Goal: Transaction & Acquisition: Book appointment/travel/reservation

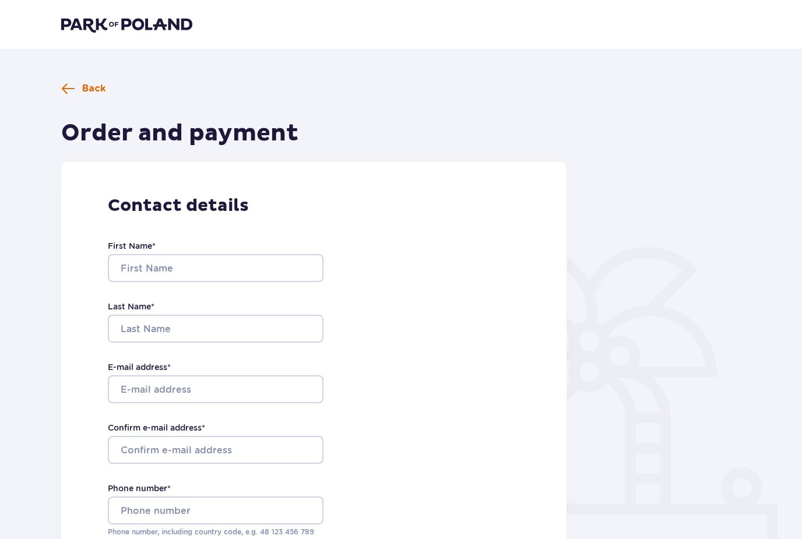
click at [66, 93] on span at bounding box center [68, 89] width 14 height 14
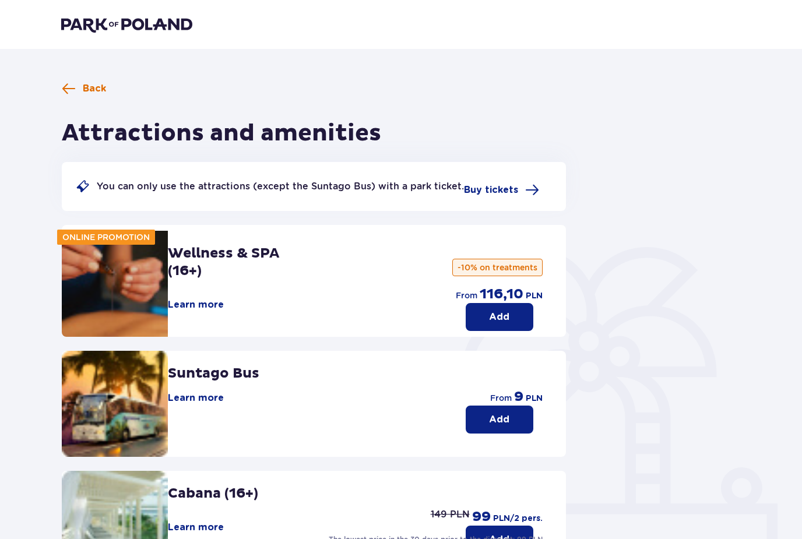
click at [66, 92] on span at bounding box center [69, 89] width 14 height 14
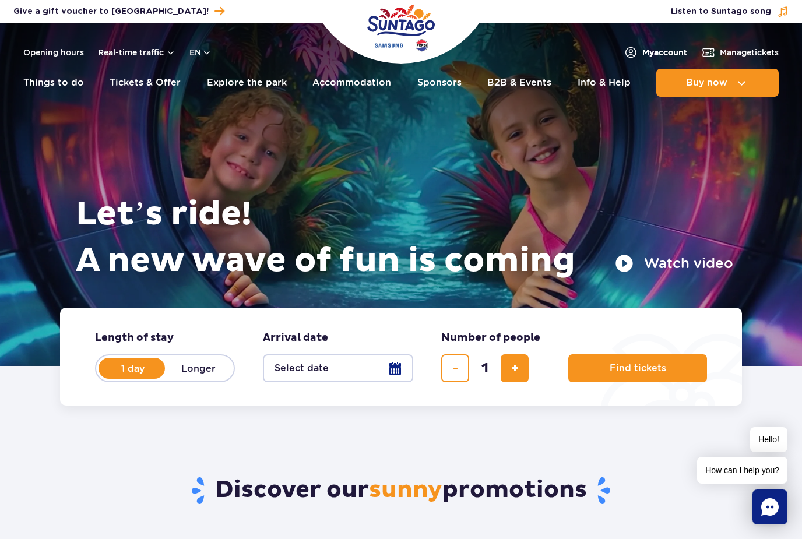
click at [631, 54] on img at bounding box center [631, 52] width 14 height 14
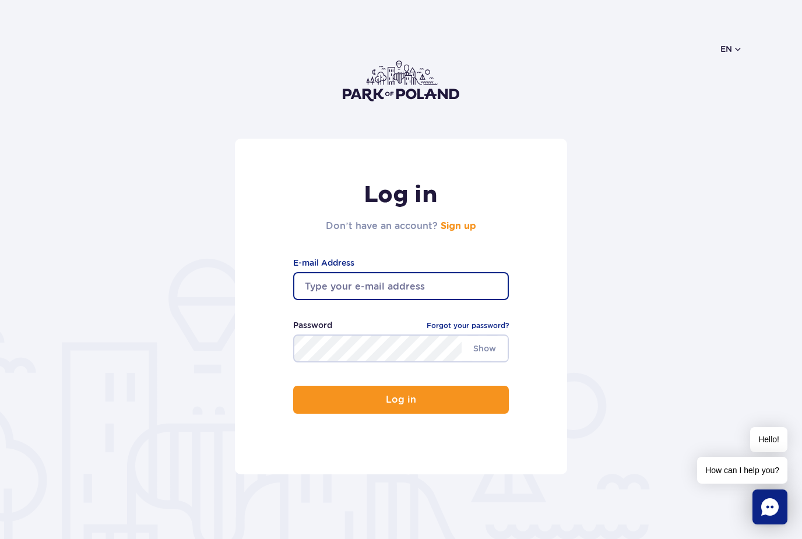
type input "bestecaglayan001@gmail.com"
click at [401, 401] on button "Log in" at bounding box center [401, 400] width 216 height 28
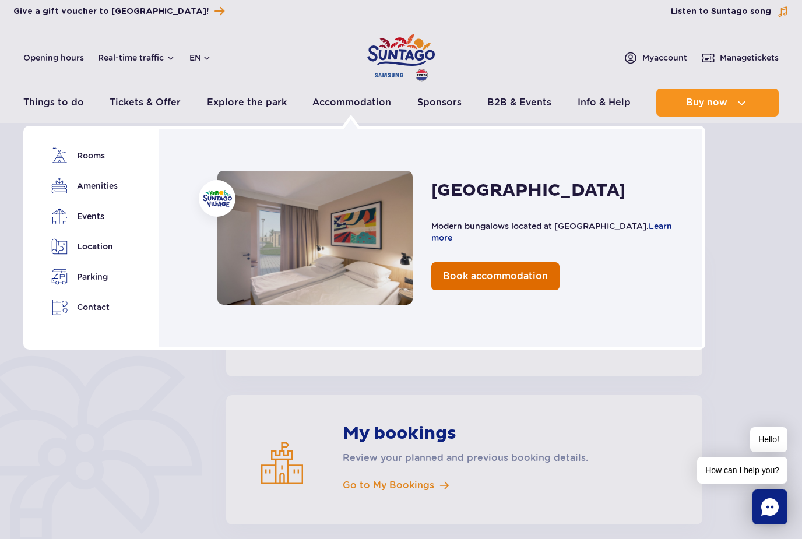
click at [438, 263] on link "Book accommodation" at bounding box center [495, 276] width 128 height 28
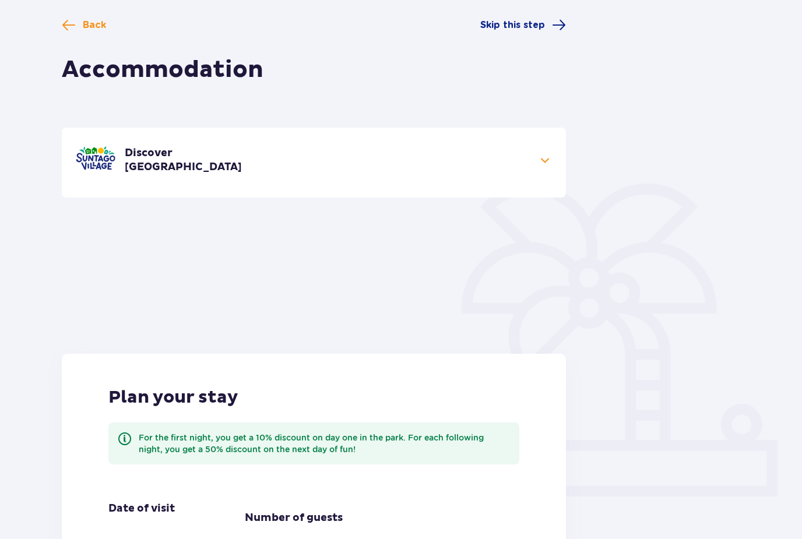
scroll to position [233, 0]
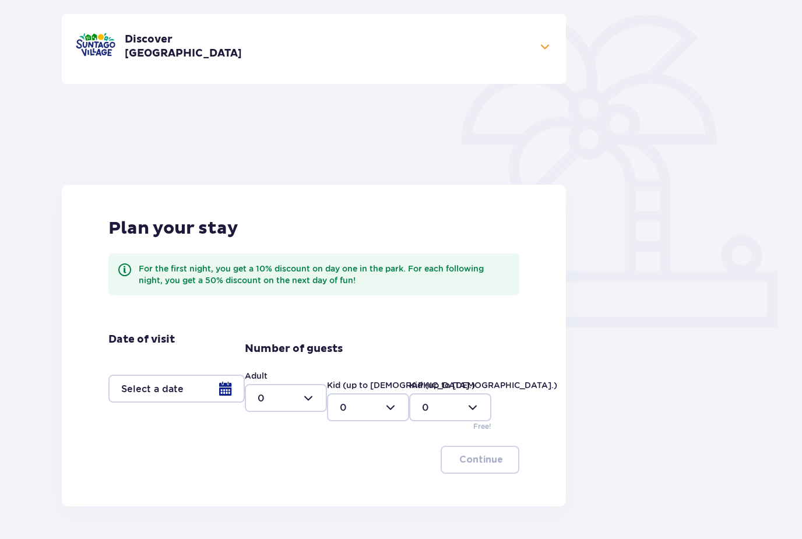
click at [227, 388] on div at bounding box center [176, 389] width 136 height 28
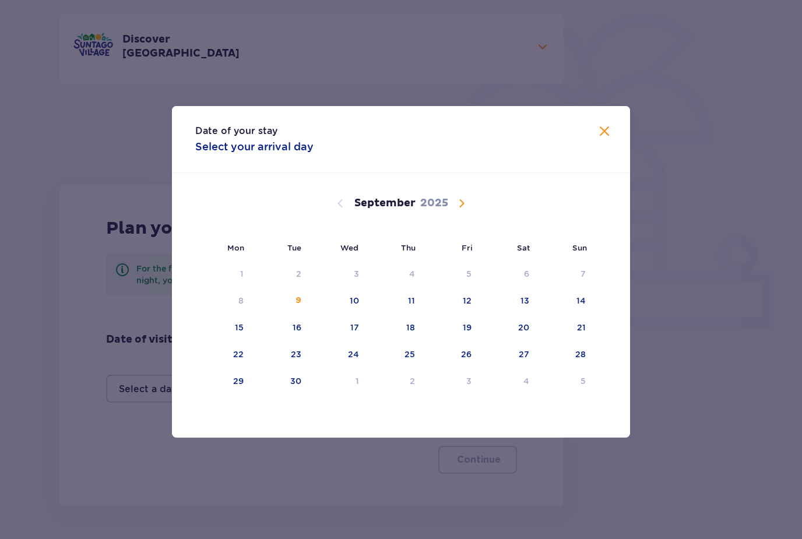
click at [0, 311] on div "Date of your stay Select your arrival day Mon Tue Wed Thu Fri Sat Sun August 20…" at bounding box center [401, 272] width 802 height 544
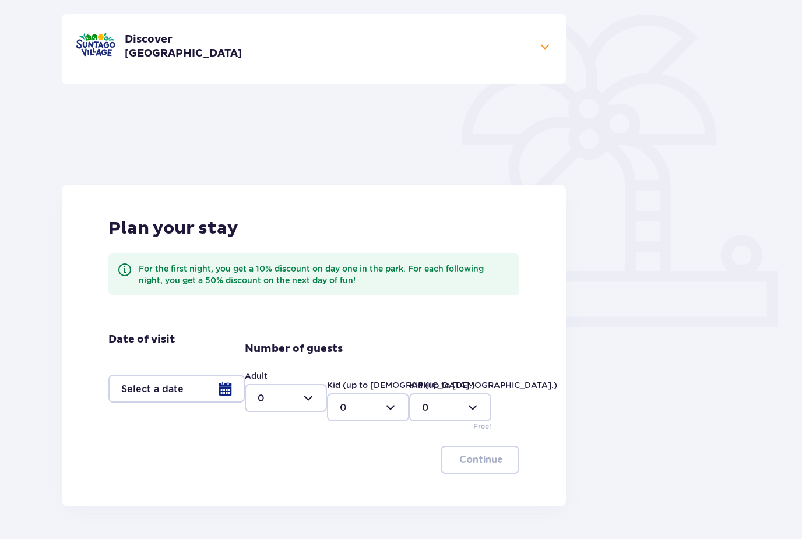
click at [201, 396] on div at bounding box center [176, 389] width 136 height 28
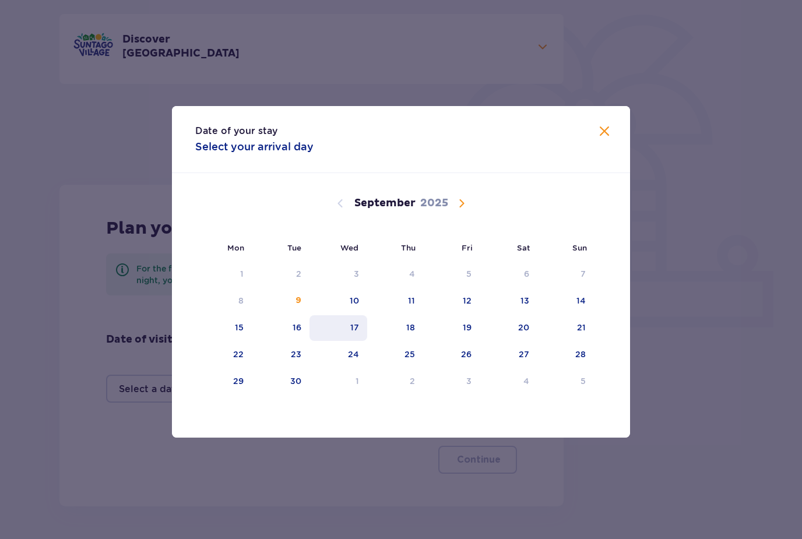
click at [350, 341] on div "17" at bounding box center [339, 328] width 58 height 26
click at [467, 333] on div "19" at bounding box center [467, 328] width 9 height 12
type input "[DATE] - [DATE]"
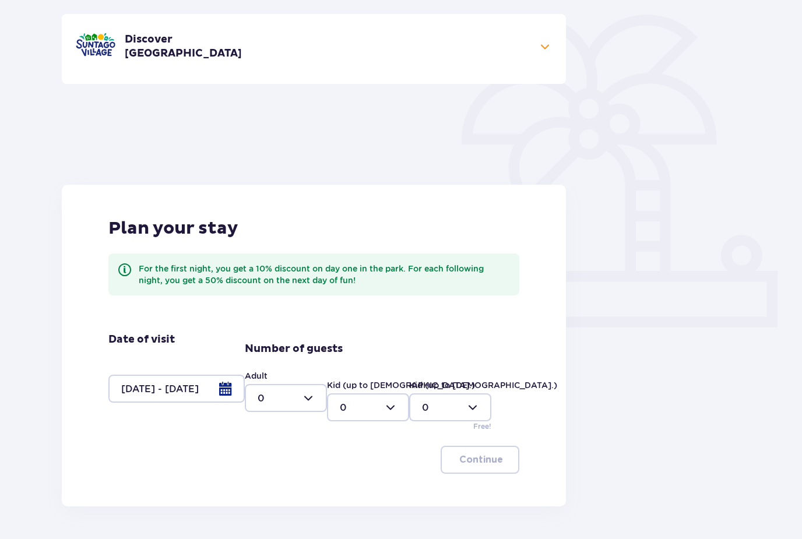
click at [307, 400] on div at bounding box center [286, 398] width 82 height 28
click at [287, 478] on div "2" at bounding box center [286, 482] width 57 height 13
type input "2"
click at [454, 461] on button "Continue" at bounding box center [480, 460] width 79 height 28
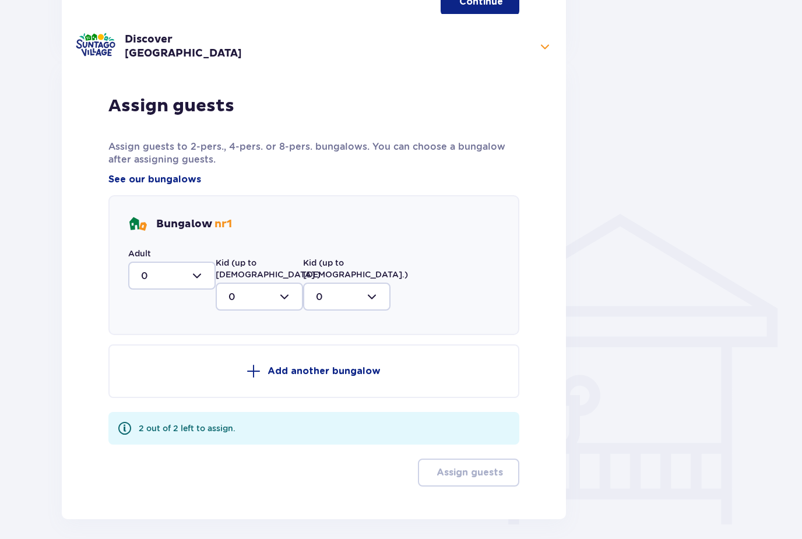
scroll to position [692, 0]
click at [181, 275] on div at bounding box center [171, 275] width 87 height 28
drag, startPoint x: 170, startPoint y: 361, endPoint x: 170, endPoint y: 475, distance: 114.3
click at [170, 361] on div "2" at bounding box center [172, 359] width 62 height 13
type input "2"
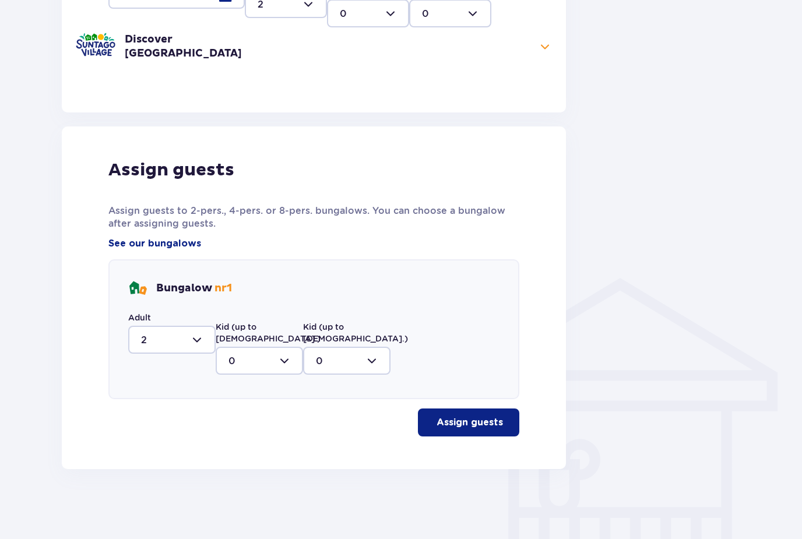
scroll to position [578, 0]
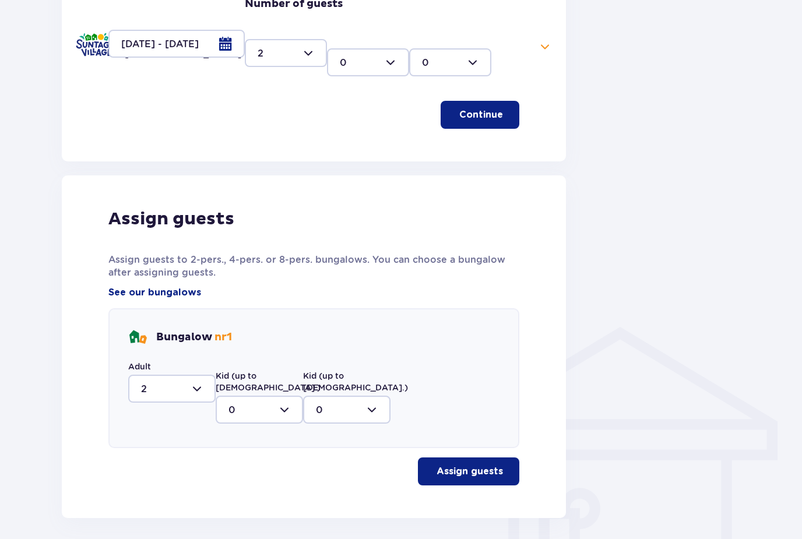
click at [451, 465] on p "Assign guests" at bounding box center [470, 471] width 66 height 13
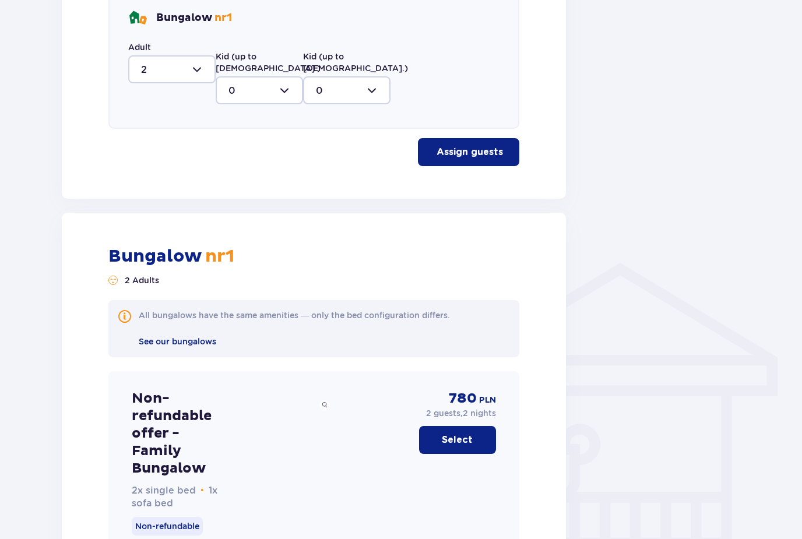
scroll to position [642, 0]
click at [455, 437] on button "Select" at bounding box center [457, 440] width 77 height 28
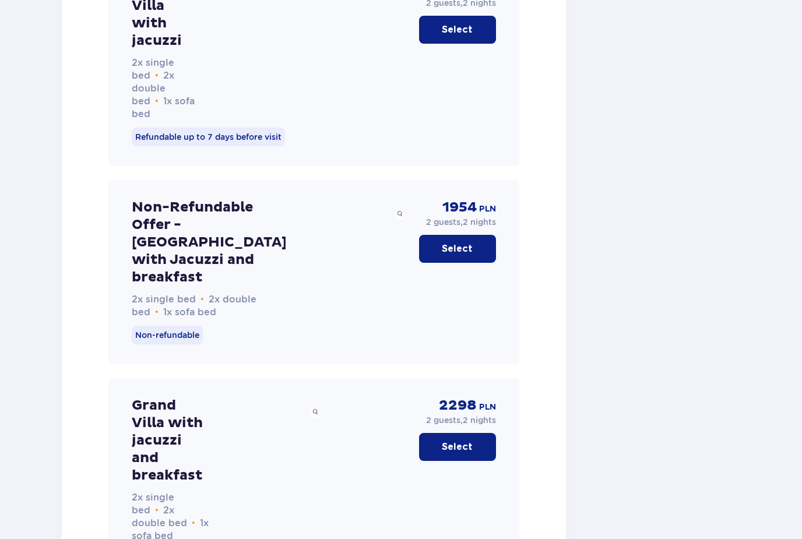
scroll to position [3131, 0]
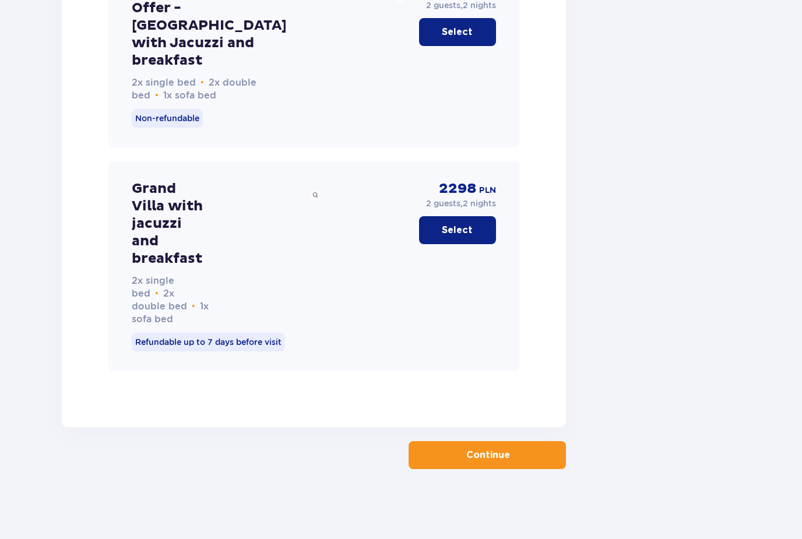
click at [455, 469] on button "Continue" at bounding box center [487, 455] width 157 height 28
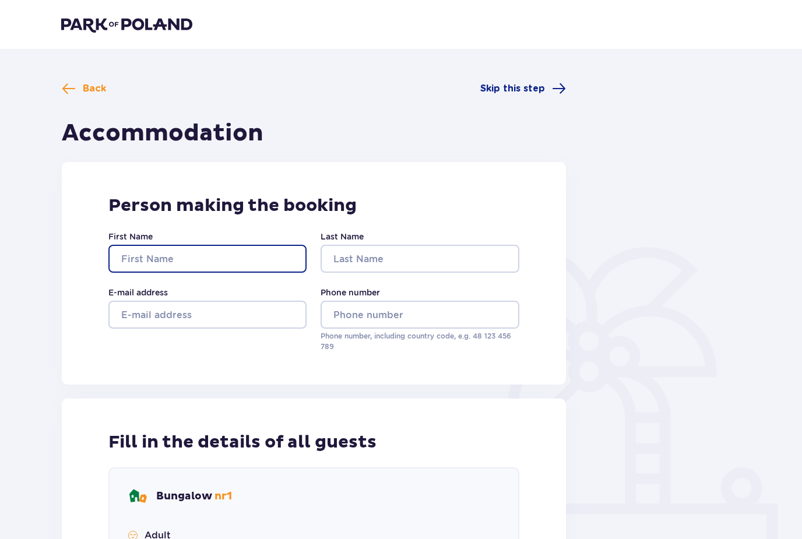
click at [296, 252] on input "First Name" at bounding box center [207, 259] width 198 height 28
type input "Beste"
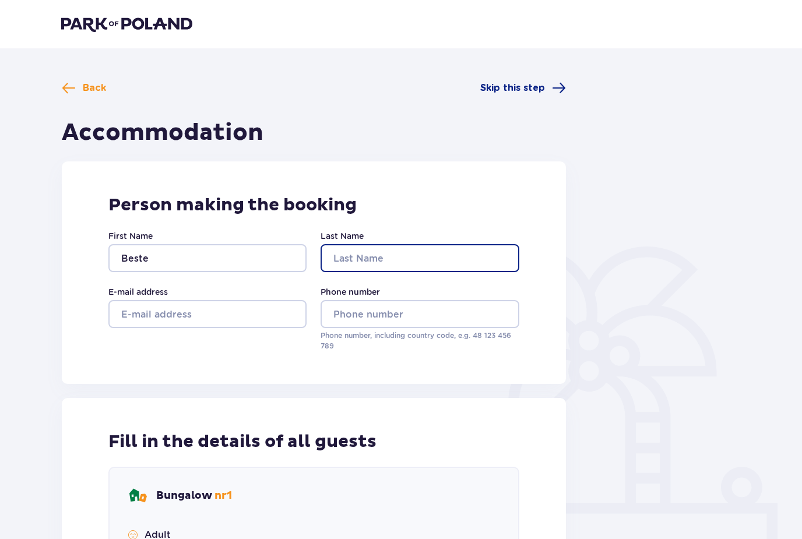
click at [489, 264] on input "Last Name" at bounding box center [420, 258] width 198 height 28
type input "Caglayan"
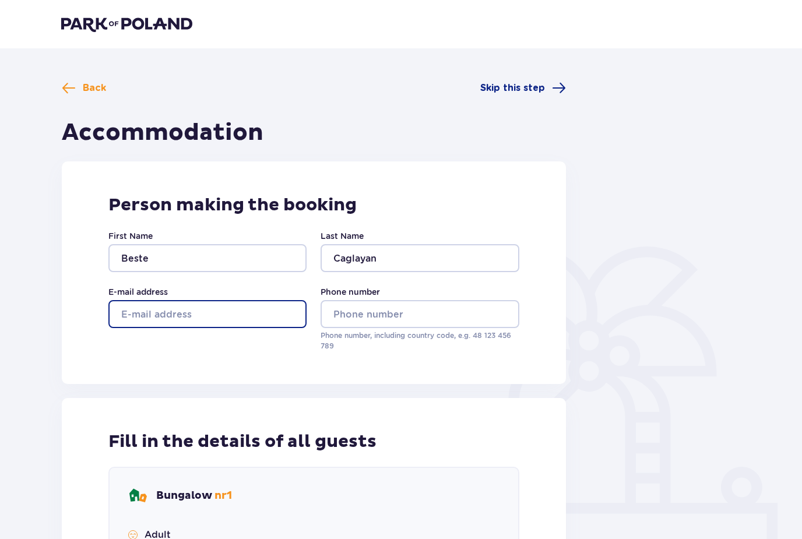
click at [279, 314] on input "E-mail address" at bounding box center [207, 314] width 198 height 28
type input "bestecaglayan001@gmail.com"
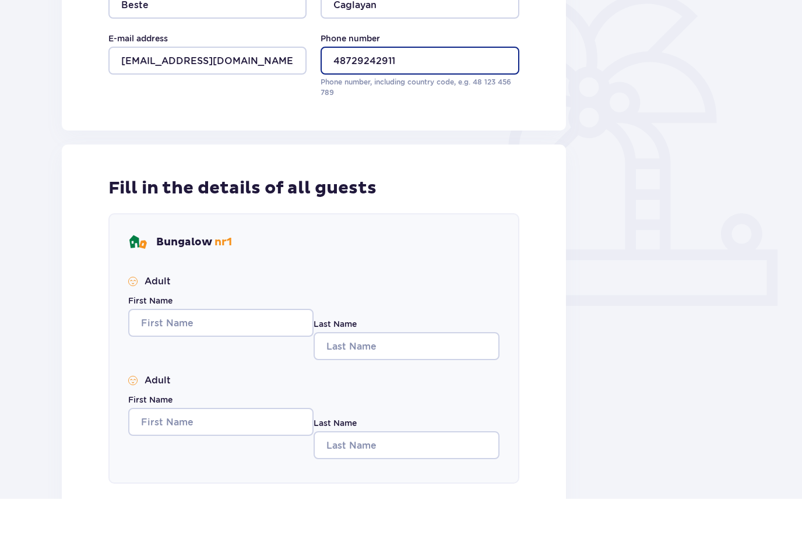
scroll to position [215, 0]
type input "48729242911"
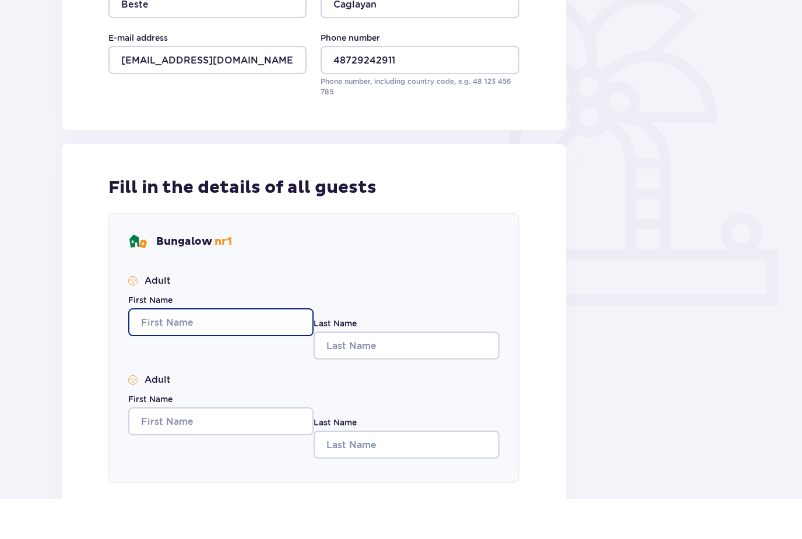
click at [299, 349] on input "First Name" at bounding box center [220, 363] width 185 height 28
type input "Beste"
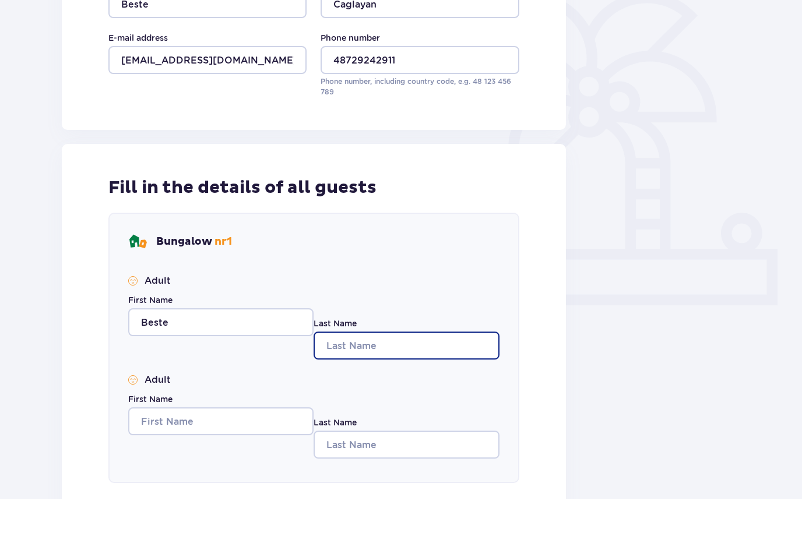
click at [393, 372] on input "Last Name" at bounding box center [406, 386] width 185 height 28
type input "Caglayan"
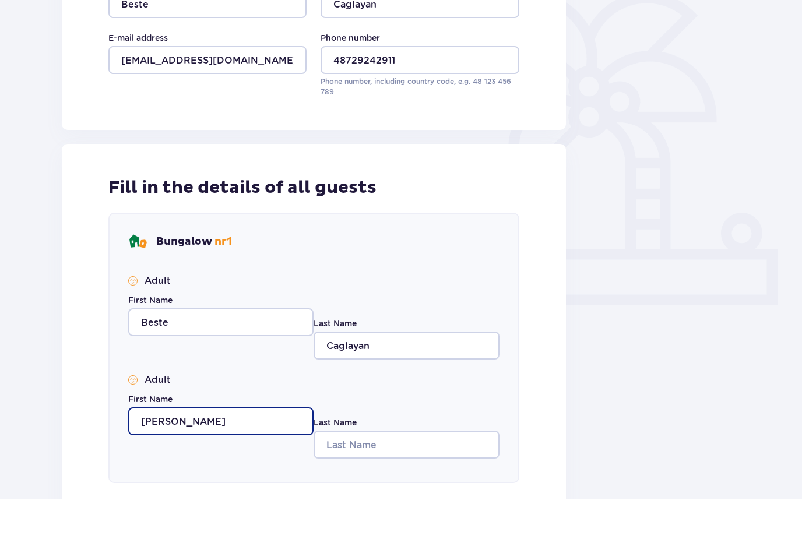
type input "Rana"
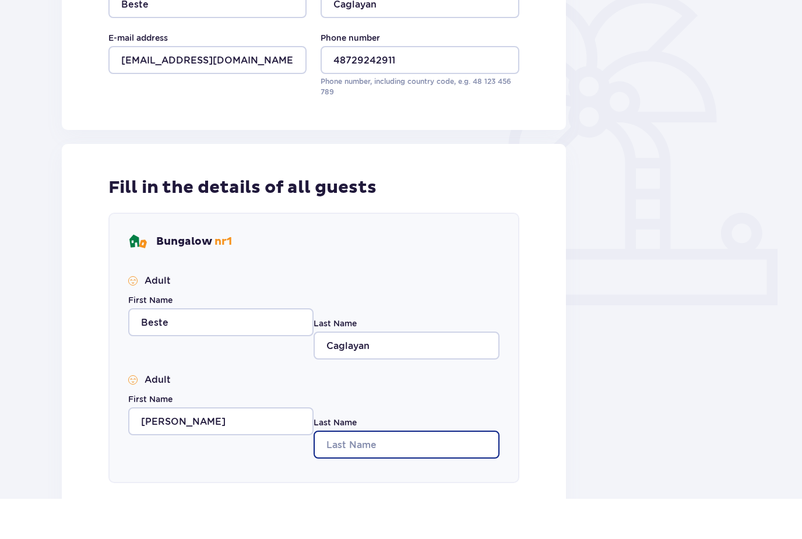
click at [388, 471] on input "Last Name" at bounding box center [406, 485] width 185 height 28
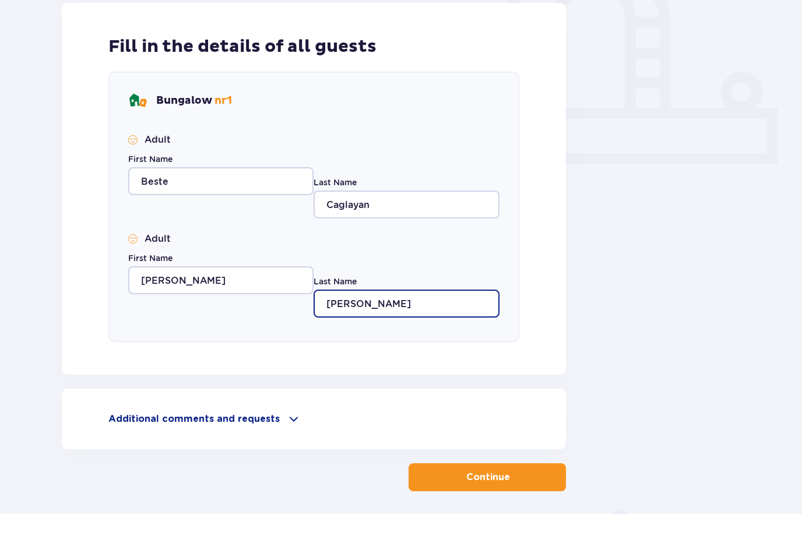
scroll to position [418, 0]
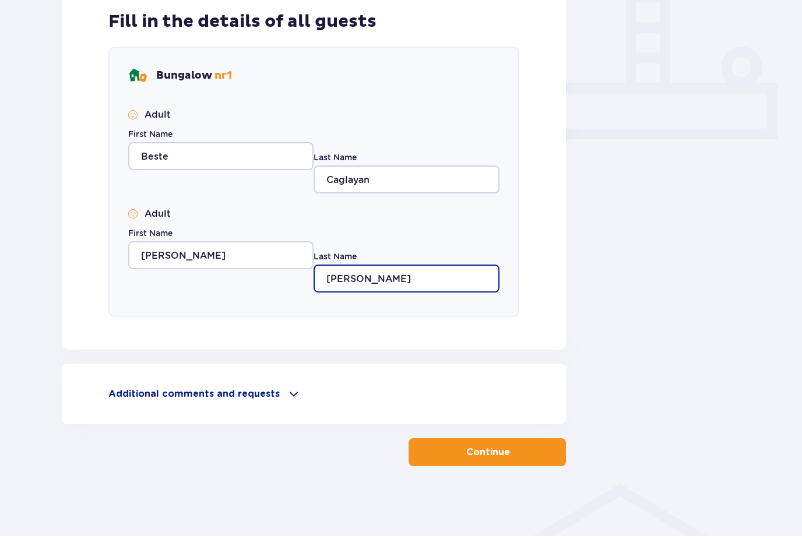
type input "Elling-Hwang"
click at [447, 449] on button "Continue" at bounding box center [487, 455] width 157 height 28
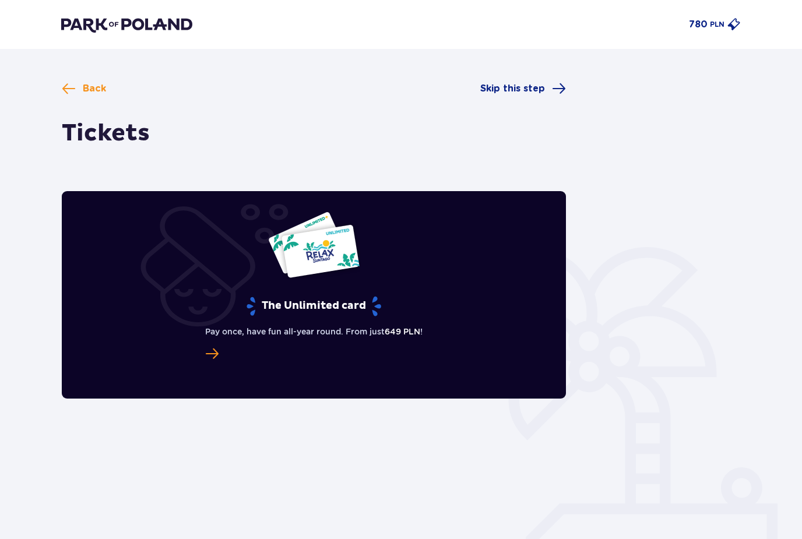
click at [372, 252] on div "The Unlimited card" at bounding box center [313, 264] width 137 height 106
click at [206, 353] on span at bounding box center [212, 354] width 14 height 14
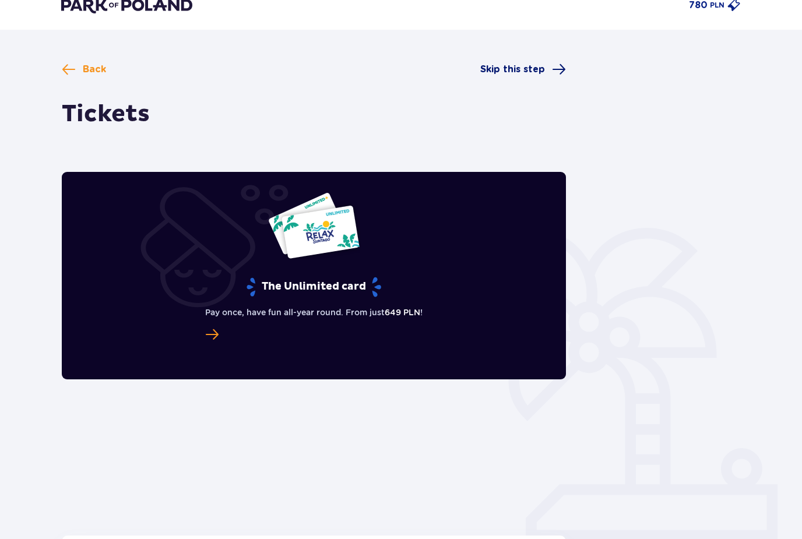
click at [497, 69] on span "Skip this step" at bounding box center [512, 69] width 65 height 13
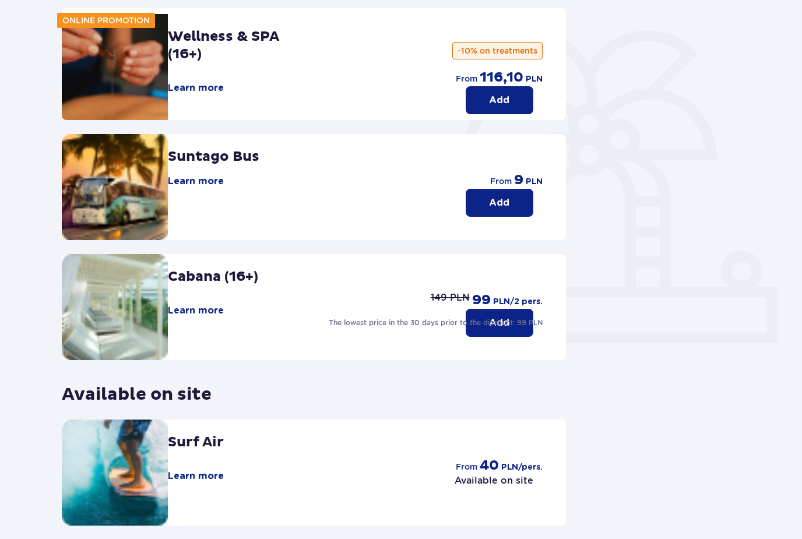
scroll to position [278, 0]
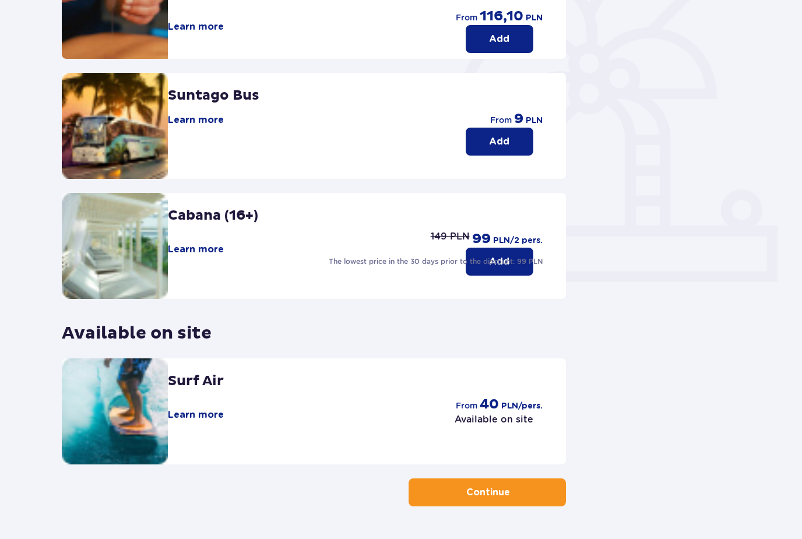
click at [471, 504] on button "Continue" at bounding box center [487, 493] width 157 height 28
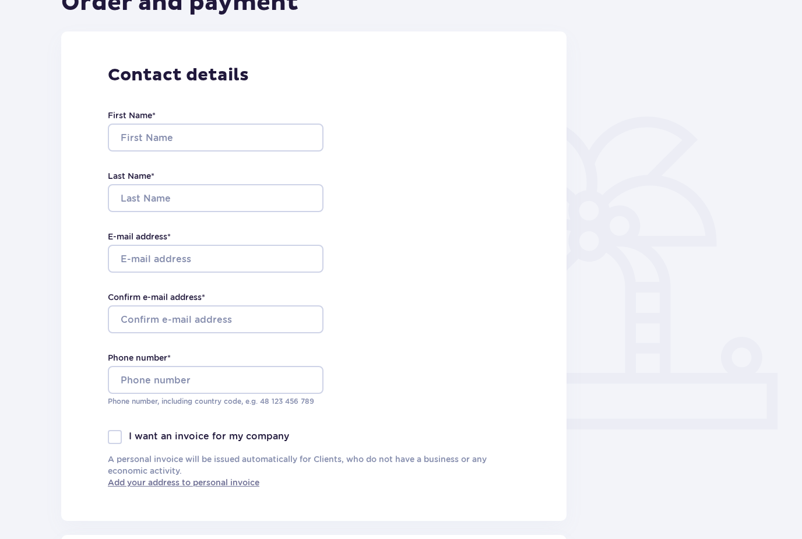
type input "Beste"
type input "Caglayan"
type input "bestecaglayan001@gmail.com"
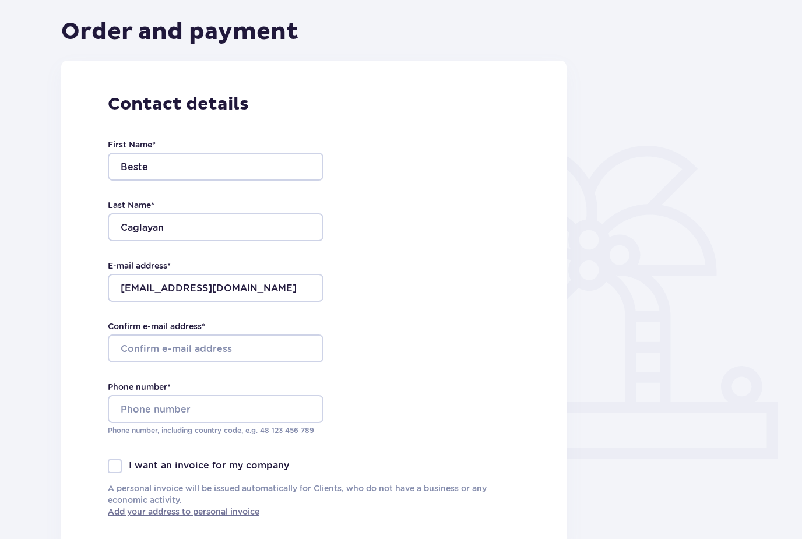
scroll to position [103, 0]
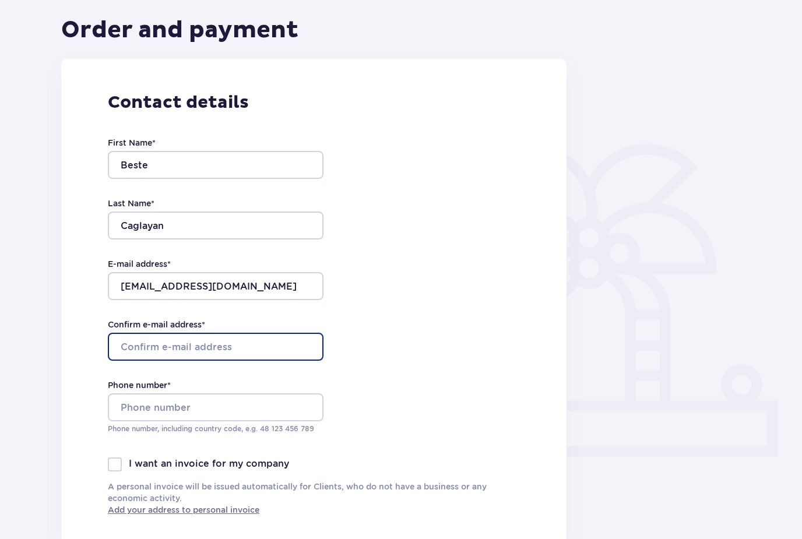
click at [214, 356] on input "Confirm e-mail address *" at bounding box center [216, 347] width 216 height 28
type input "bestecaglayan001@gmail.com"
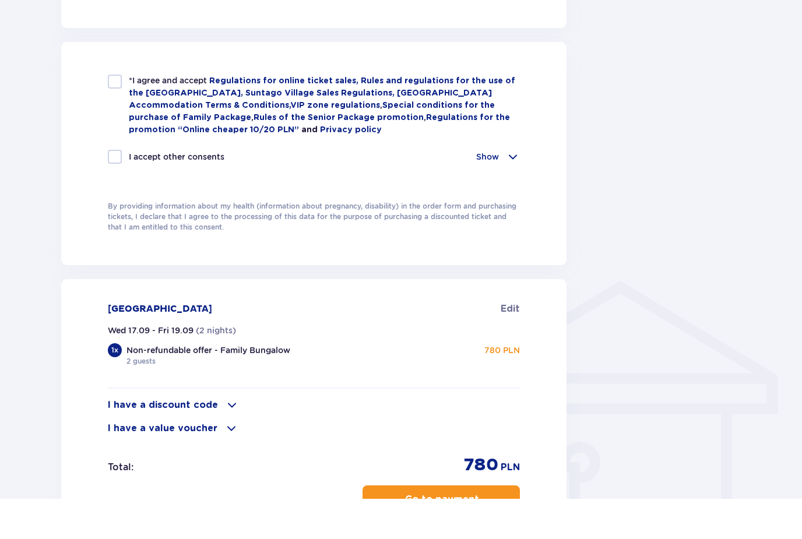
scroll to position [585, 0]
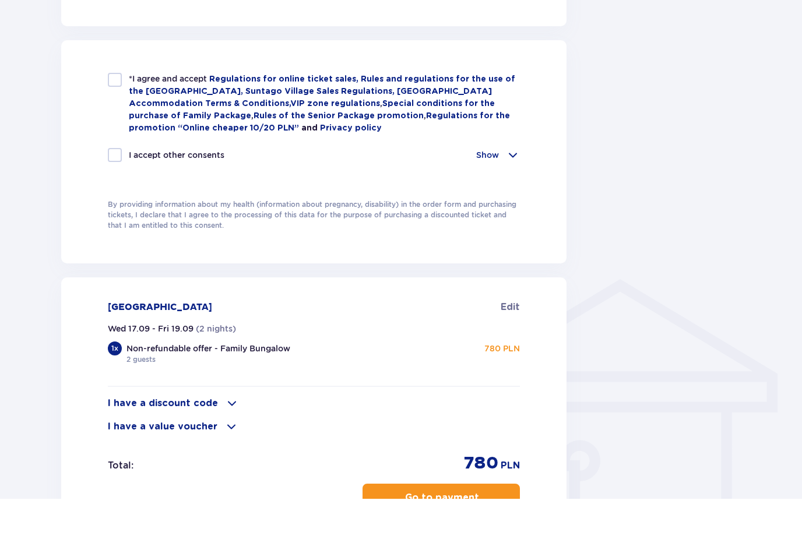
type input "48 729 242 911"
click at [122, 113] on div "*I agree and accept Regulations for online ticket sales, Rules and regulations …" at bounding box center [314, 143] width 412 height 61
checkbox input "true"
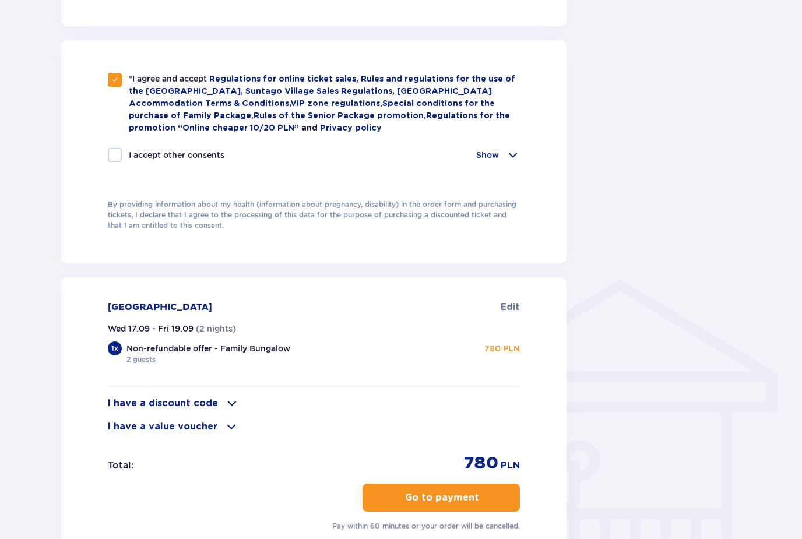
click at [121, 154] on div at bounding box center [115, 155] width 14 height 14
checkbox input "true"
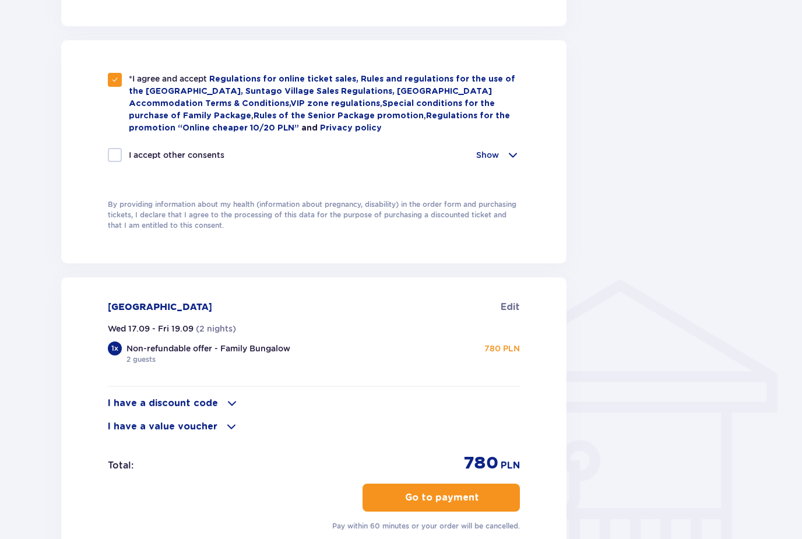
checkbox input "true"
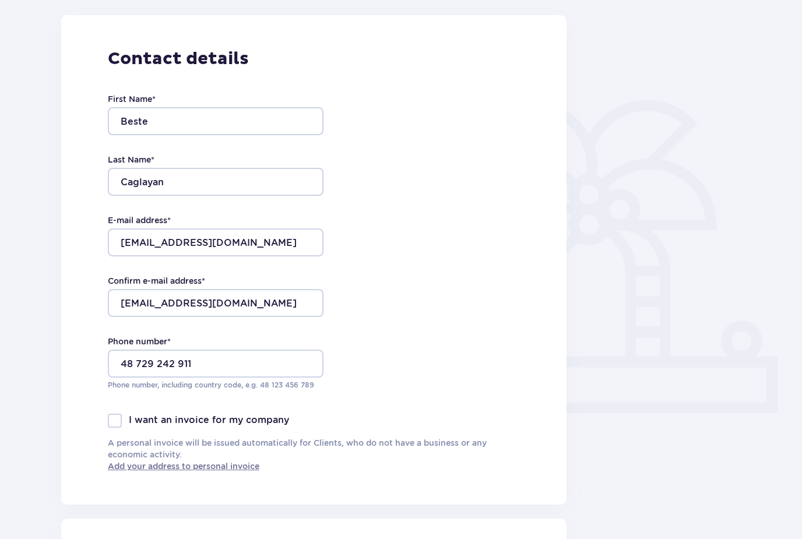
scroll to position [0, 0]
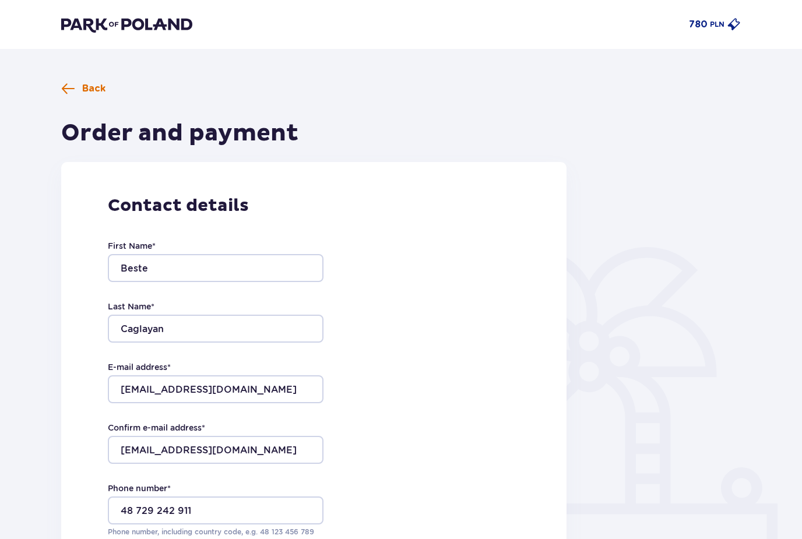
click at [77, 87] on span "Back" at bounding box center [83, 89] width 44 height 14
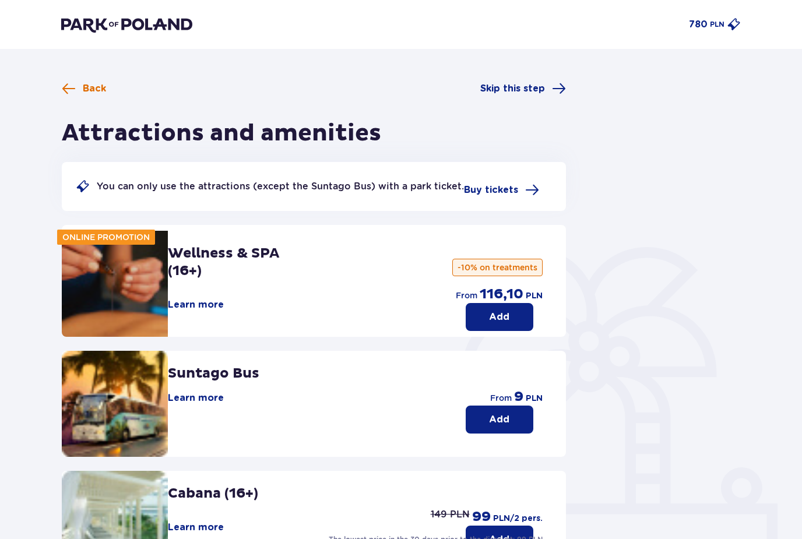
click at [77, 86] on span "Back" at bounding box center [84, 89] width 44 height 14
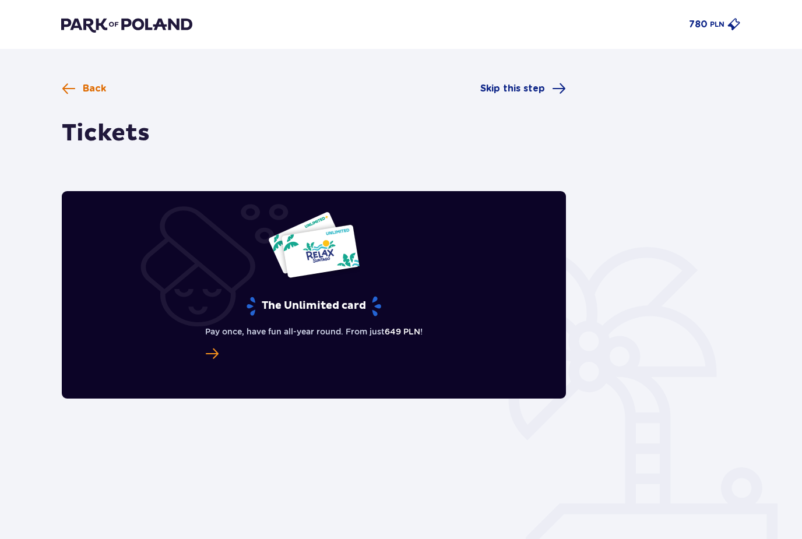
click at [77, 86] on span "Back" at bounding box center [84, 89] width 44 height 14
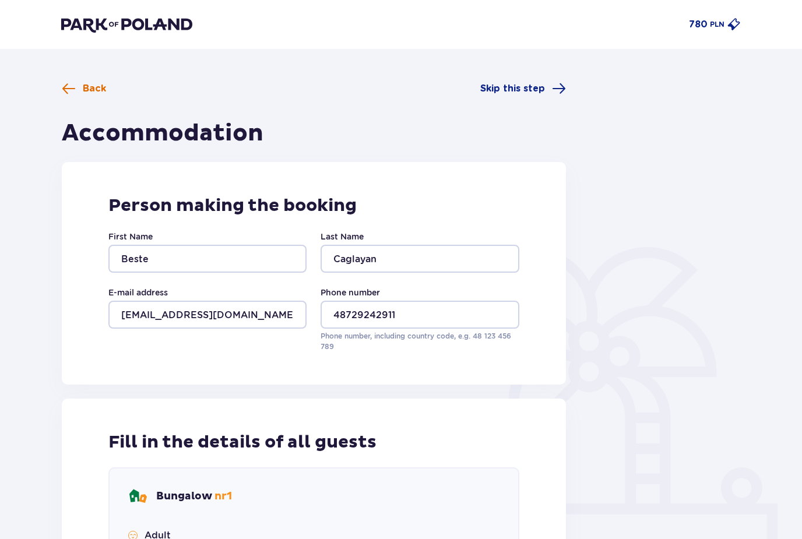
click at [77, 86] on span "Back" at bounding box center [84, 89] width 44 height 14
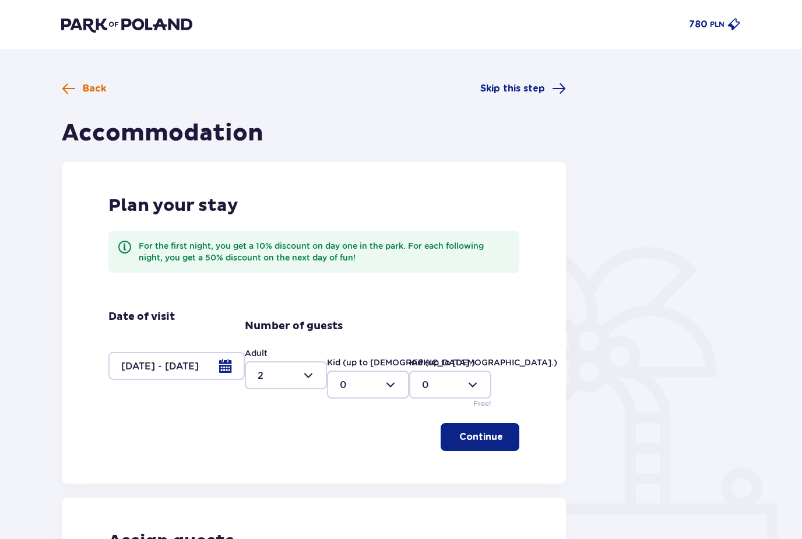
click at [77, 86] on span "Back" at bounding box center [84, 89] width 44 height 14
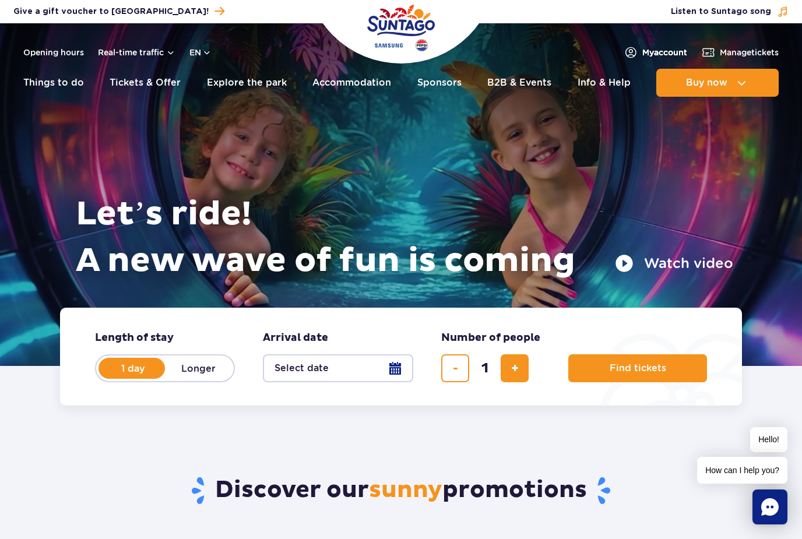
click at [645, 50] on span "My account" at bounding box center [664, 53] width 45 height 12
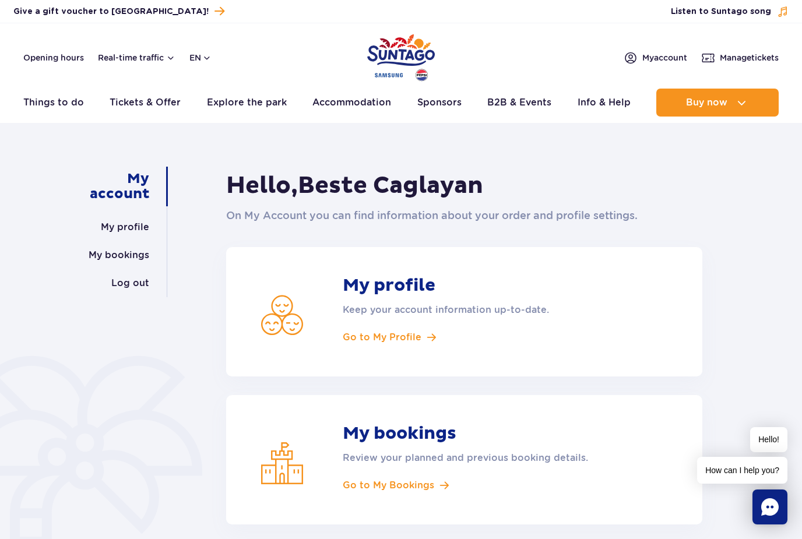
click at [370, 495] on article "My bookings Review your planned and previous booking details. Go to My Bookings" at bounding box center [464, 459] width 476 height 129
click at [368, 483] on span "Go to My Bookings" at bounding box center [389, 485] width 92 height 13
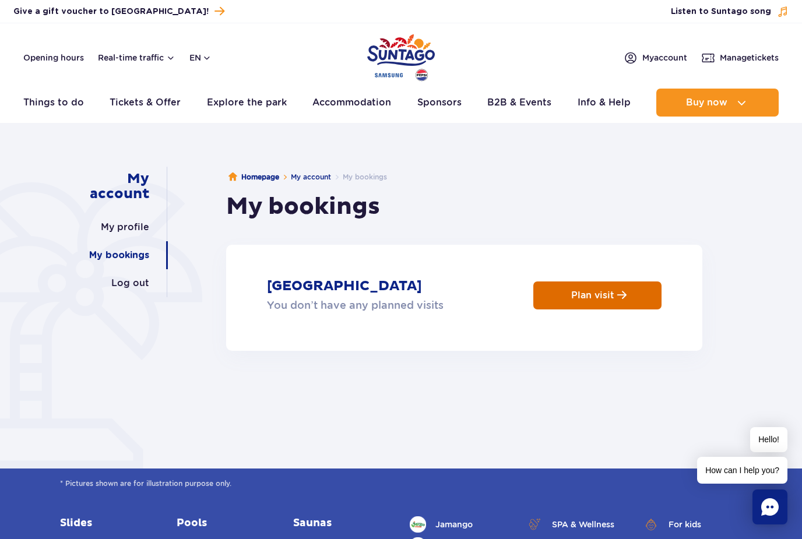
click at [586, 290] on p "Plan visit" at bounding box center [592, 295] width 43 height 11
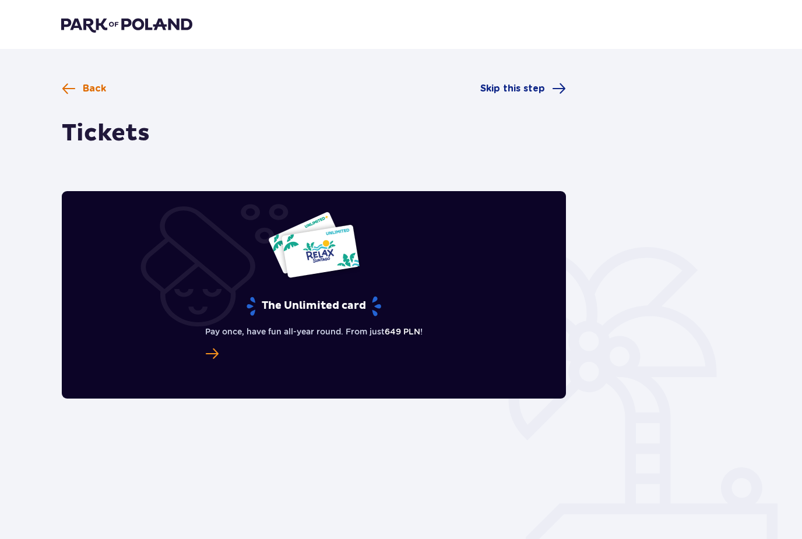
click at [71, 82] on span at bounding box center [69, 89] width 14 height 14
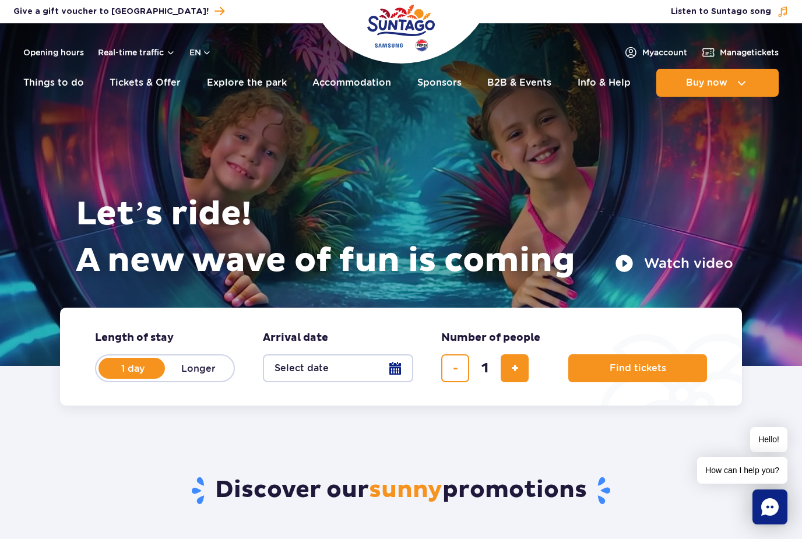
click at [238, 366] on form "Length of stay length of stay in hero 1 day Longer Arrival date Arrival date in…" at bounding box center [401, 357] width 682 height 98
click at [212, 368] on label "Longer" at bounding box center [198, 368] width 66 height 24
click at [178, 378] on input "Longer" at bounding box center [171, 379] width 13 height 2
radio input "false"
radio input "true"
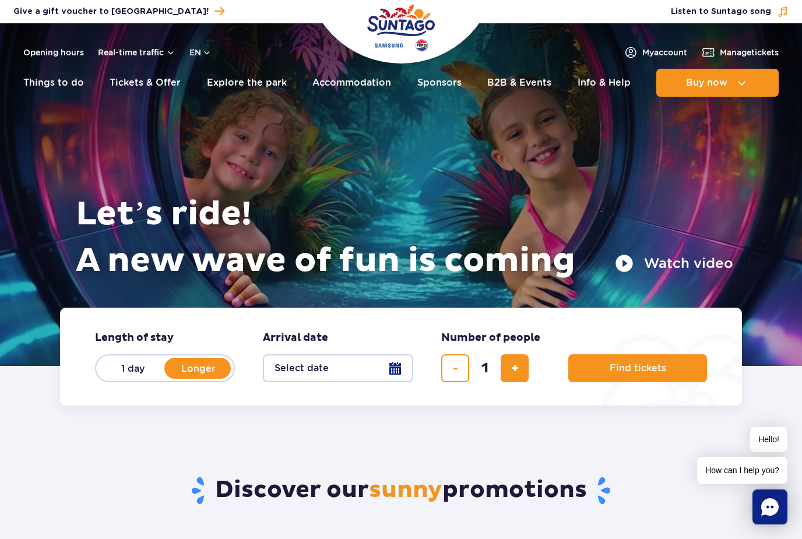
click at [395, 368] on button "Select date" at bounding box center [338, 368] width 150 height 28
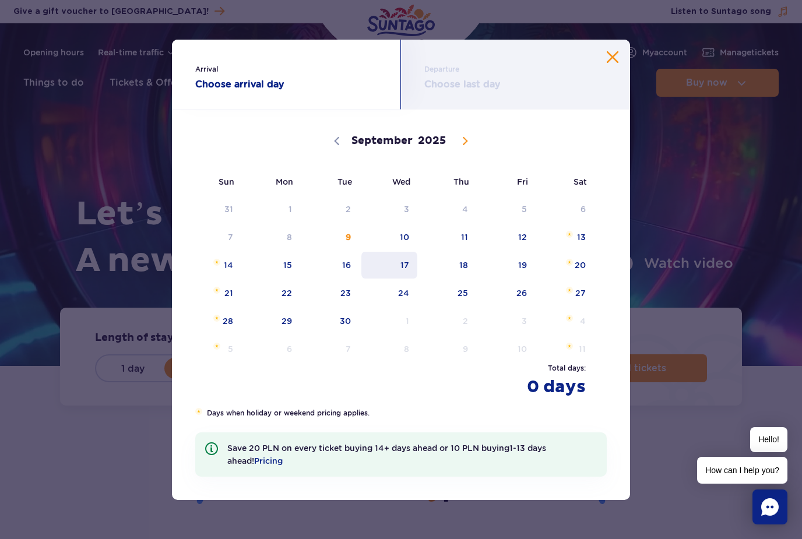
click at [402, 265] on span "17" at bounding box center [389, 265] width 59 height 27
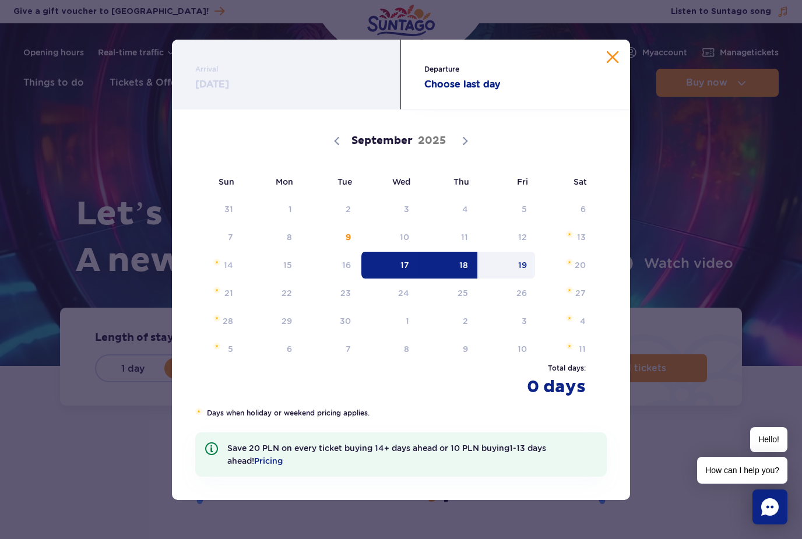
click at [525, 261] on span "19" at bounding box center [506, 265] width 59 height 27
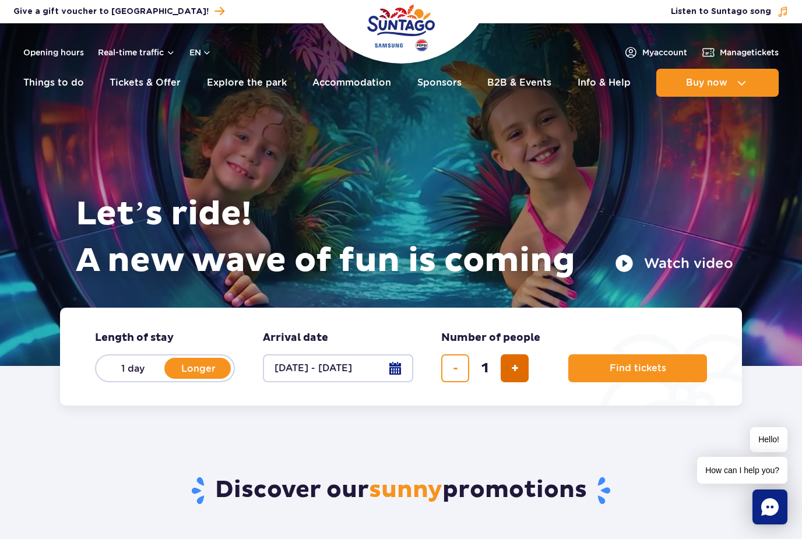
click at [516, 368] on span "add ticket" at bounding box center [515, 368] width 8 height 0
type input "2"
click at [396, 377] on button "[DATE] - [DATE]" at bounding box center [338, 368] width 150 height 28
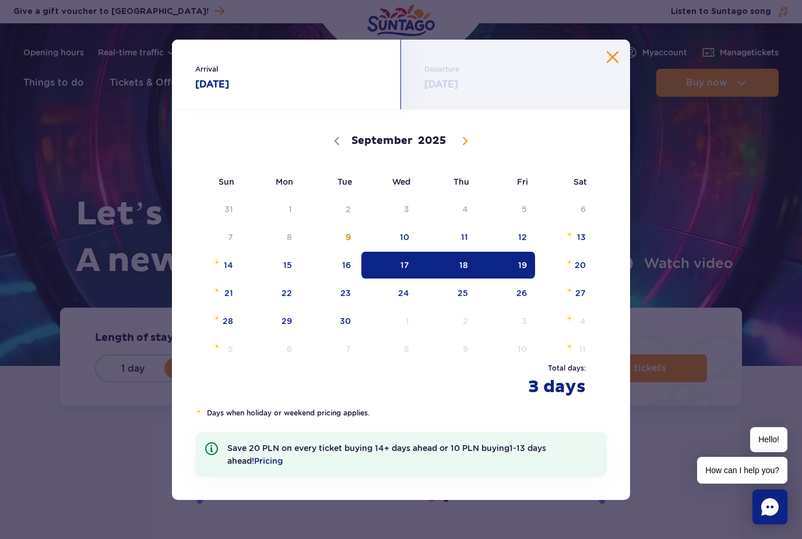
click at [610, 71] on div "Departure 19.09.25" at bounding box center [515, 75] width 229 height 70
click at [617, 58] on button "Close calendar" at bounding box center [613, 57] width 12 height 12
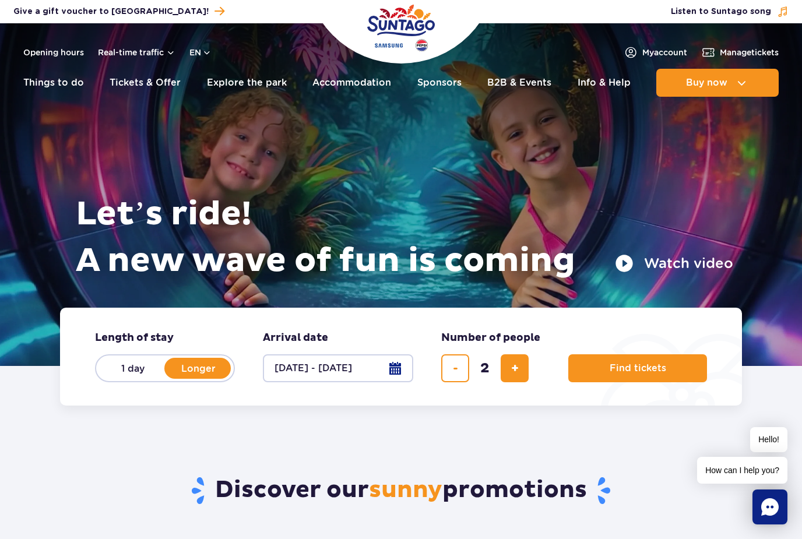
click at [398, 365] on button "[DATE] - [DATE]" at bounding box center [338, 368] width 150 height 28
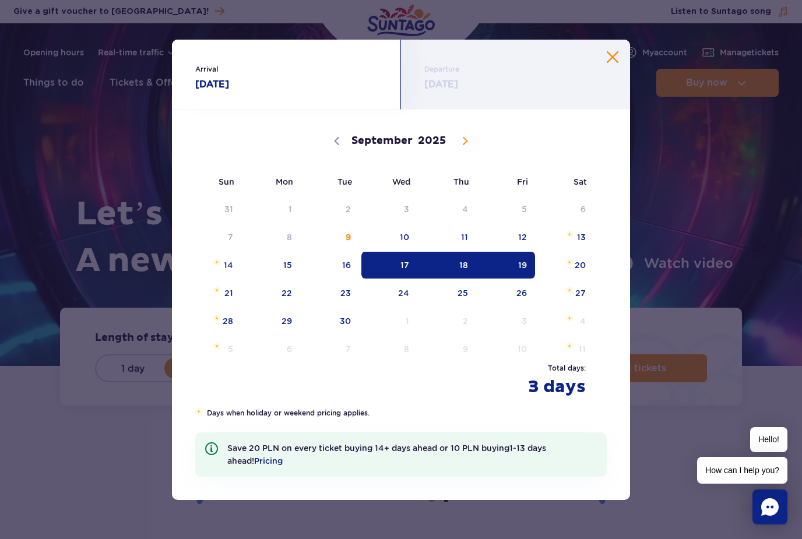
click at [612, 62] on button "Close calendar" at bounding box center [613, 57] width 12 height 12
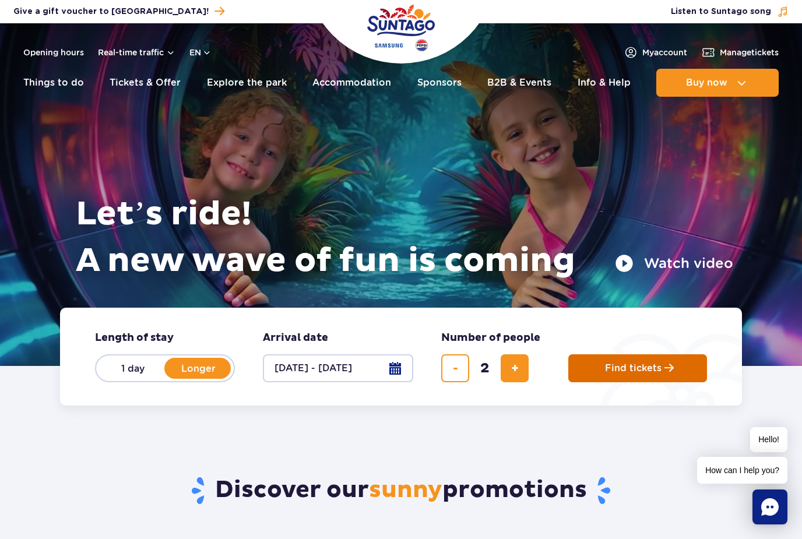
click at [669, 359] on button "Find tickets" at bounding box center [637, 368] width 139 height 28
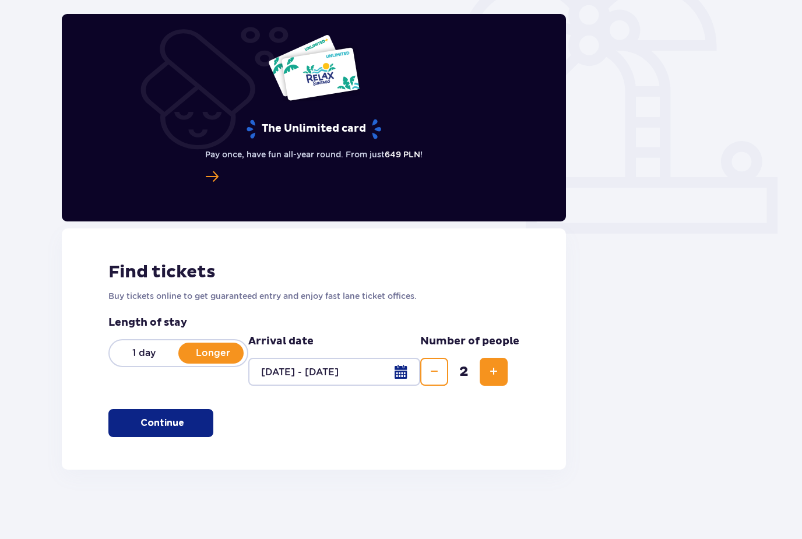
scroll to position [327, 0]
click at [188, 424] on span "button" at bounding box center [186, 423] width 12 height 12
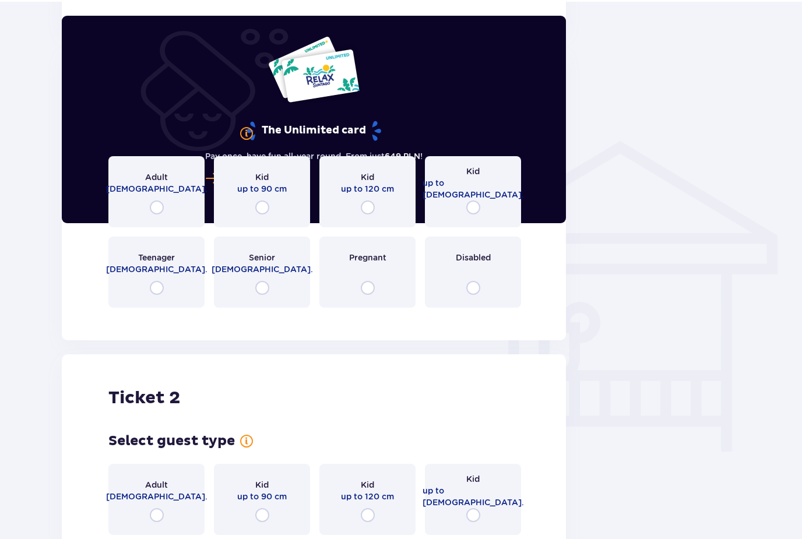
scroll to position [766, 0]
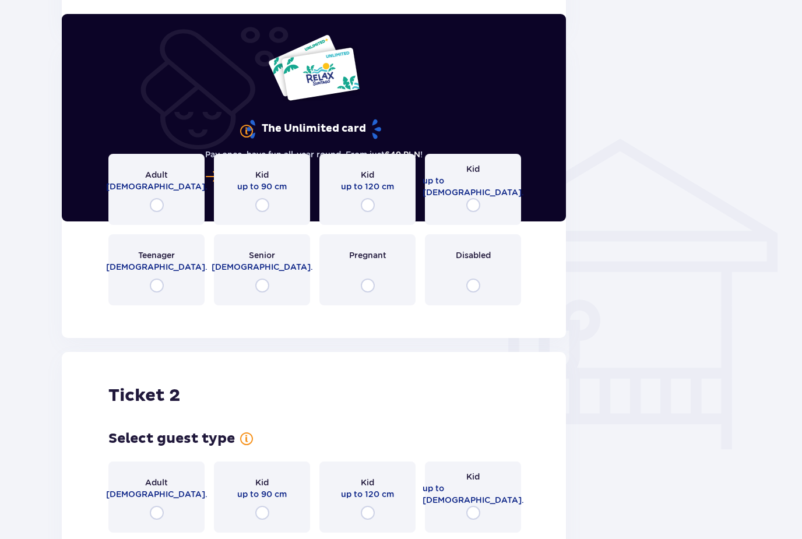
click at [170, 170] on div "Adult [DEMOGRAPHIC_DATA]." at bounding box center [156, 180] width 101 height 23
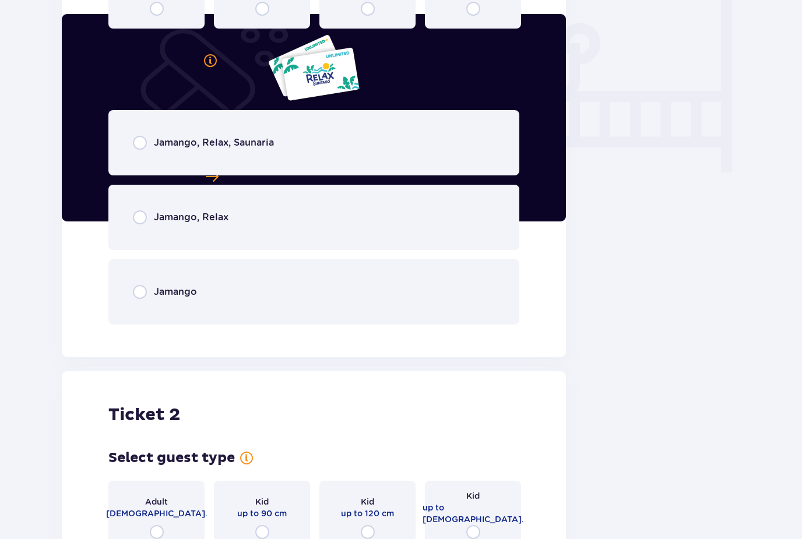
scroll to position [1050, 0]
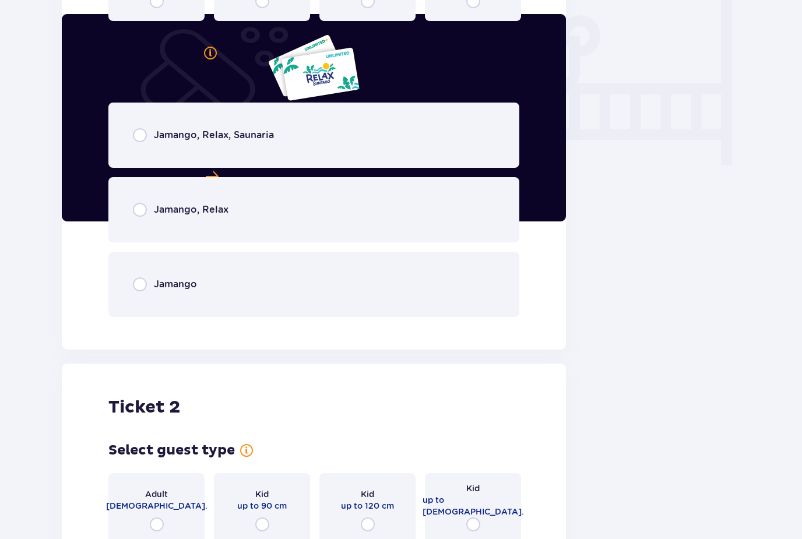
click at [206, 140] on p "Jamango, Relax, Saunaria" at bounding box center [214, 135] width 120 height 13
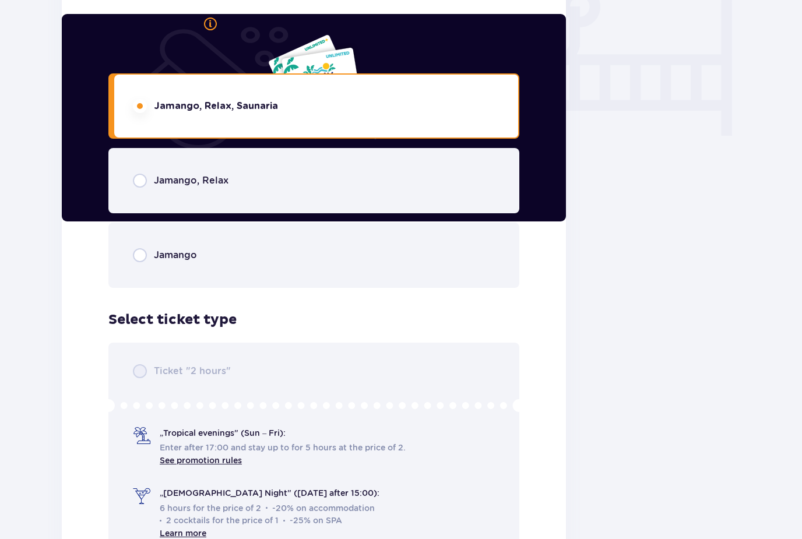
scroll to position [1269, 0]
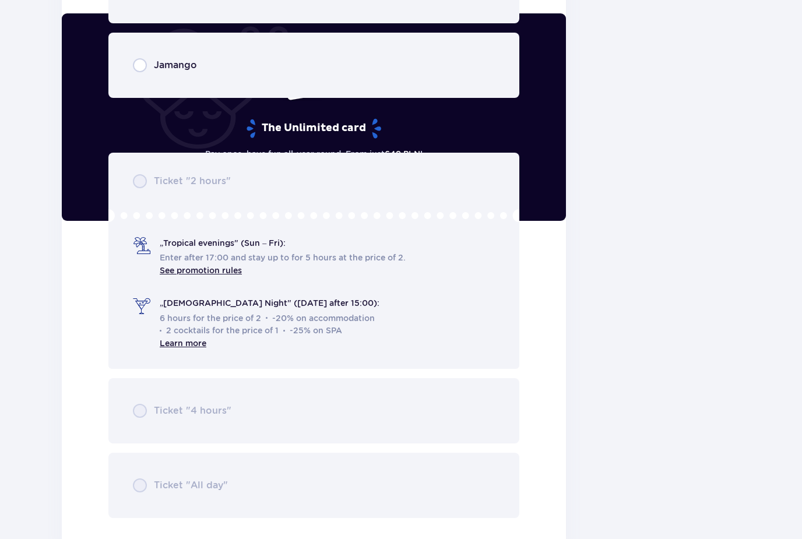
drag, startPoint x: 174, startPoint y: 529, endPoint x: 174, endPoint y: 518, distance: 11.1
click at [174, 529] on div "Ticket 1 Select guest type Adult 18 - 65 y.o. Kid up to 90 cm Kid up to 120 cm …" at bounding box center [314, 46] width 504 height 1010
click at [174, 482] on div "Ticket "2 hours" „Tropical evenings" (Sun – Fri): Enter after 17:00 and stay up…" at bounding box center [313, 336] width 411 height 366
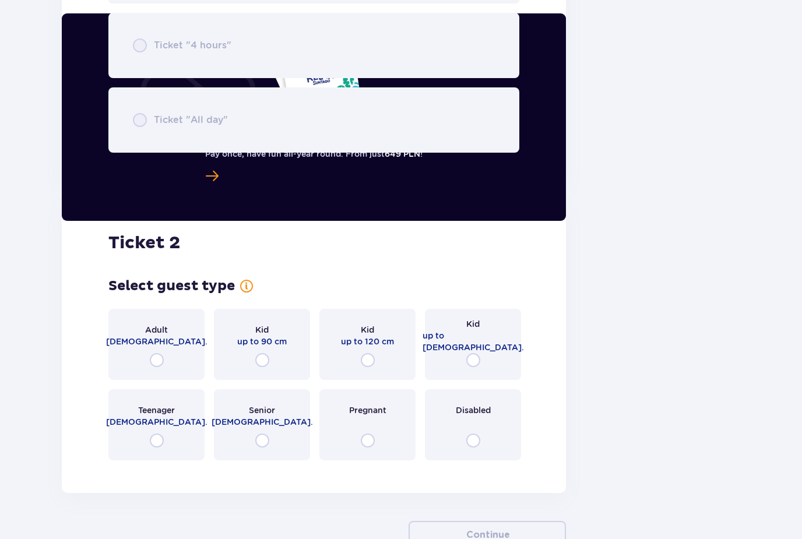
click at [164, 368] on input "radio" at bounding box center [157, 361] width 14 height 14
radio input "true"
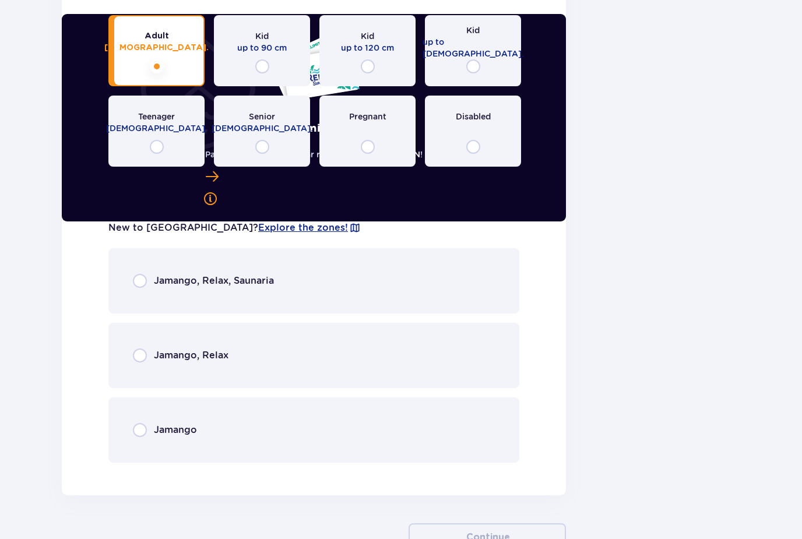
scroll to position [1973, 0]
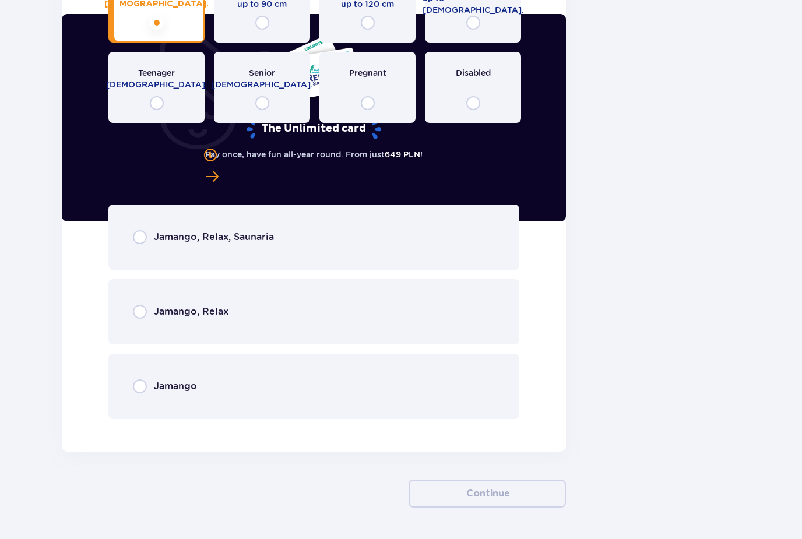
click at [194, 246] on div "Jamango, Relax, Saunaria" at bounding box center [313, 237] width 411 height 65
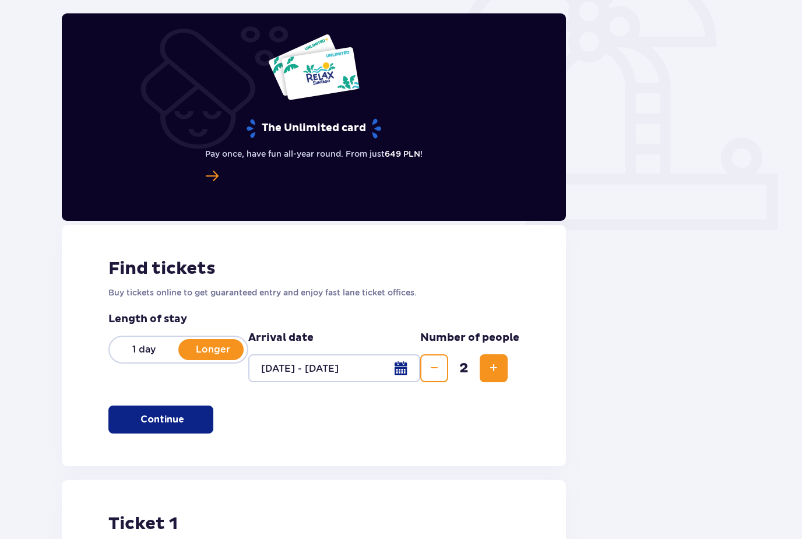
scroll to position [330, 0]
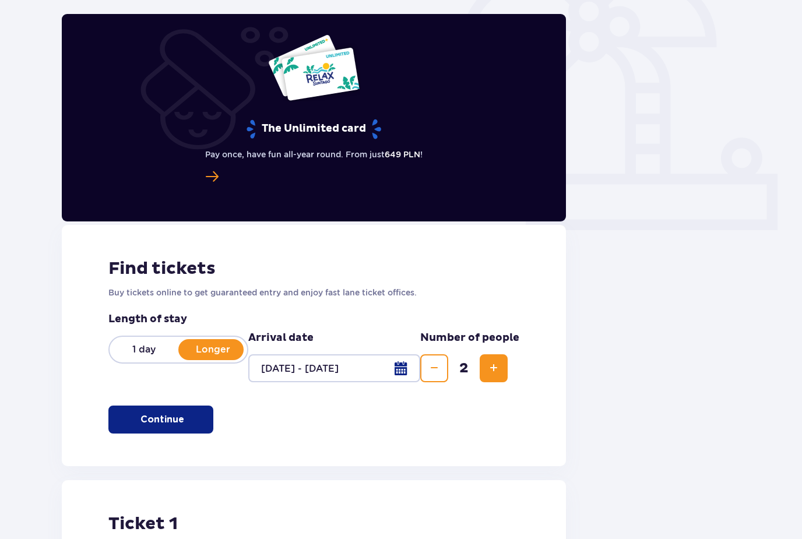
click at [185, 412] on button "Continue" at bounding box center [160, 420] width 105 height 28
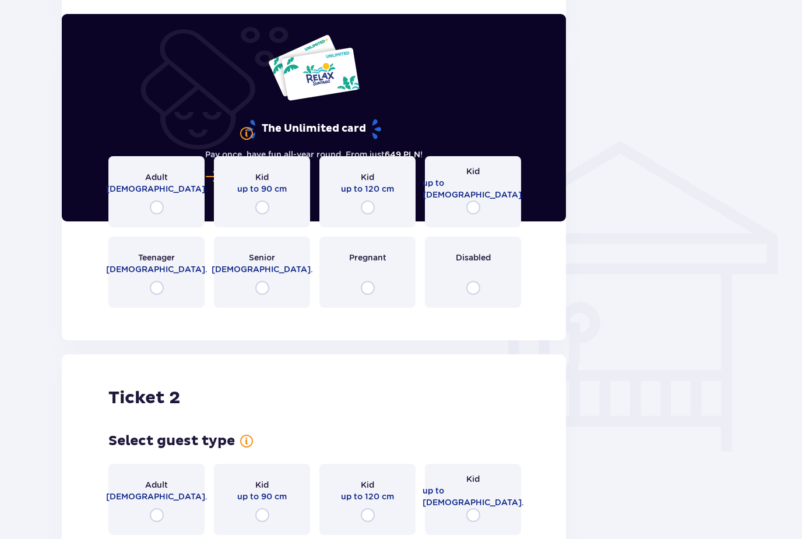
scroll to position [766, 0]
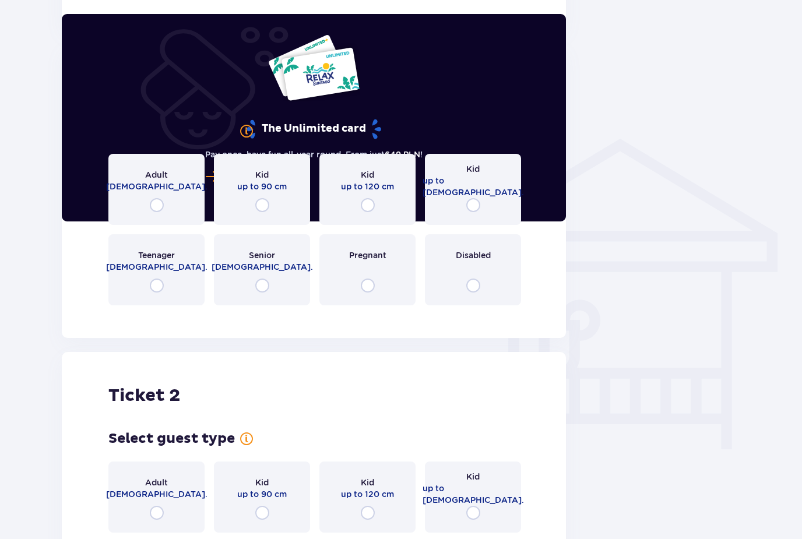
click at [164, 194] on div "Adult 18 - 65 y.o." at bounding box center [156, 189] width 96 height 71
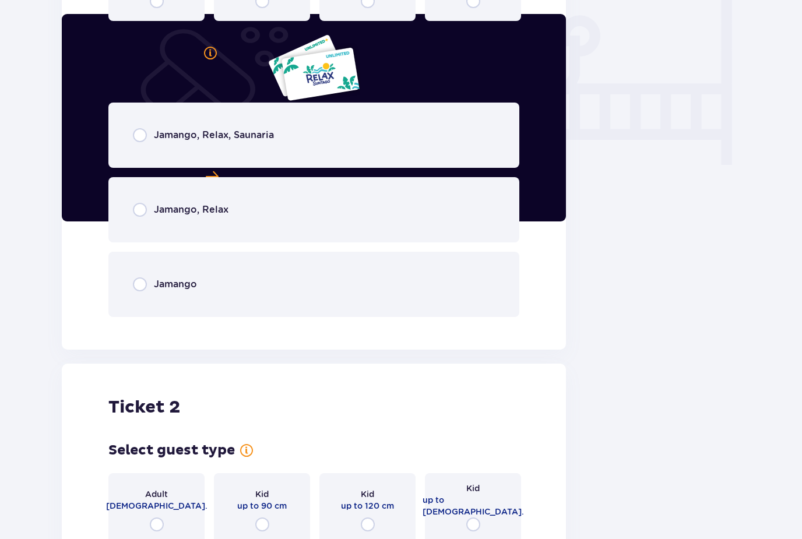
click at [217, 128] on div "Jamango, Relax, Saunaria" at bounding box center [313, 135] width 411 height 65
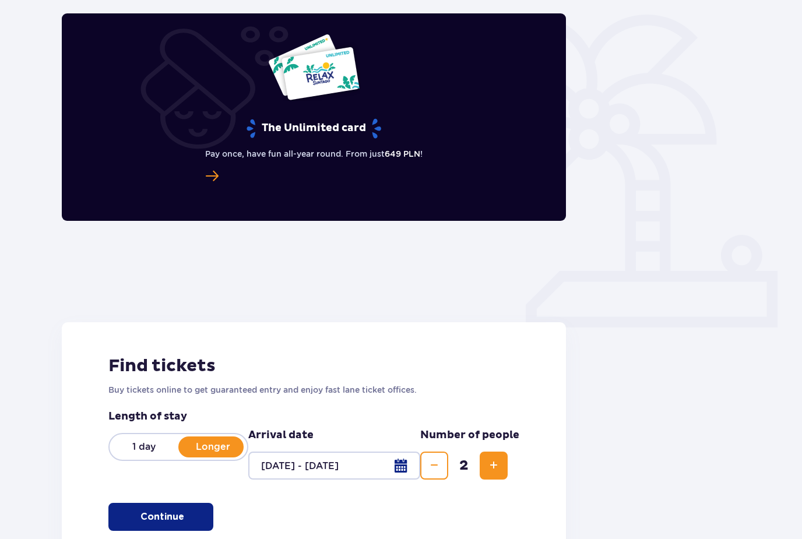
scroll to position [0, 0]
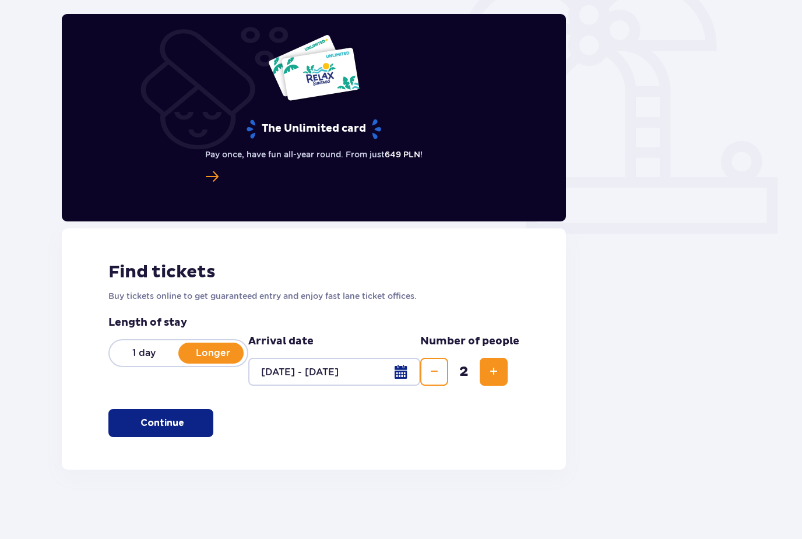
scroll to position [327, 0]
click at [164, 428] on p "Continue" at bounding box center [162, 422] width 44 height 13
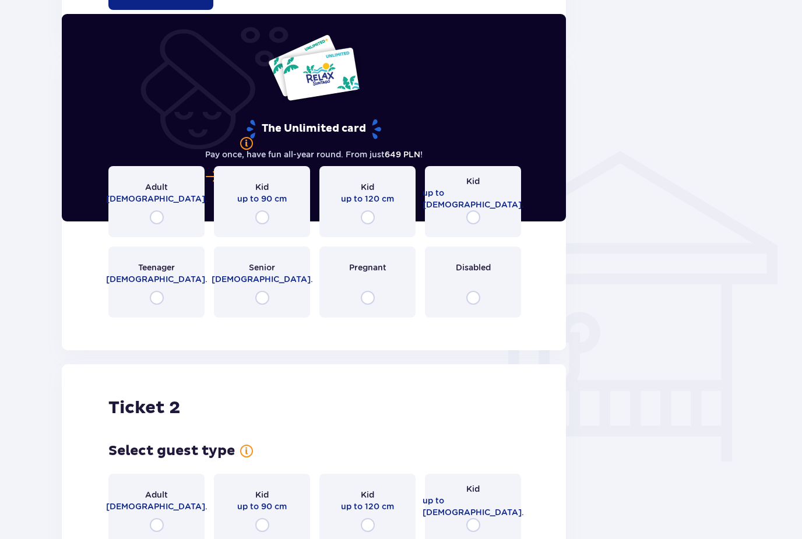
scroll to position [766, 0]
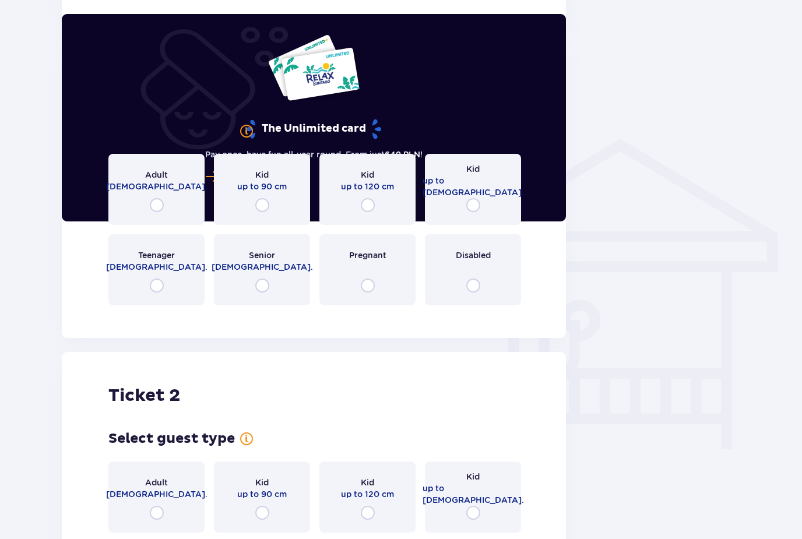
click at [142, 217] on div "Adult [DEMOGRAPHIC_DATA]." at bounding box center [156, 189] width 96 height 71
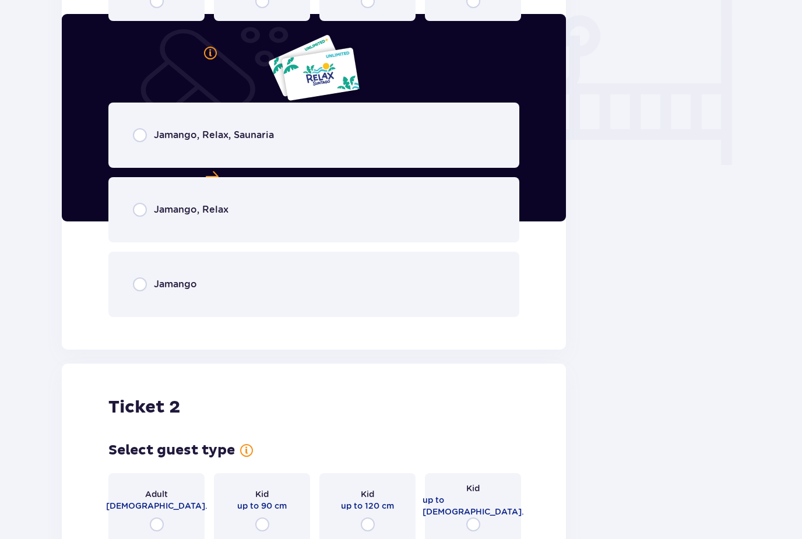
click at [180, 150] on div "Jamango, Relax, Saunaria" at bounding box center [313, 135] width 411 height 65
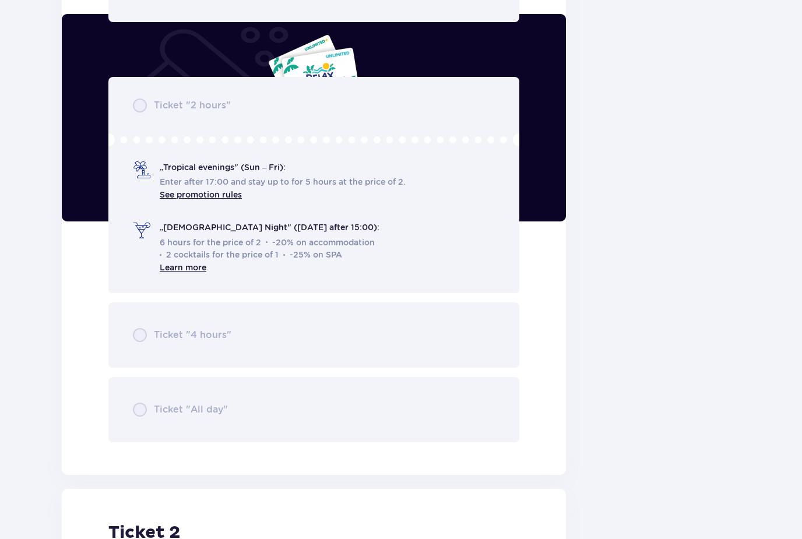
scroll to position [1347, 0]
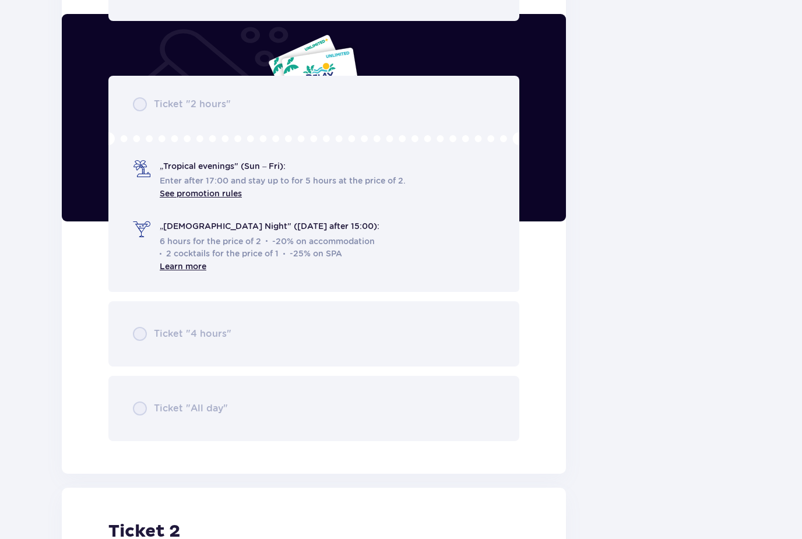
click at [180, 150] on div "The Unlimited card Pay once, have fun all-year round. From just 649 PLN !" at bounding box center [314, 118] width 504 height 208
click at [150, 394] on div "Ticket "2 hours" „Tropical evenings" (Sun – Fri): Enter after 17:00 and stay up…" at bounding box center [313, 259] width 411 height 366
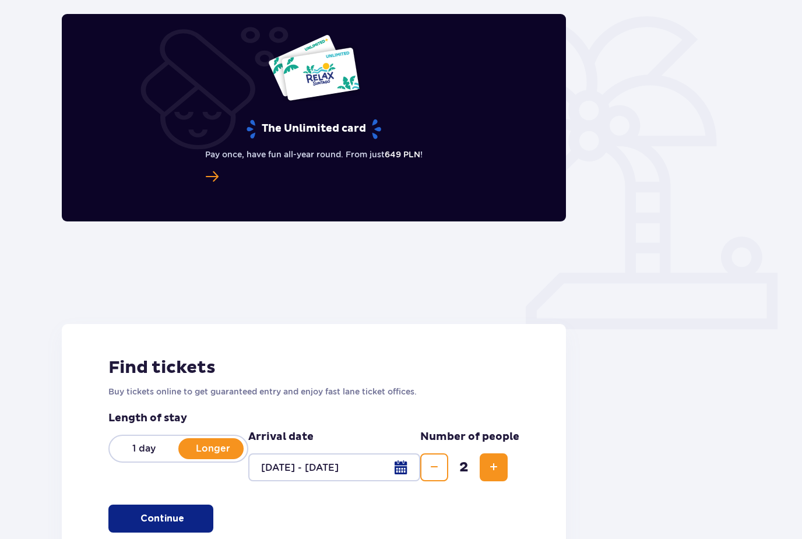
scroll to position [0, 0]
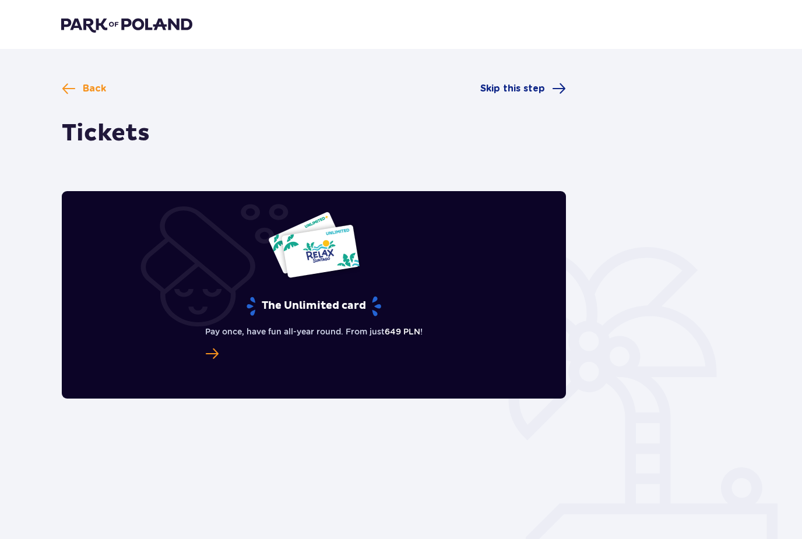
click at [66, 89] on span at bounding box center [69, 89] width 14 height 14
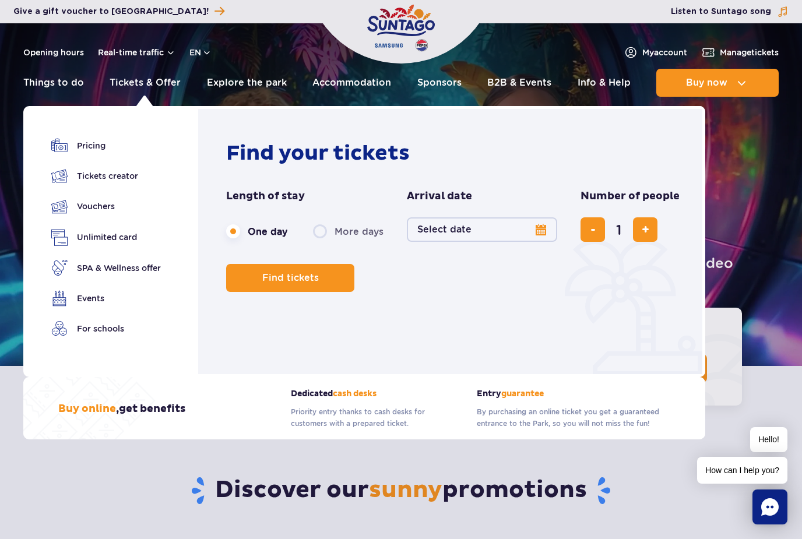
click at [319, 235] on label "More days" at bounding box center [348, 231] width 71 height 24
click at [319, 241] on input "More days" at bounding box center [319, 242] width 13 height 2
radio input "false"
radio input "true"
radio input "false"
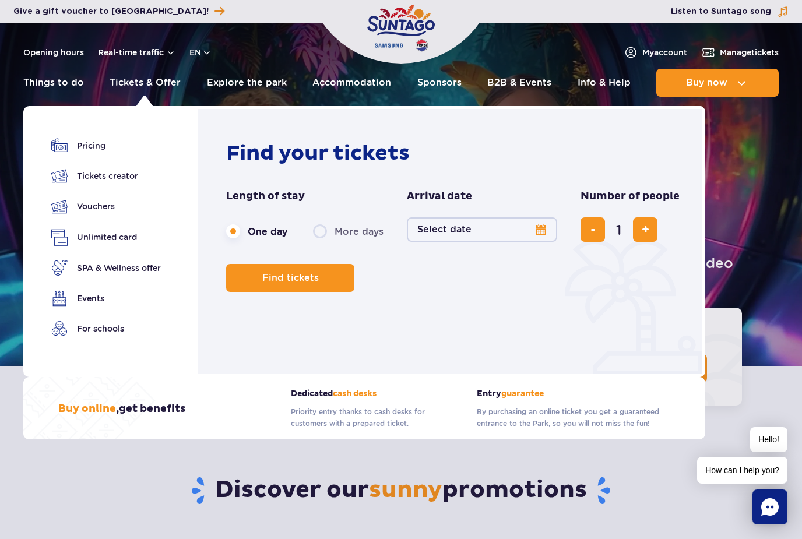
radio input "true"
click at [507, 232] on button "Select date" at bounding box center [482, 229] width 150 height 24
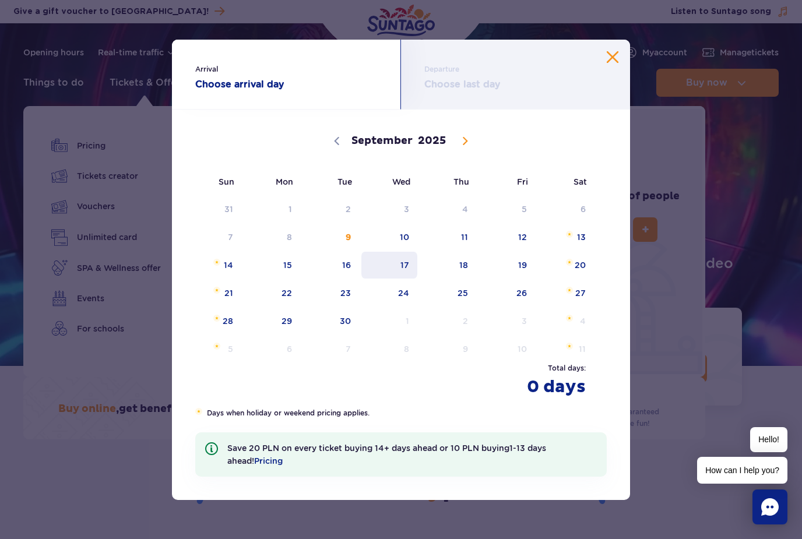
click at [406, 255] on span "17" at bounding box center [389, 265] width 59 height 27
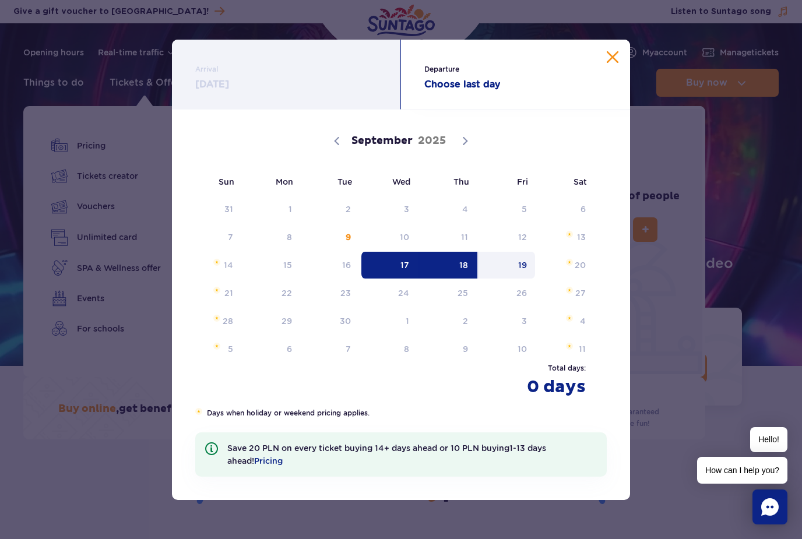
click at [519, 263] on span "19" at bounding box center [506, 265] width 59 height 27
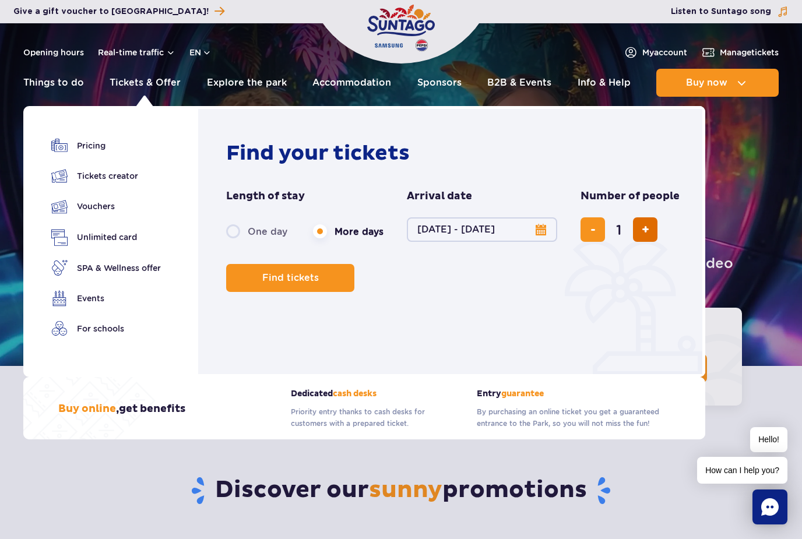
click at [641, 237] on button "add ticket" at bounding box center [645, 229] width 24 height 24
type input "2"
click at [276, 274] on span "Find tickets" at bounding box center [286, 278] width 57 height 10
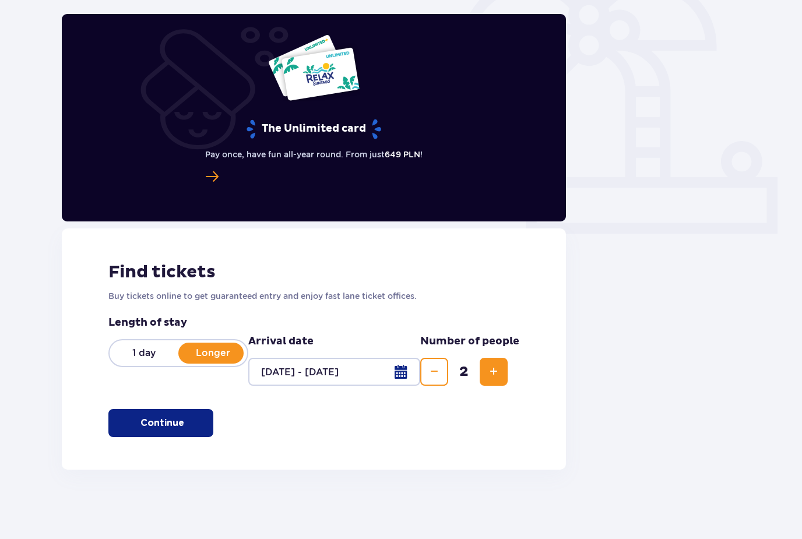
scroll to position [327, 0]
click at [189, 426] on span "button" at bounding box center [186, 423] width 12 height 12
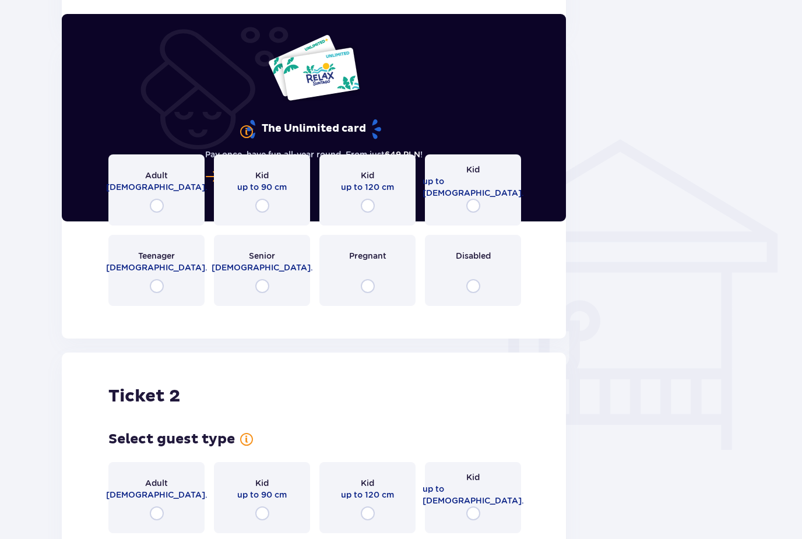
scroll to position [766, 0]
click at [187, 171] on div "Adult 18 - 65 y.o." at bounding box center [156, 189] width 96 height 71
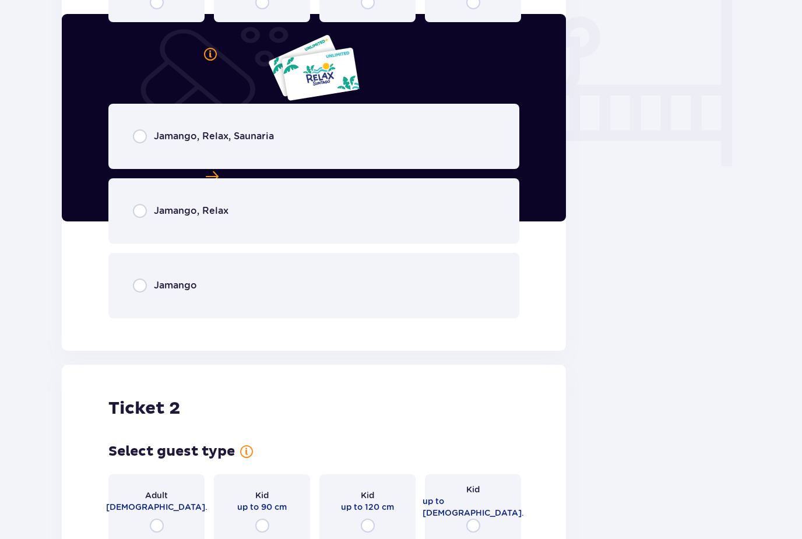
scroll to position [1050, 0]
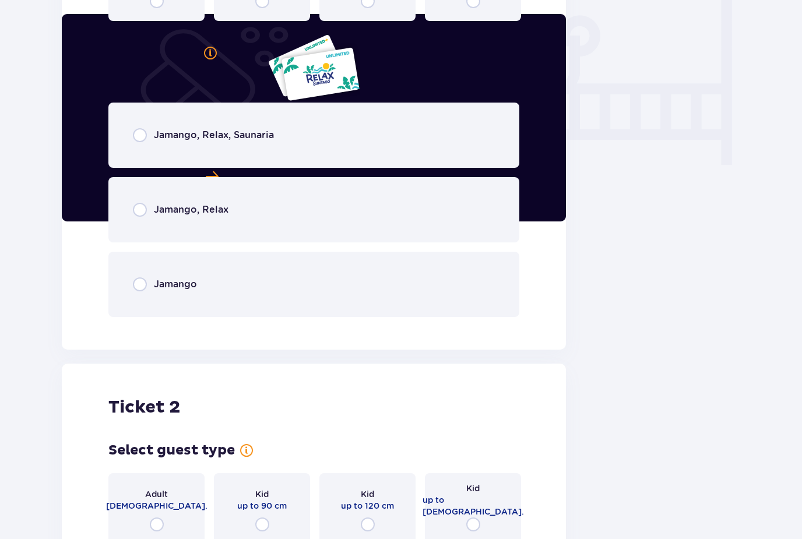
click at [209, 125] on div "Jamango, Relax, Saunaria" at bounding box center [313, 135] width 411 height 65
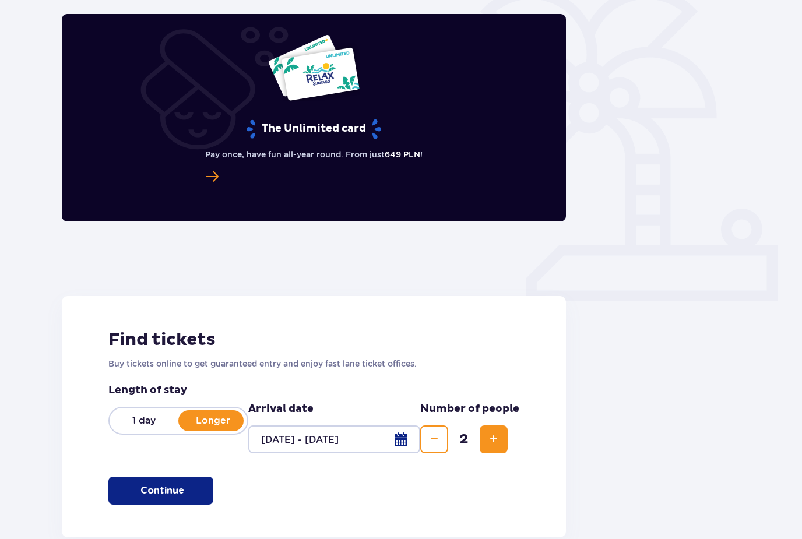
scroll to position [0, 0]
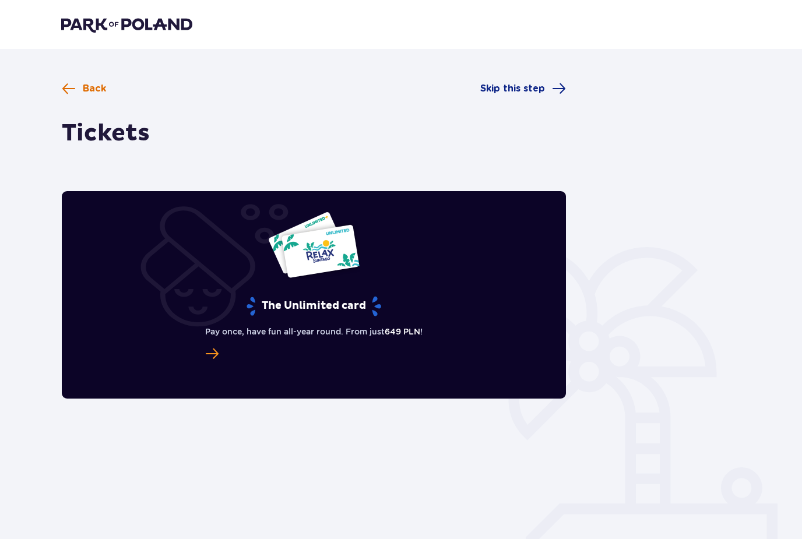
click at [76, 91] on span "Back" at bounding box center [84, 89] width 44 height 14
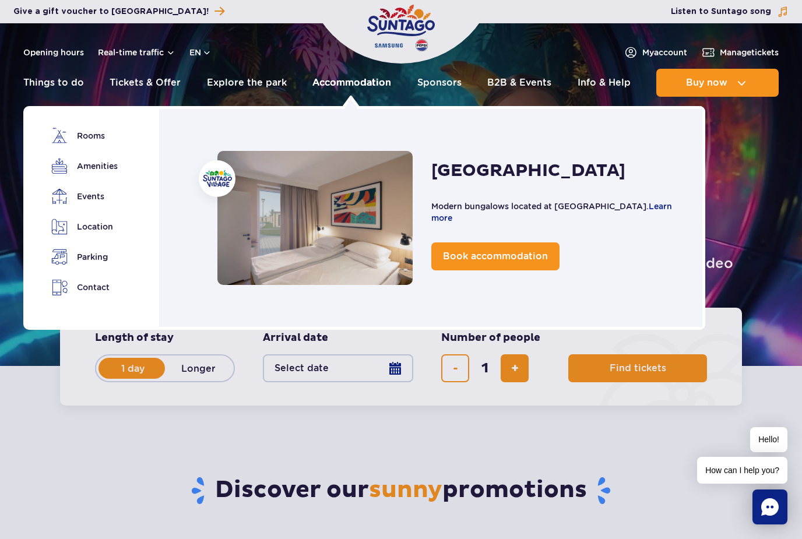
click at [355, 79] on link "Accommodation" at bounding box center [351, 83] width 79 height 28
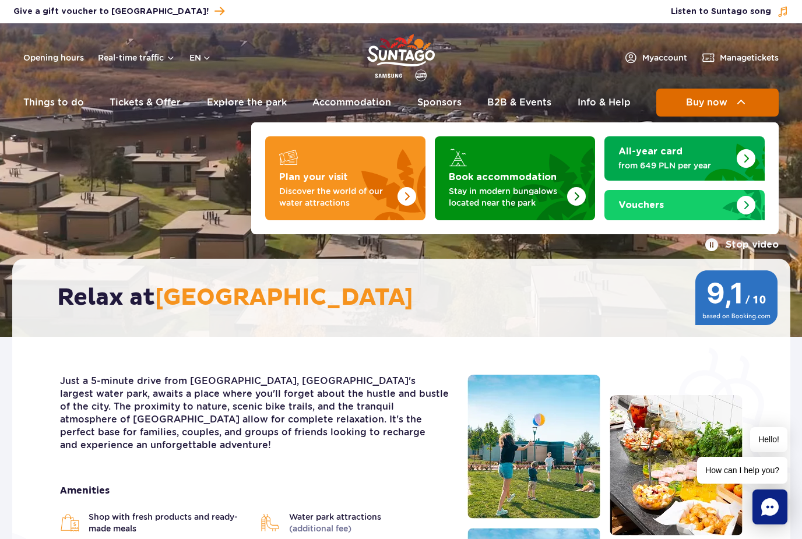
click at [690, 103] on span "Buy now" at bounding box center [706, 102] width 41 height 10
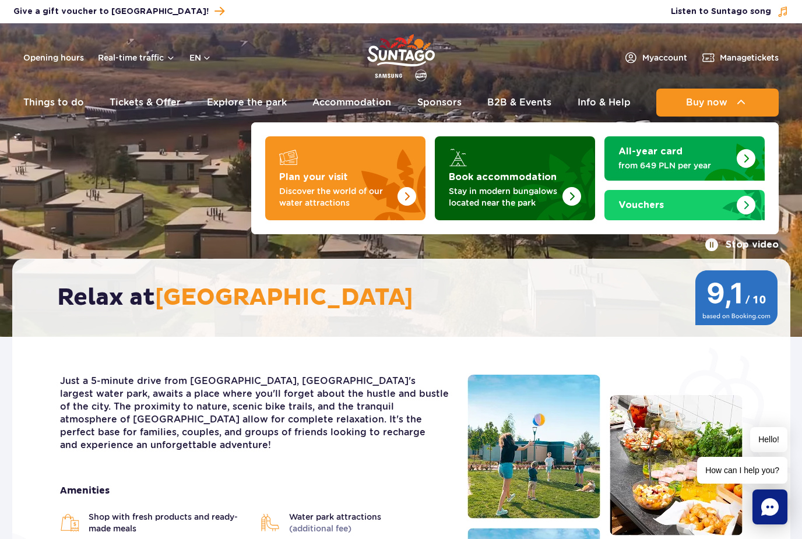
click at [532, 167] on img "Book accommodation" at bounding box center [544, 174] width 103 height 91
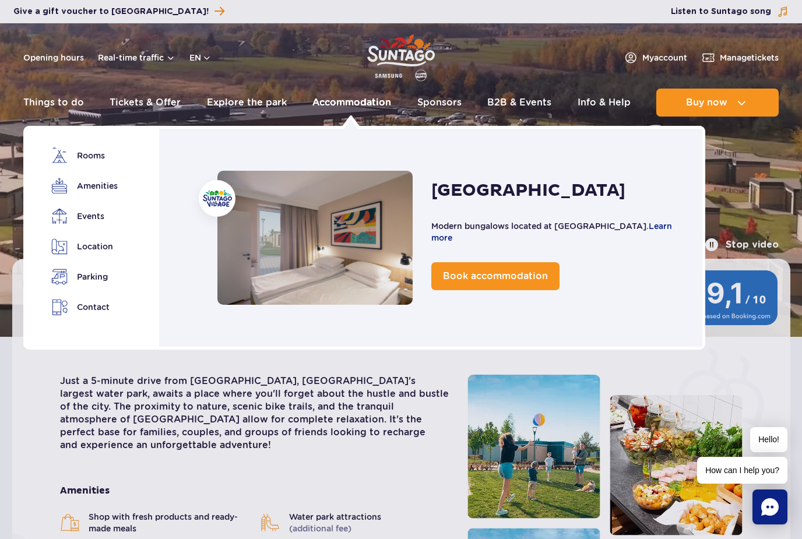
click at [374, 99] on link "Accommodation" at bounding box center [351, 103] width 79 height 28
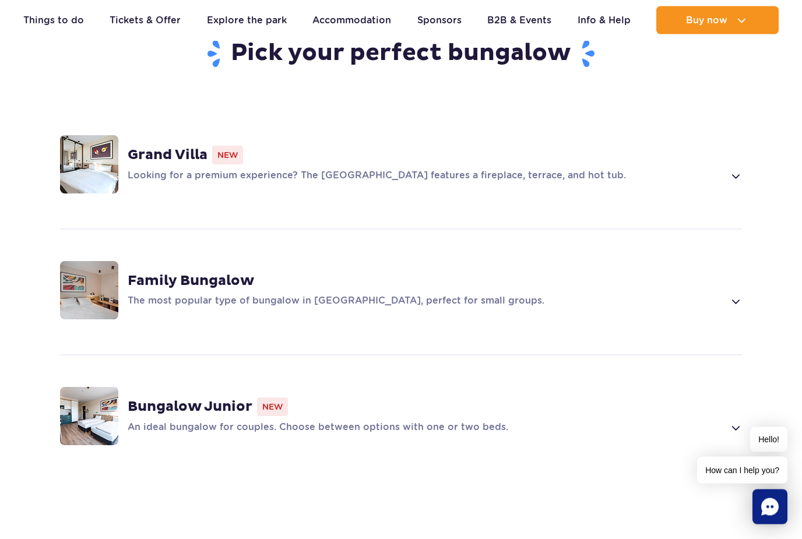
click at [314, 421] on p "An ideal bungalow for couples. Choose between options with one or two beds." at bounding box center [426, 428] width 596 height 14
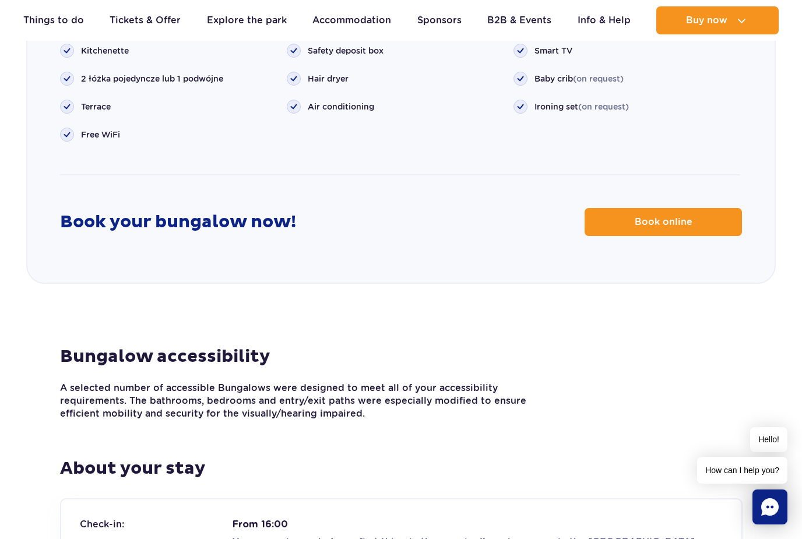
scroll to position [1626, 0]
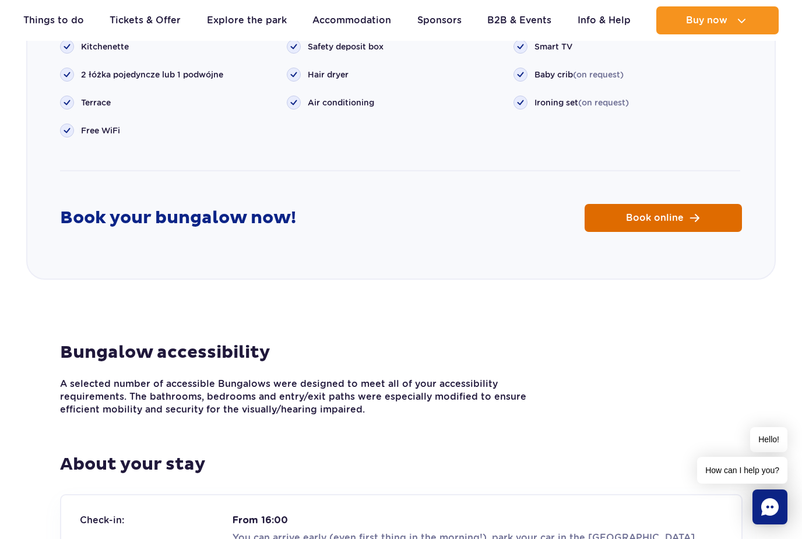
click at [633, 204] on link "Book online" at bounding box center [663, 218] width 157 height 28
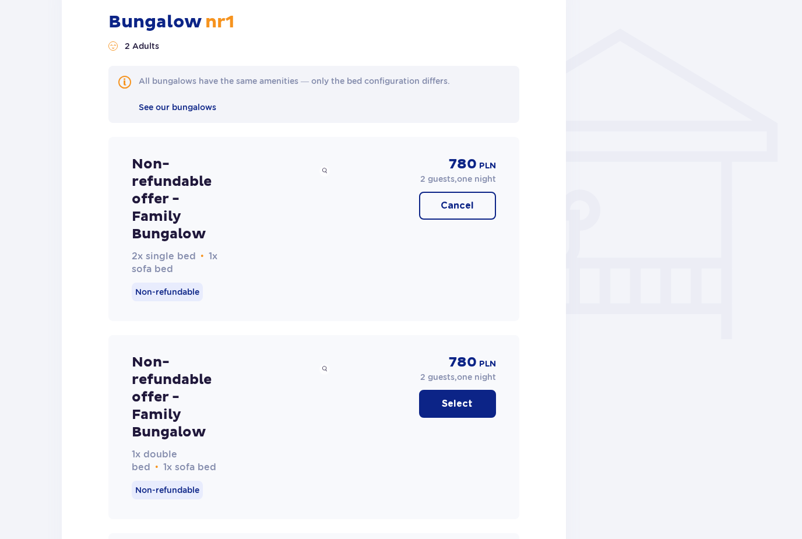
scroll to position [876, 0]
click at [323, 168] on span at bounding box center [325, 171] width 6 height 6
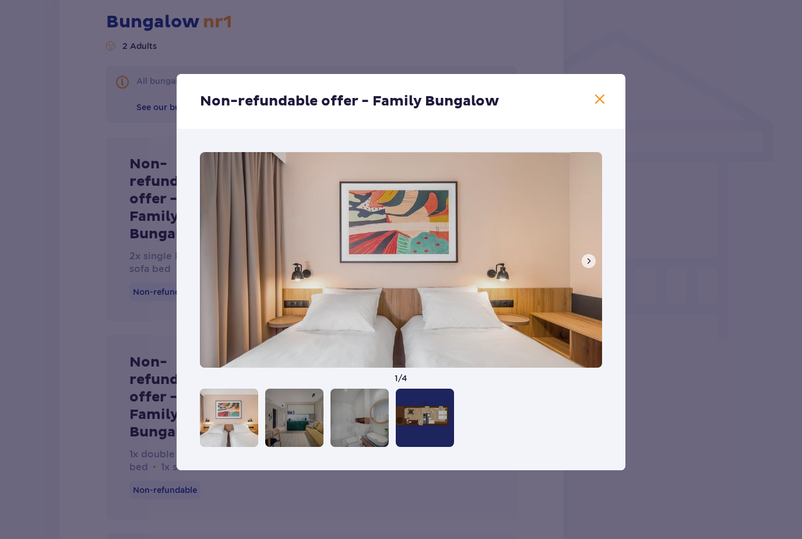
click at [293, 425] on div at bounding box center [294, 418] width 58 height 58
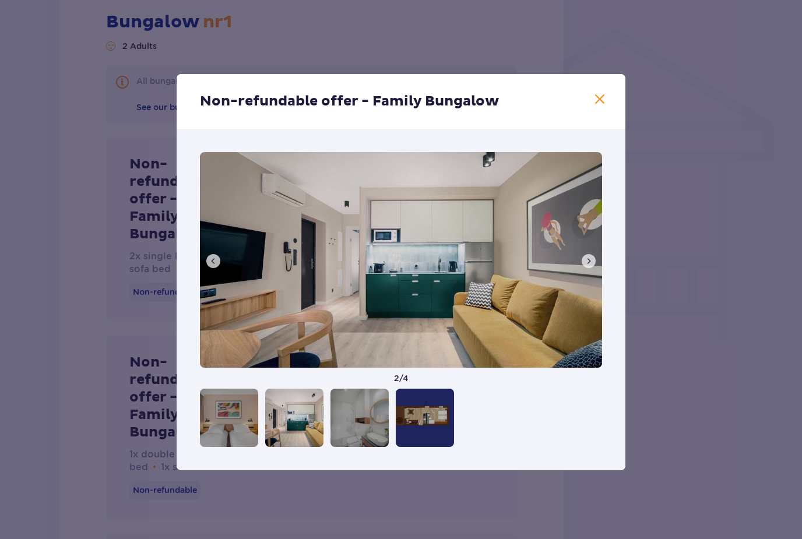
click at [346, 433] on div at bounding box center [360, 418] width 58 height 58
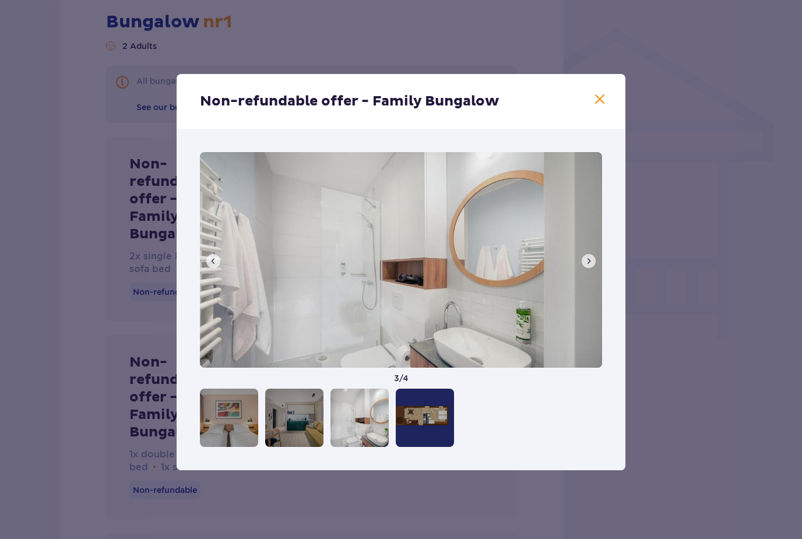
click at [417, 436] on div at bounding box center [425, 418] width 58 height 58
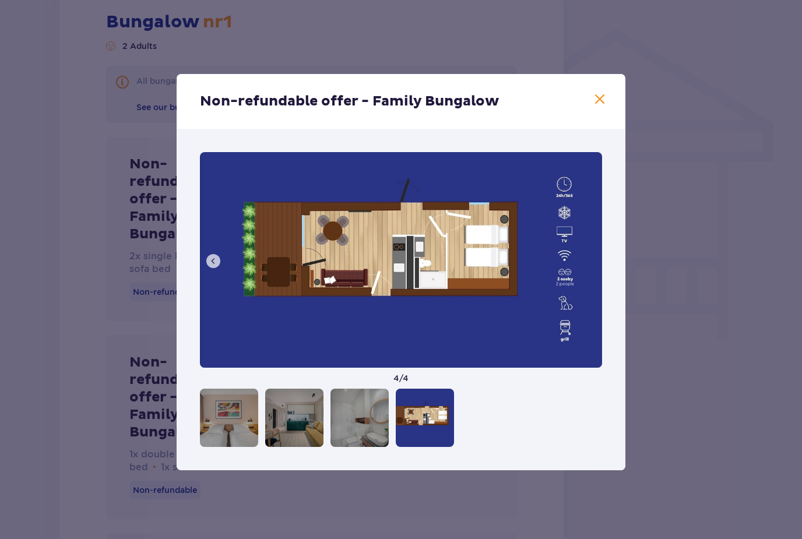
click at [599, 107] on span at bounding box center [600, 100] width 14 height 14
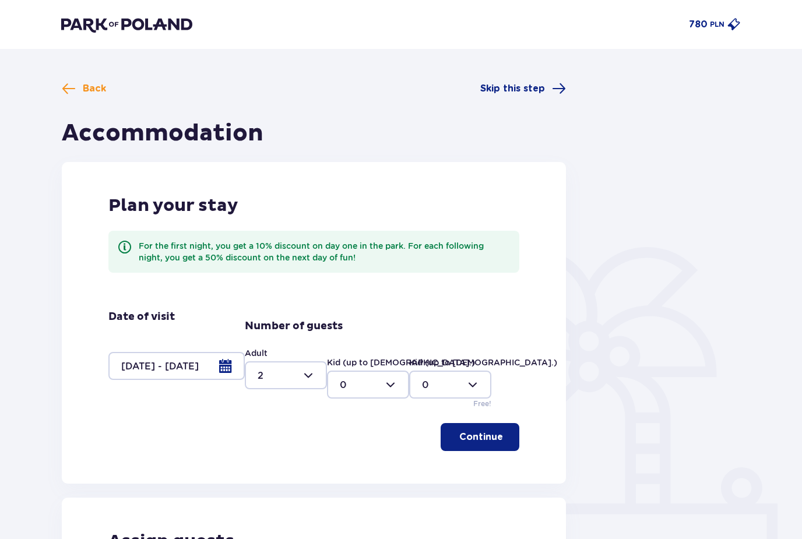
click at [222, 367] on div at bounding box center [176, 366] width 136 height 28
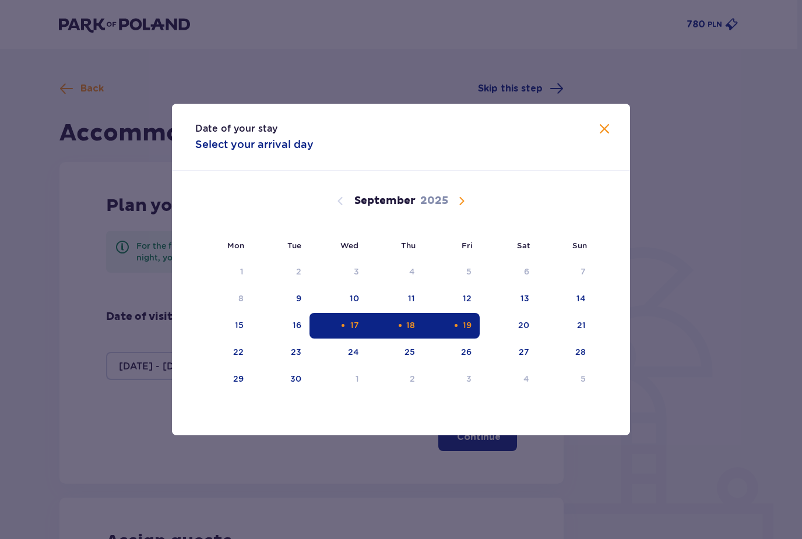
click at [396, 326] on div "Selected. Thursday, September 18, 2025" at bounding box center [400, 326] width 8 height 8
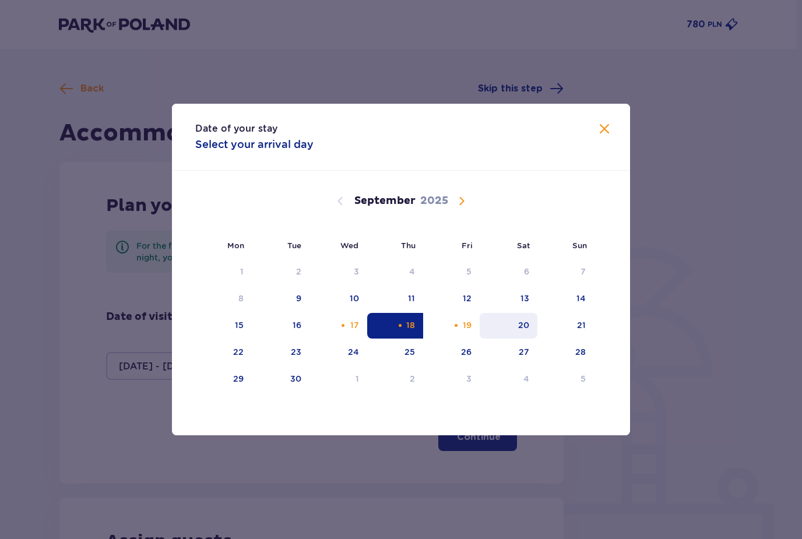
click at [508, 333] on div "20" at bounding box center [509, 326] width 58 height 26
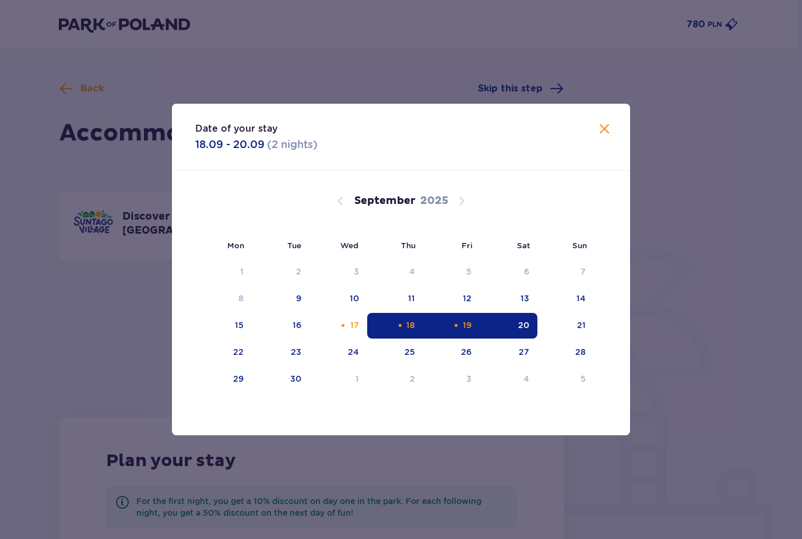
type input "18.09.25 - 20.09.25"
type input "0"
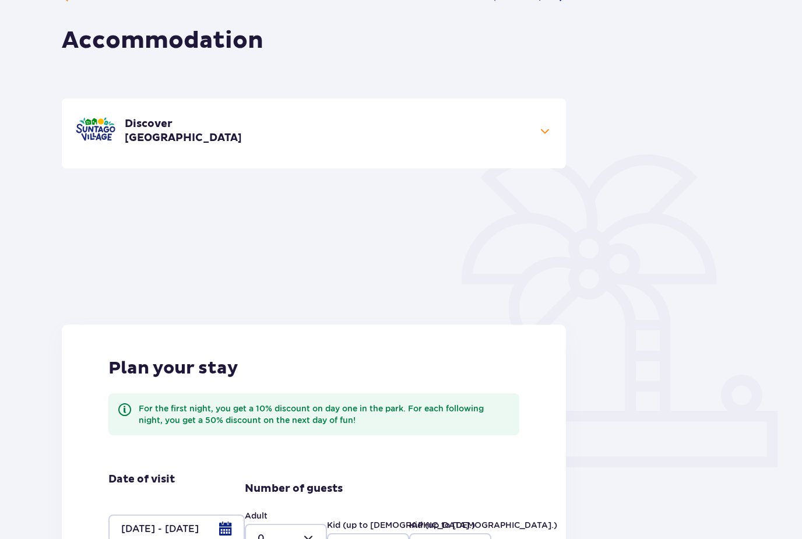
scroll to position [233, 0]
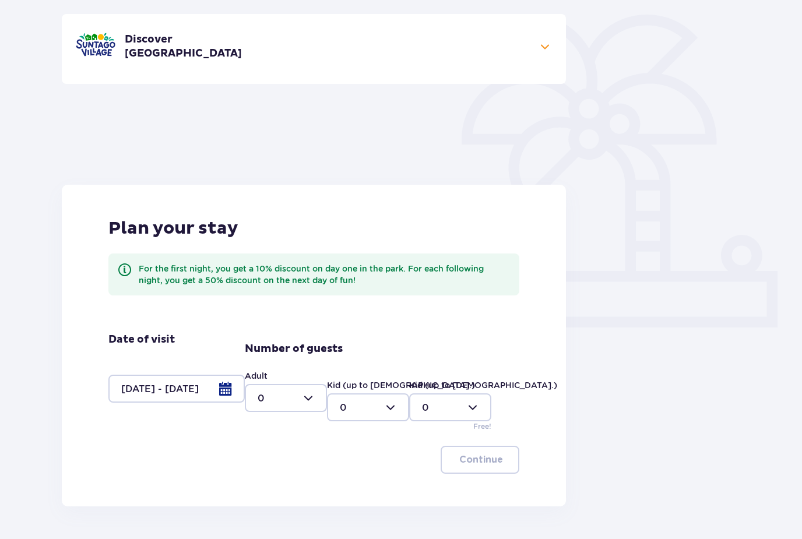
click at [287, 399] on div at bounding box center [286, 398] width 82 height 28
click at [189, 450] on div "Continue" at bounding box center [313, 460] width 411 height 28
click at [215, 392] on div at bounding box center [176, 389] width 136 height 28
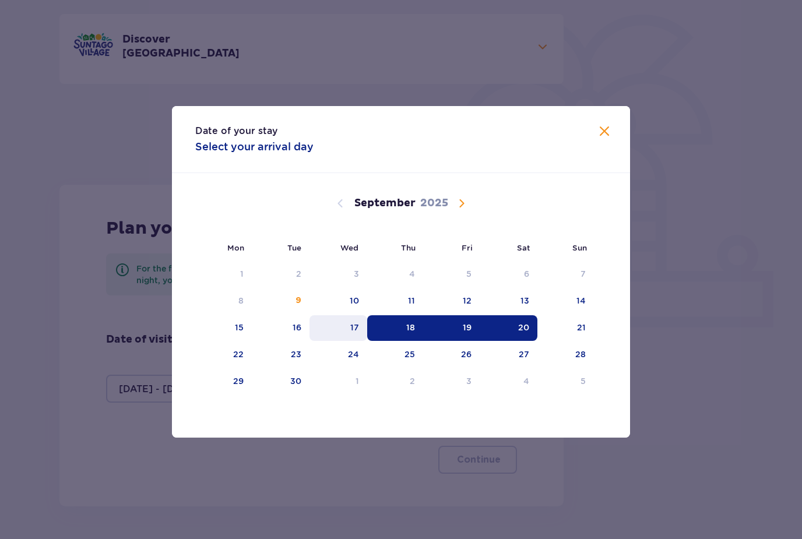
click at [332, 341] on div "17" at bounding box center [339, 328] width 58 height 26
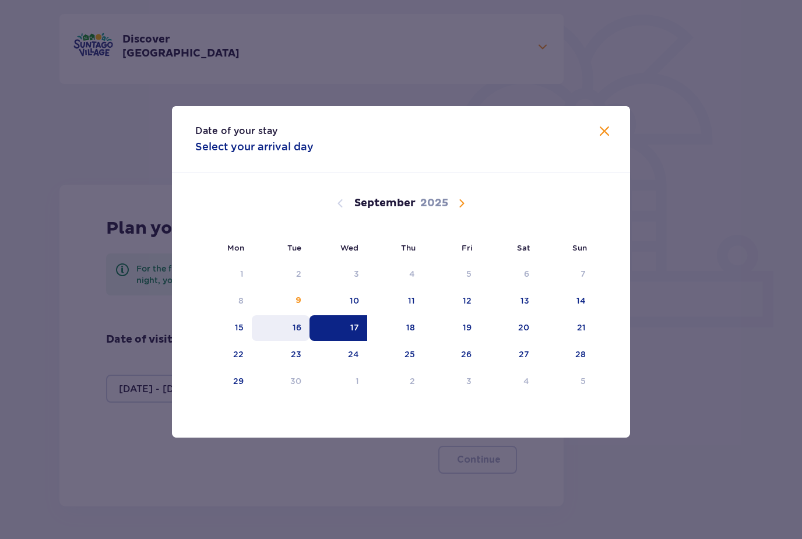
click at [302, 341] on div "16" at bounding box center [281, 328] width 58 height 26
click at [366, 341] on div "17" at bounding box center [339, 328] width 58 height 26
click at [455, 349] on div "Number of guests Adult 0 Kid (up to 12 y.o.) 0 Kid (up to 3 y.o.) 0 Free!" at bounding box center [380, 387] width 275 height 90
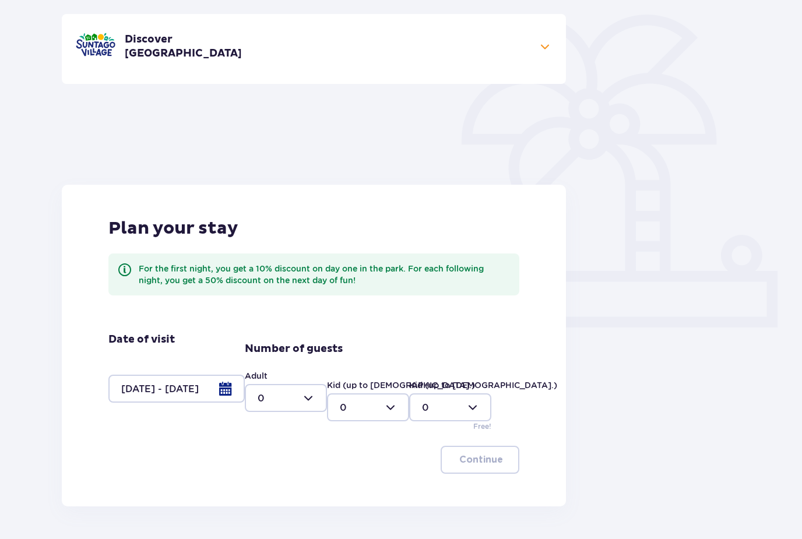
click at [237, 394] on div at bounding box center [176, 389] width 136 height 28
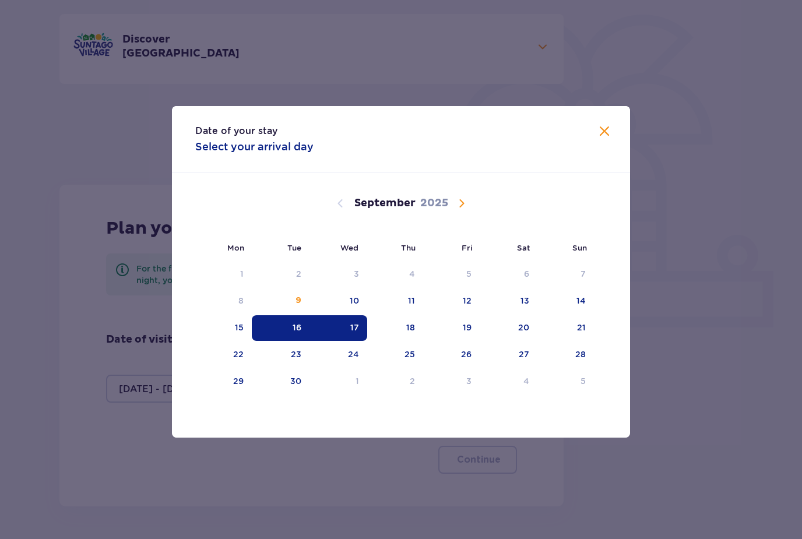
click at [342, 341] on div "17" at bounding box center [339, 328] width 58 height 26
click at [476, 341] on div "19" at bounding box center [451, 328] width 57 height 26
type input "17.09.25 - 19.09.25"
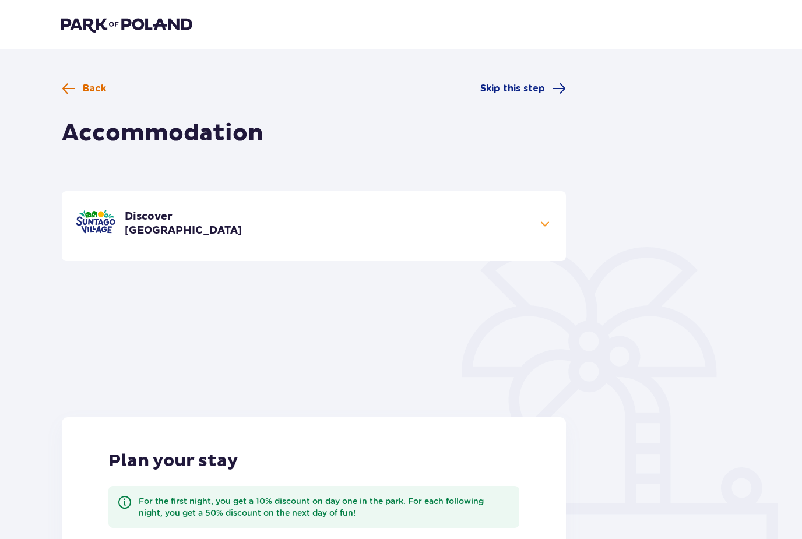
click at [86, 85] on span "Back" at bounding box center [94, 88] width 23 height 13
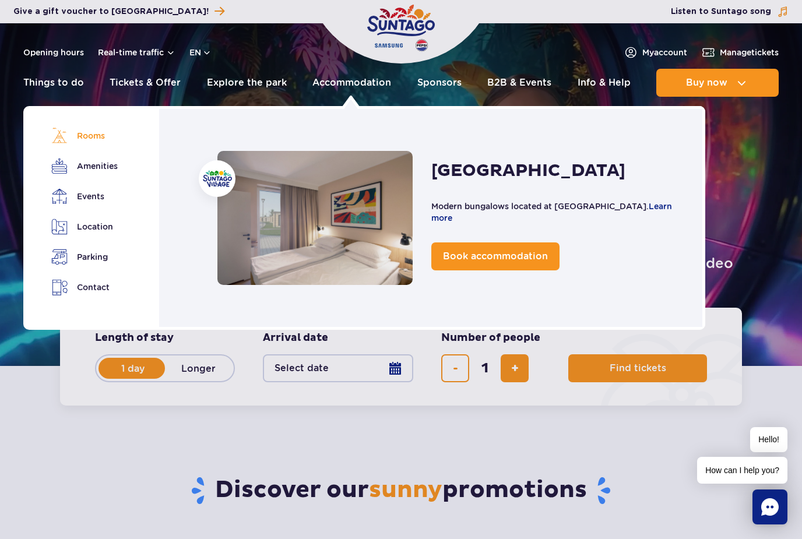
click at [91, 135] on link "Rooms" at bounding box center [83, 136] width 65 height 16
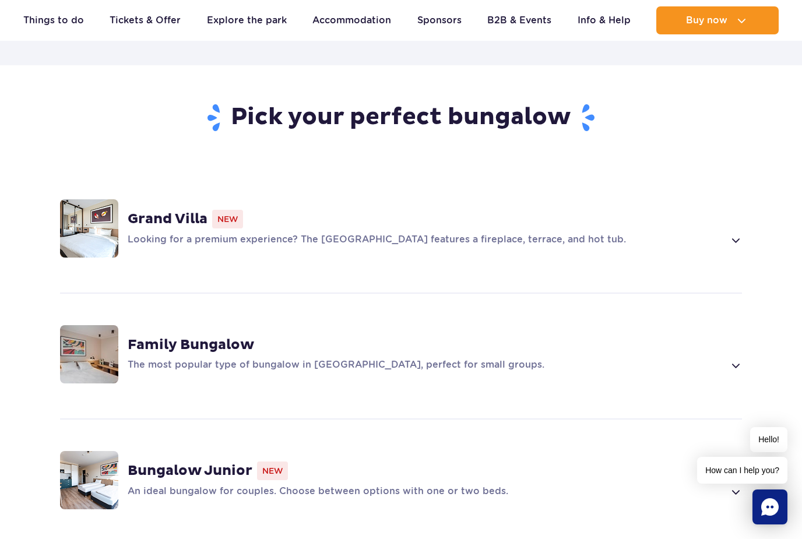
click at [227, 485] on p "An ideal bungalow for couples. Choose between options with one or two beds." at bounding box center [426, 492] width 596 height 14
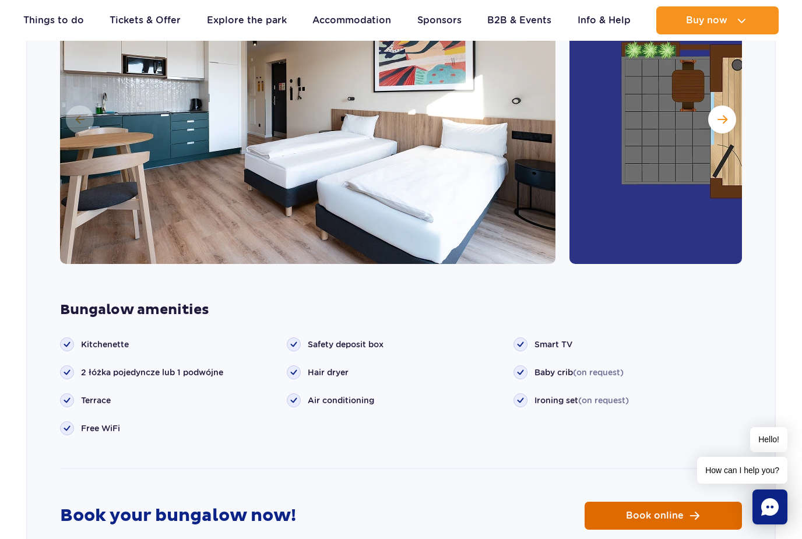
click at [607, 502] on link "Book online" at bounding box center [663, 516] width 157 height 28
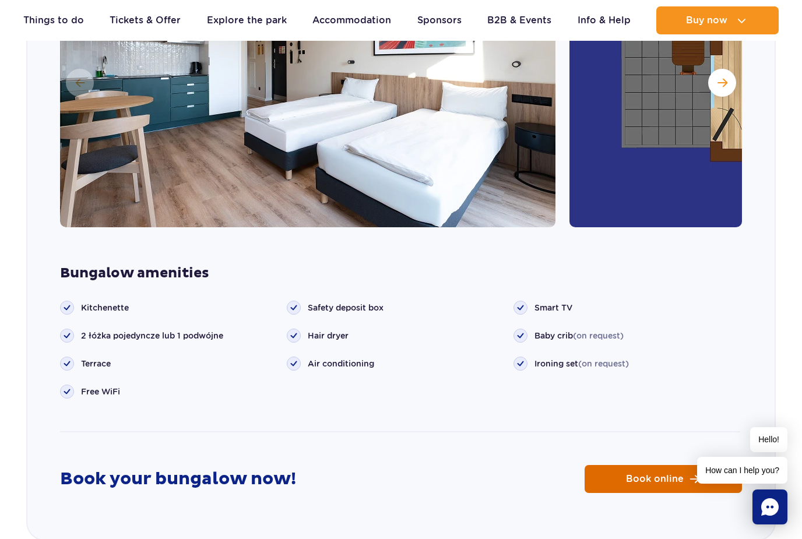
scroll to position [1365, 0]
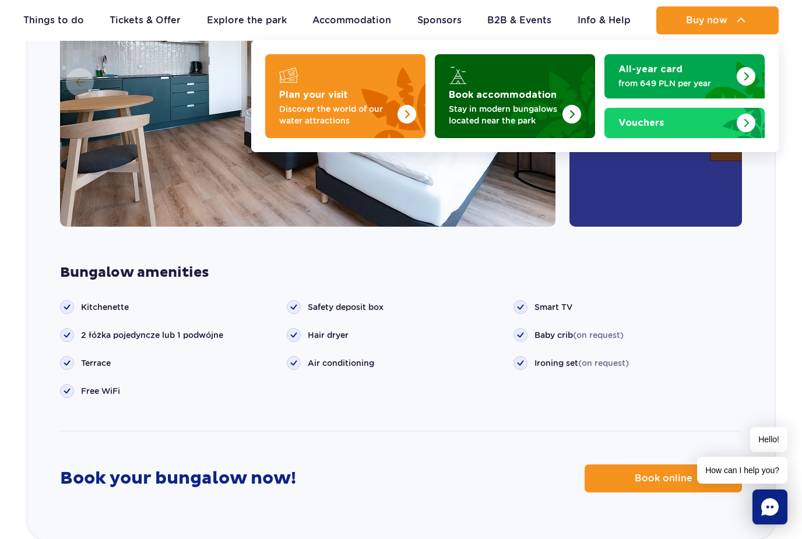
click at [487, 84] on div "Book accommodation" at bounding box center [515, 75] width 132 height 19
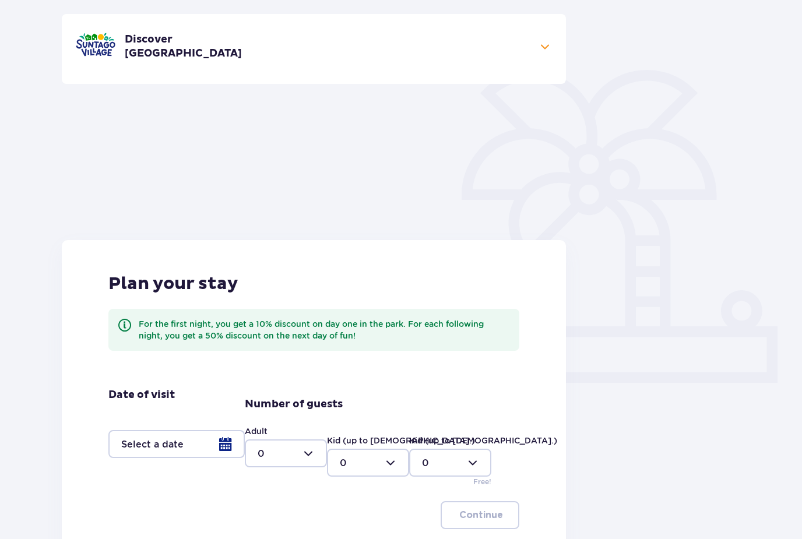
scroll to position [233, 0]
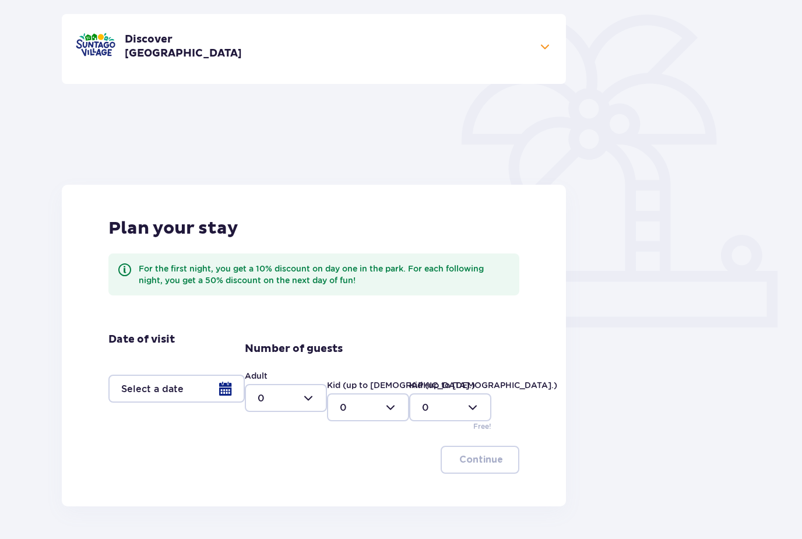
click at [214, 394] on div at bounding box center [176, 389] width 136 height 28
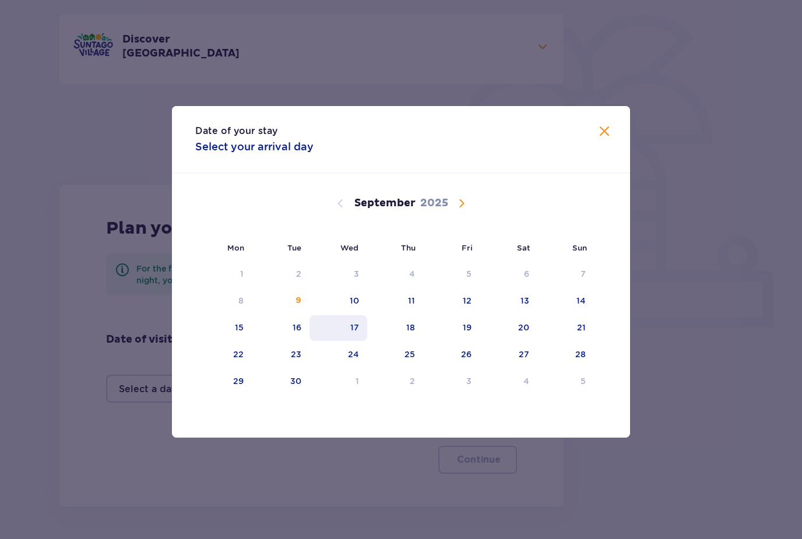
click at [349, 338] on div "17" at bounding box center [339, 328] width 58 height 26
click at [453, 341] on div "19" at bounding box center [451, 328] width 57 height 26
type input "[DATE] - [DATE]"
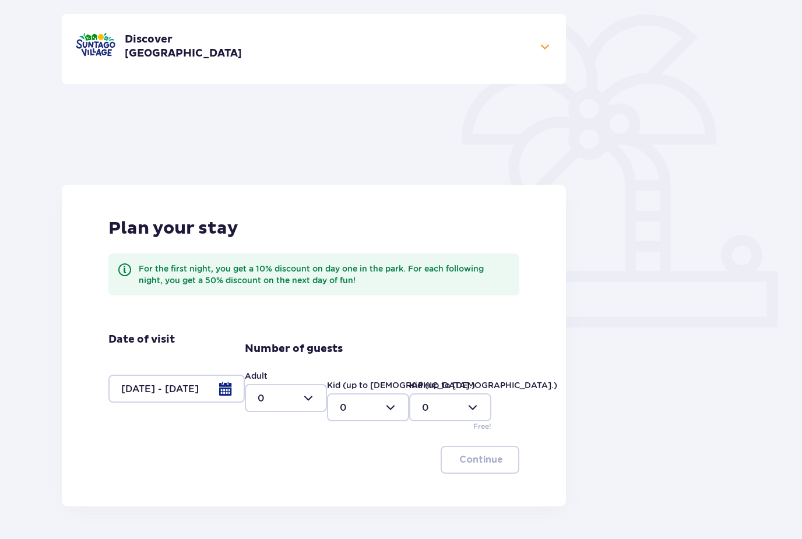
click at [287, 403] on div at bounding box center [286, 398] width 82 height 28
click at [280, 482] on div "2" at bounding box center [286, 482] width 57 height 13
type input "2"
click at [479, 449] on button "Continue" at bounding box center [480, 460] width 79 height 28
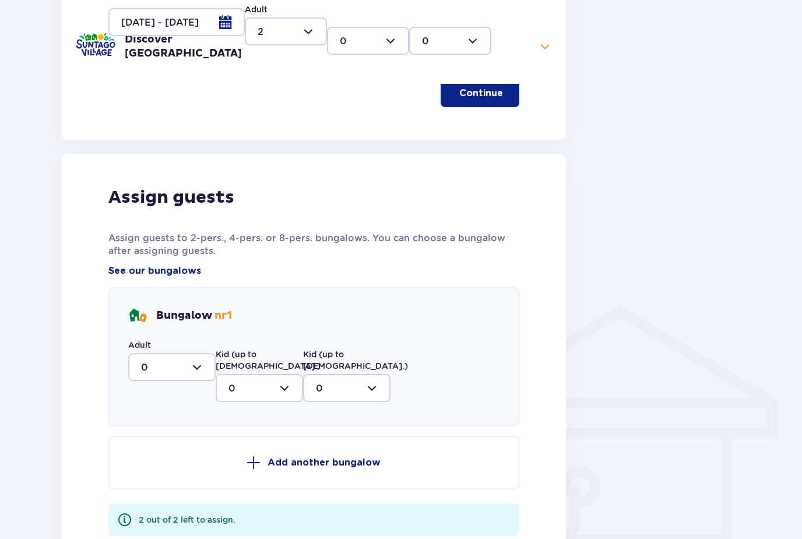
scroll to position [692, 0]
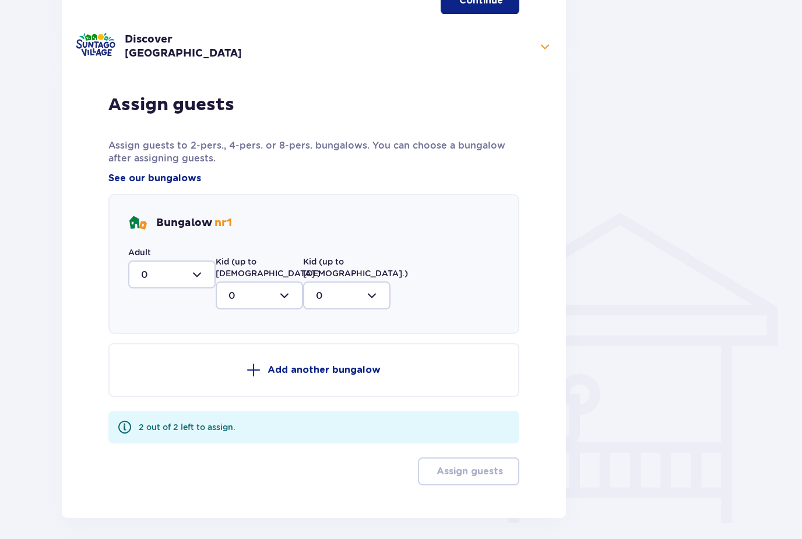
click at [198, 274] on div at bounding box center [171, 275] width 87 height 28
click at [171, 361] on div "2" at bounding box center [172, 359] width 62 height 13
type input "2"
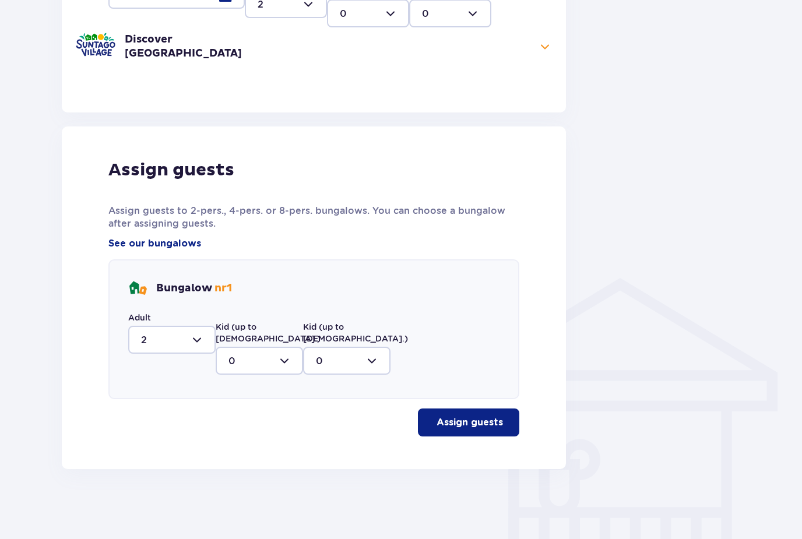
scroll to position [578, 0]
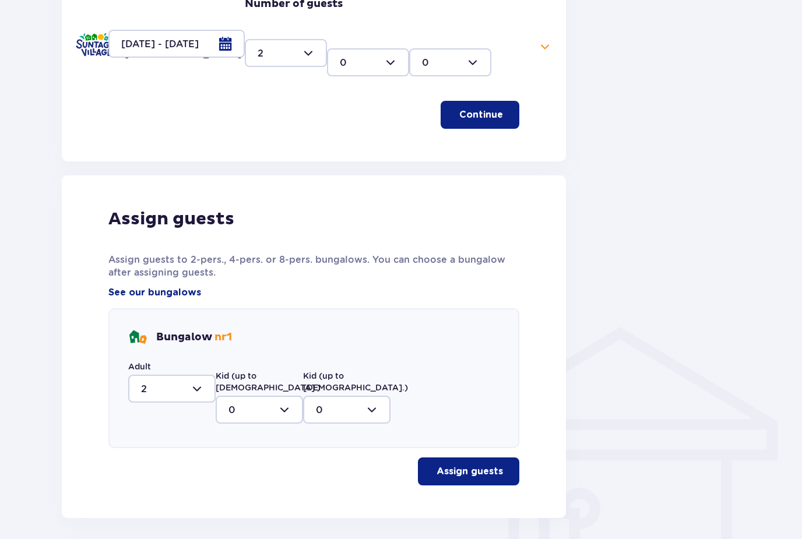
click at [449, 465] on p "Assign guests" at bounding box center [470, 471] width 66 height 13
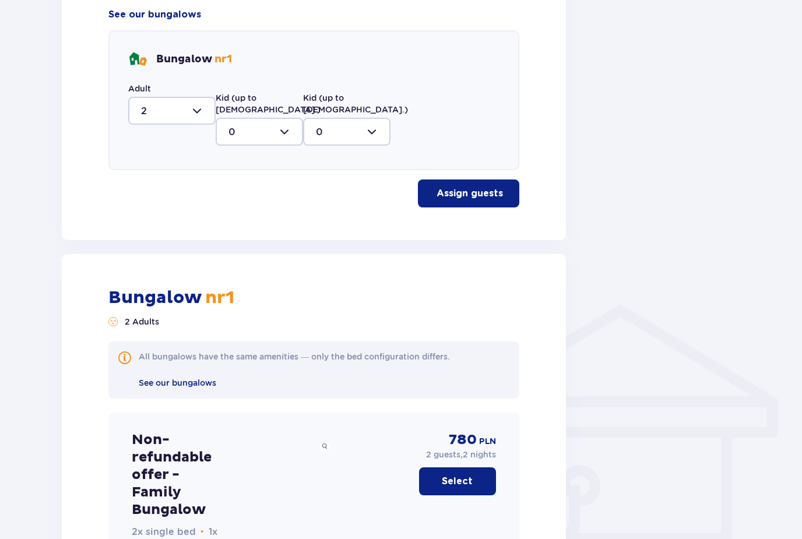
scroll to position [600, 0]
click at [186, 379] on span "See our bungalows" at bounding box center [178, 383] width 78 height 9
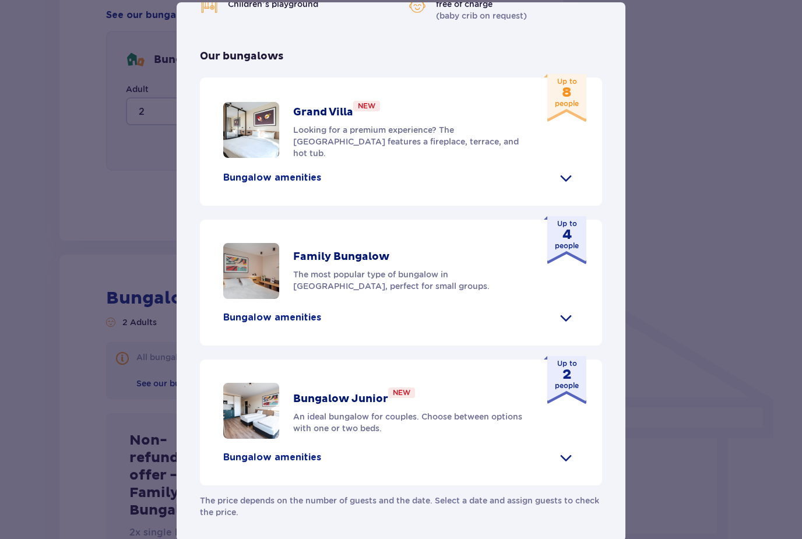
scroll to position [455, 0]
click at [433, 466] on div "Bungalow amenities" at bounding box center [401, 457] width 356 height 19
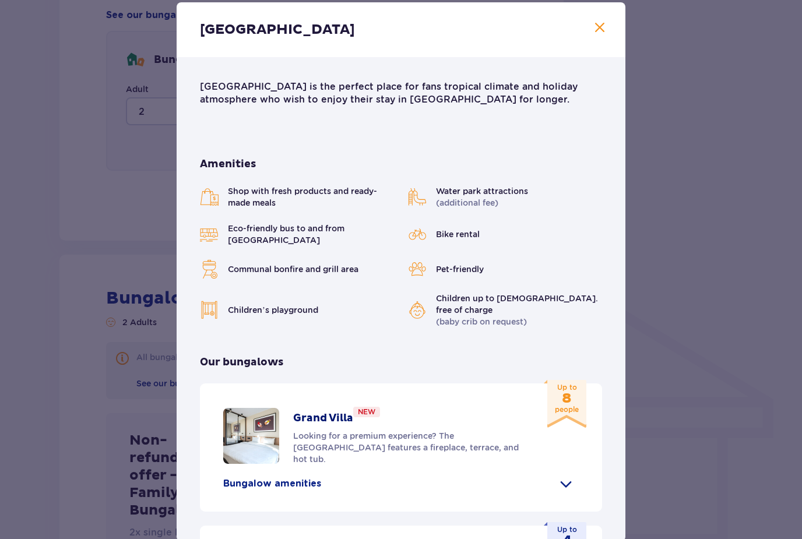
scroll to position [0, 0]
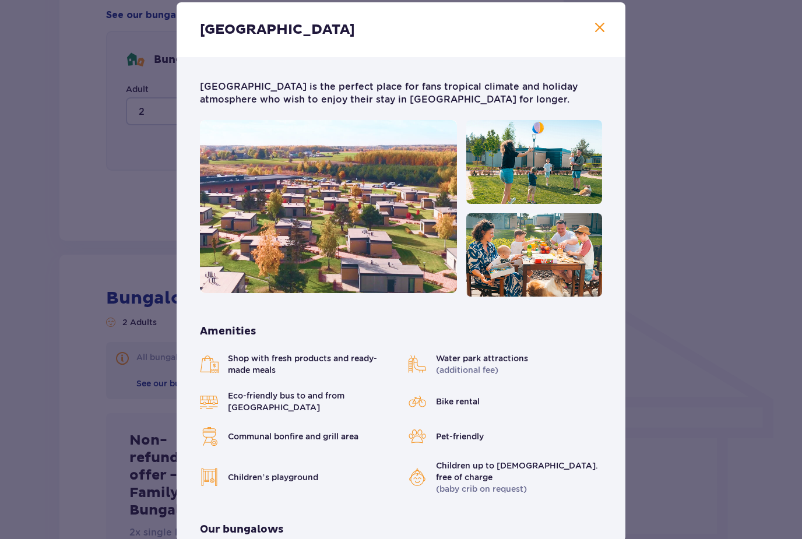
click at [602, 35] on span at bounding box center [600, 28] width 14 height 14
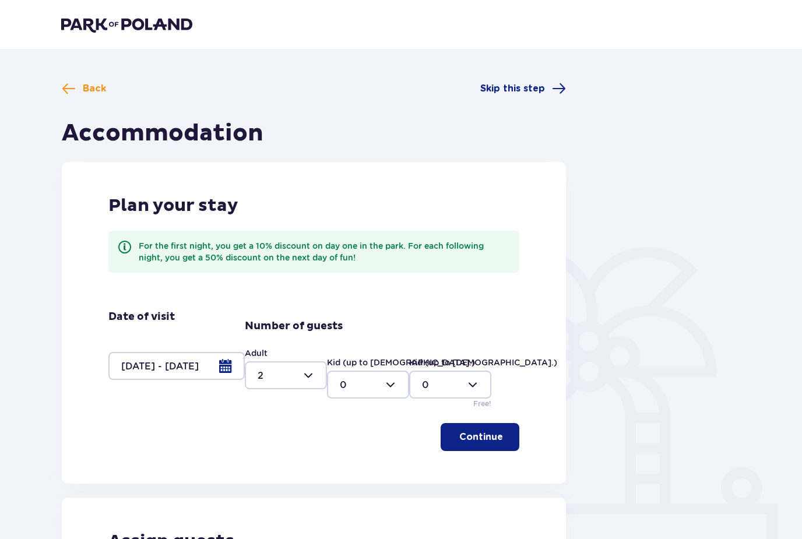
click at [219, 366] on div at bounding box center [176, 366] width 136 height 28
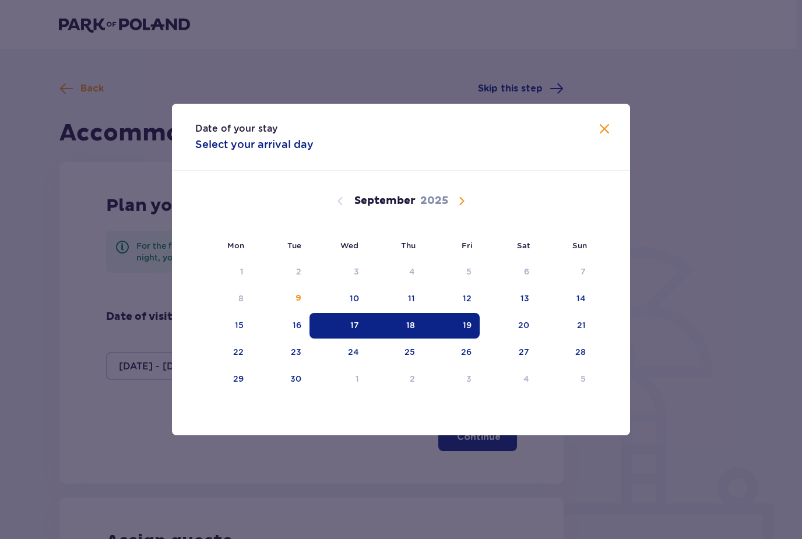
click at [606, 123] on span at bounding box center [605, 129] width 14 height 14
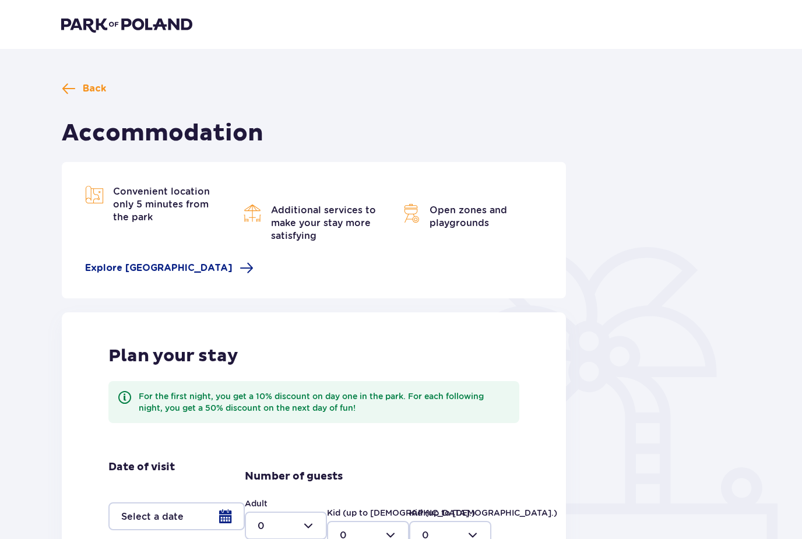
scroll to position [128, 0]
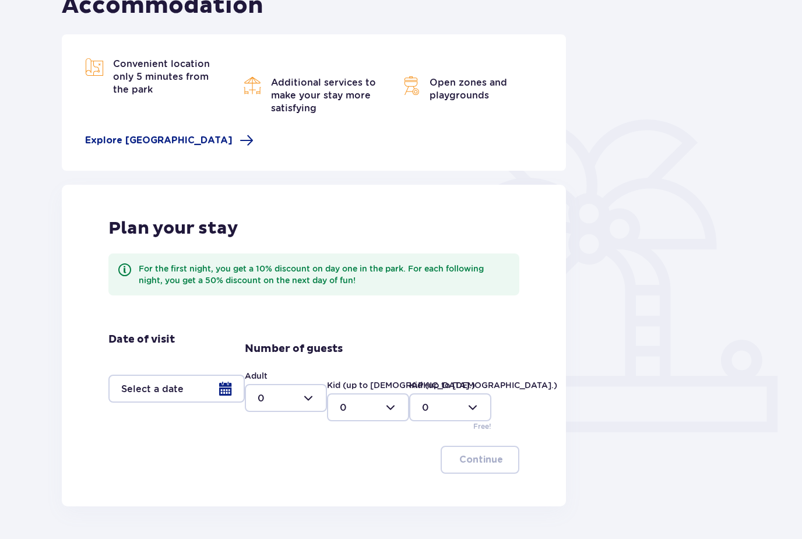
click at [222, 395] on div at bounding box center [176, 389] width 136 height 28
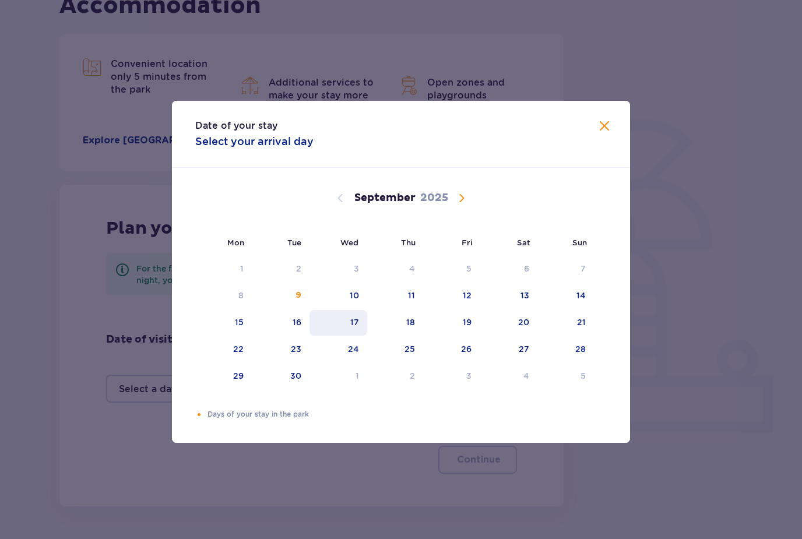
click at [353, 328] on div "17" at bounding box center [354, 323] width 9 height 12
click at [448, 334] on div "19" at bounding box center [451, 323] width 57 height 26
type input "[DATE] - [DATE]"
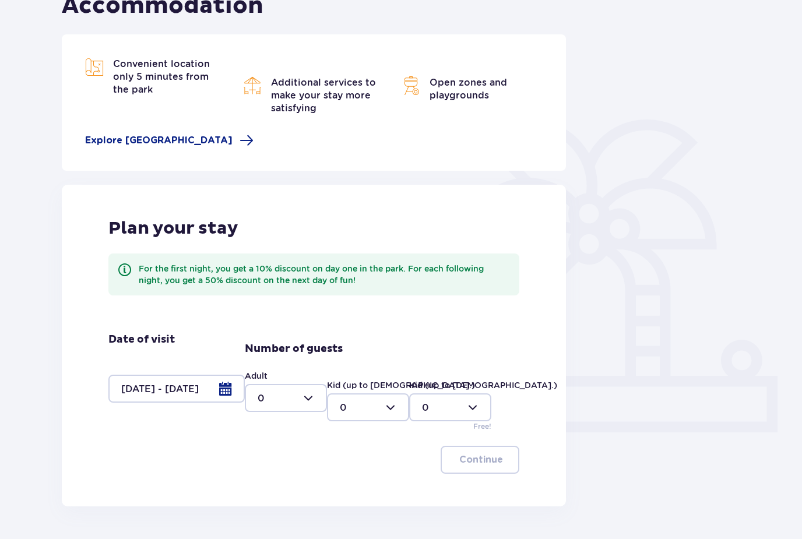
click at [298, 405] on div at bounding box center [286, 398] width 82 height 28
click at [285, 491] on span "2" at bounding box center [286, 482] width 80 height 24
type input "2"
click at [461, 455] on p "Continue" at bounding box center [481, 460] width 44 height 13
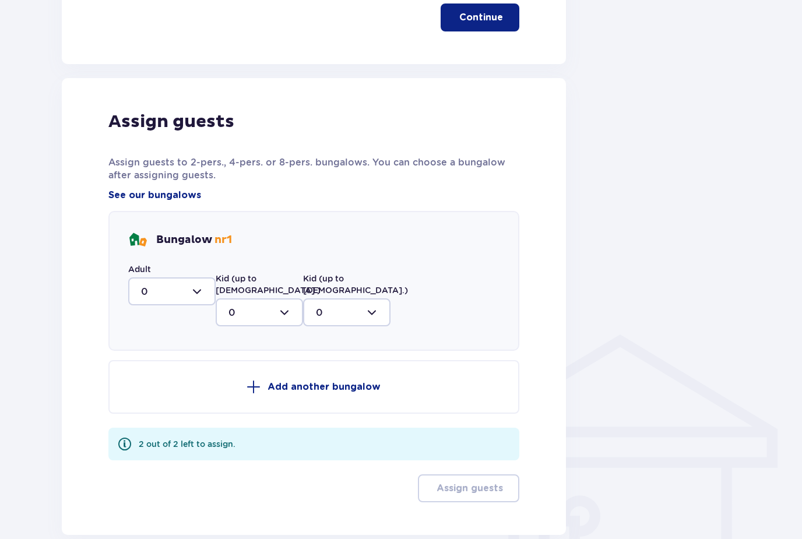
scroll to position [587, 0]
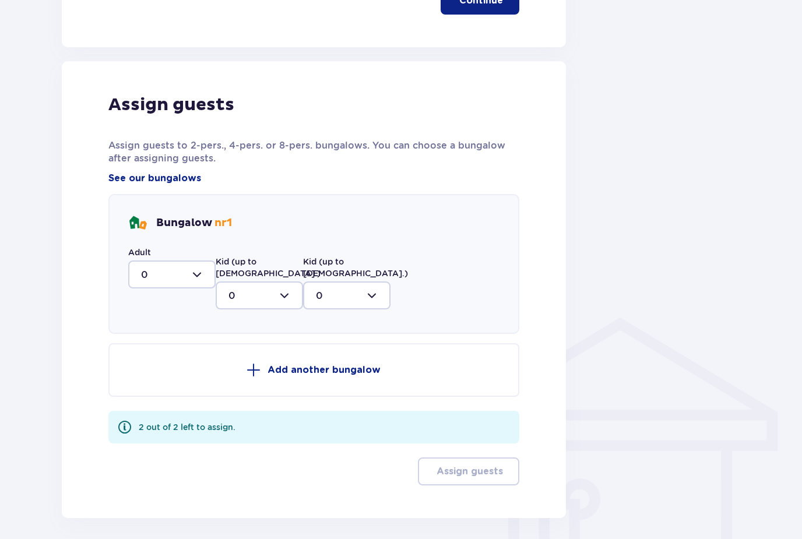
click at [206, 271] on div at bounding box center [171, 275] width 87 height 28
click at [180, 341] on div "1" at bounding box center [172, 334] width 62 height 13
click at [196, 277] on div at bounding box center [171, 275] width 87 height 28
drag, startPoint x: 183, startPoint y: 366, endPoint x: 183, endPoint y: 480, distance: 114.3
click at [183, 366] on div "2" at bounding box center [172, 359] width 62 height 13
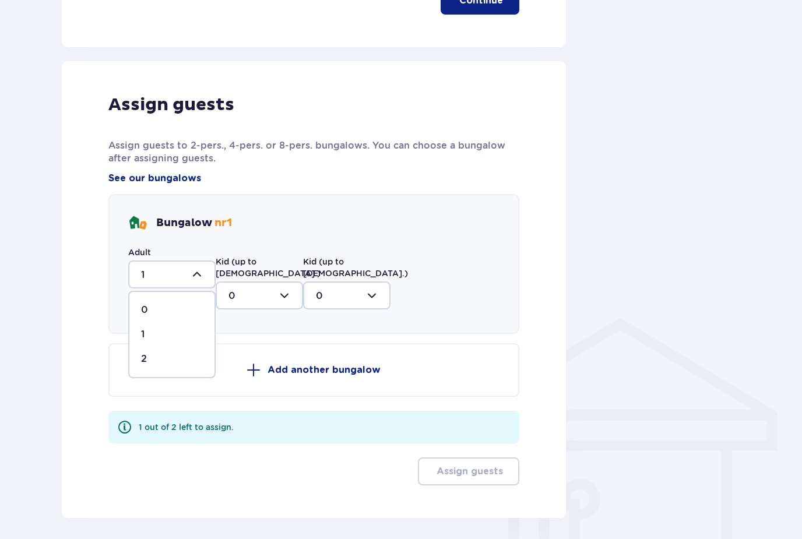
type input "2"
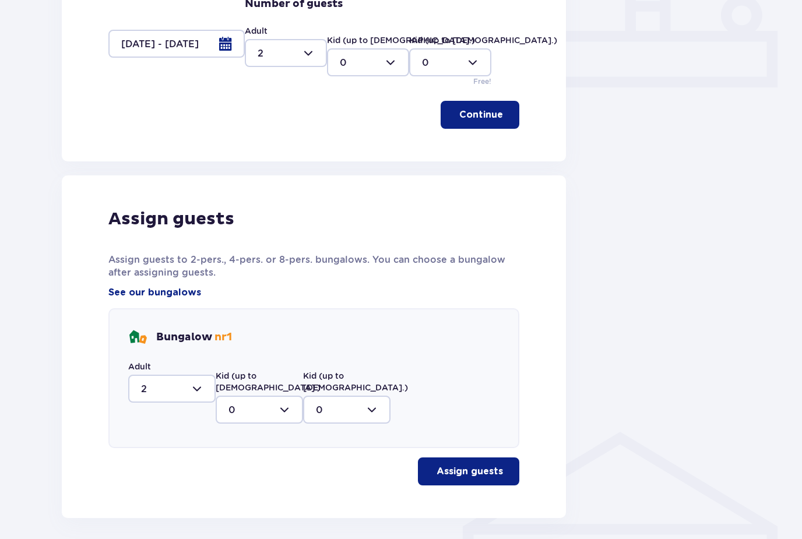
click at [450, 458] on button "Assign guests" at bounding box center [468, 472] width 101 height 28
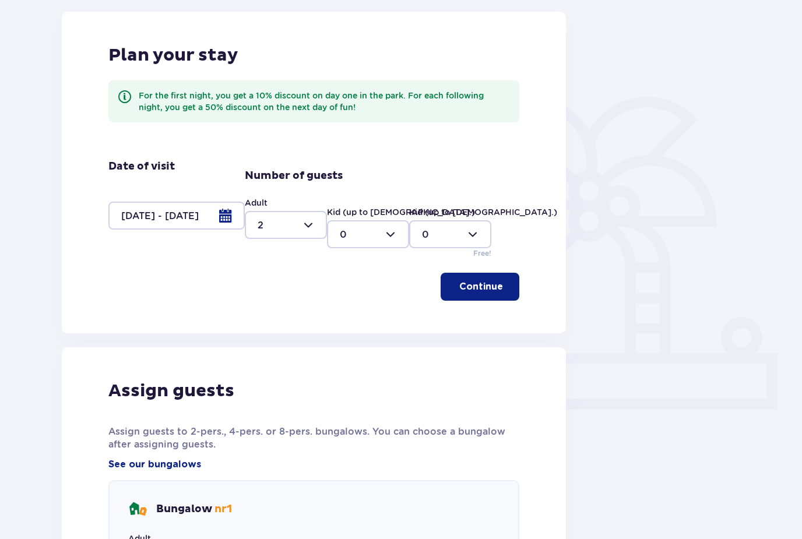
scroll to position [51, 0]
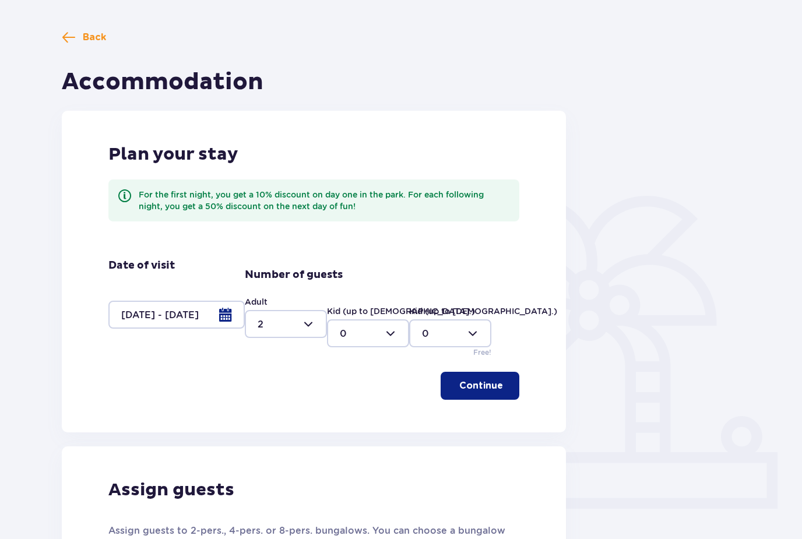
click at [220, 313] on div at bounding box center [176, 315] width 136 height 28
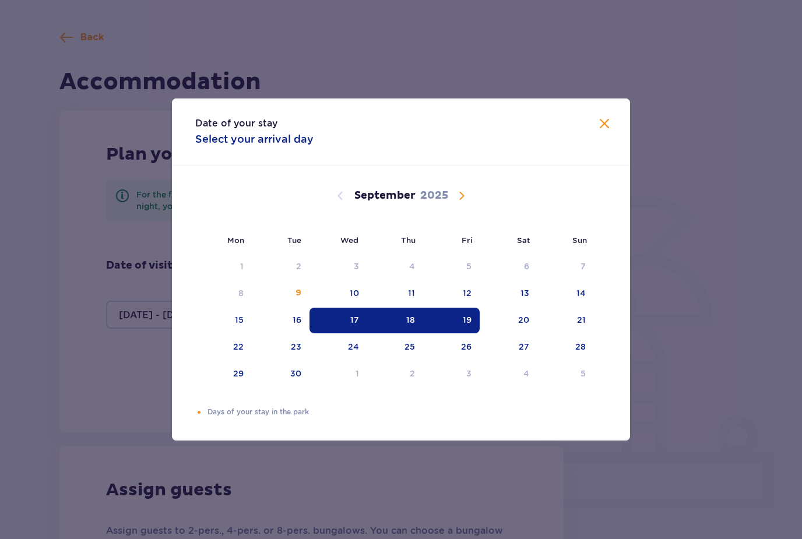
click at [390, 326] on div "18" at bounding box center [395, 321] width 57 height 26
click at [359, 319] on div "17" at bounding box center [354, 320] width 9 height 12
click at [396, 320] on div "18" at bounding box center [395, 321] width 57 height 26
type input "17.09.25 - 18.09.25"
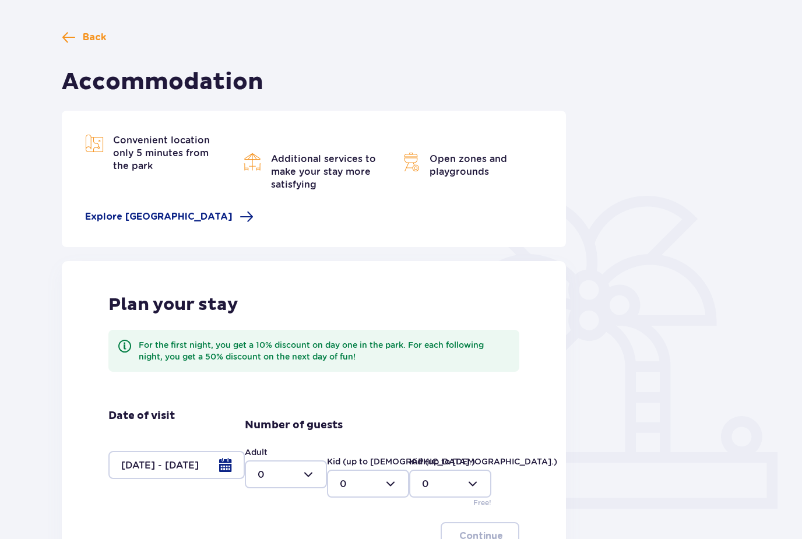
click at [298, 470] on div at bounding box center [286, 475] width 82 height 28
click at [290, 408] on div "2" at bounding box center [286, 409] width 57 height 13
type input "2"
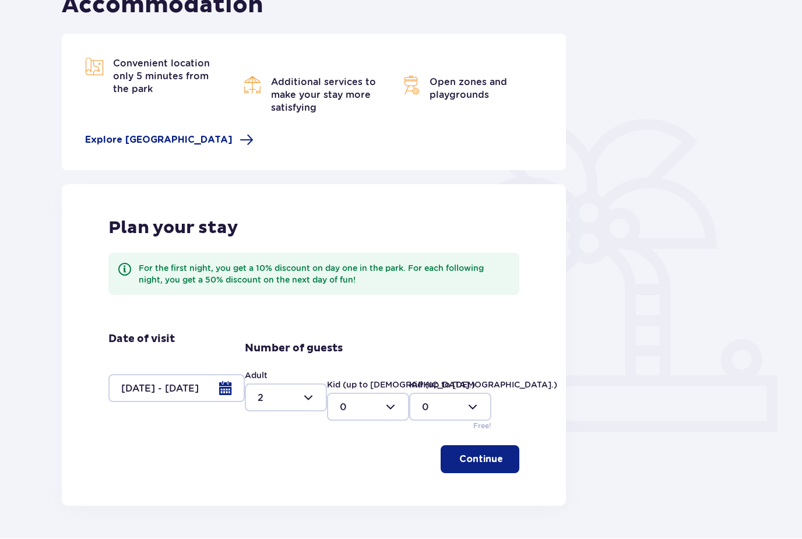
click at [528, 452] on div "Plan your stay For the first night, you get a 10% discount on day one in the pa…" at bounding box center [314, 346] width 504 height 322
click at [496, 455] on p "Continue" at bounding box center [481, 460] width 44 height 13
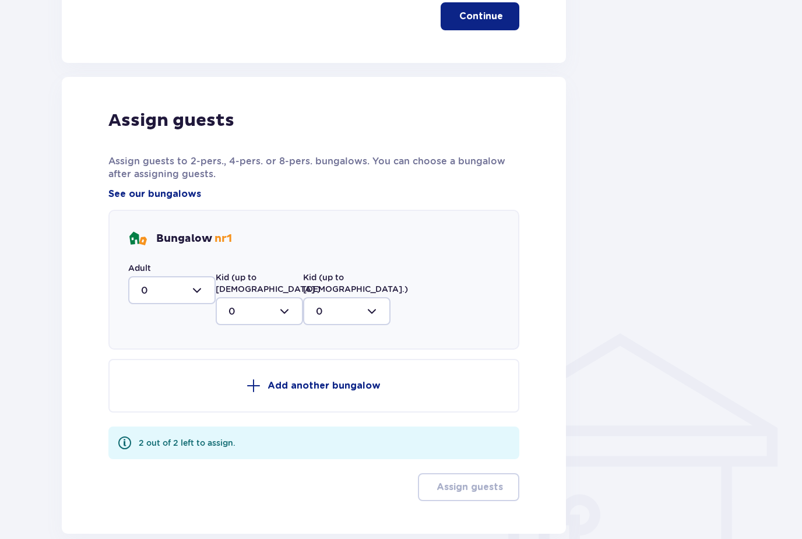
scroll to position [587, 0]
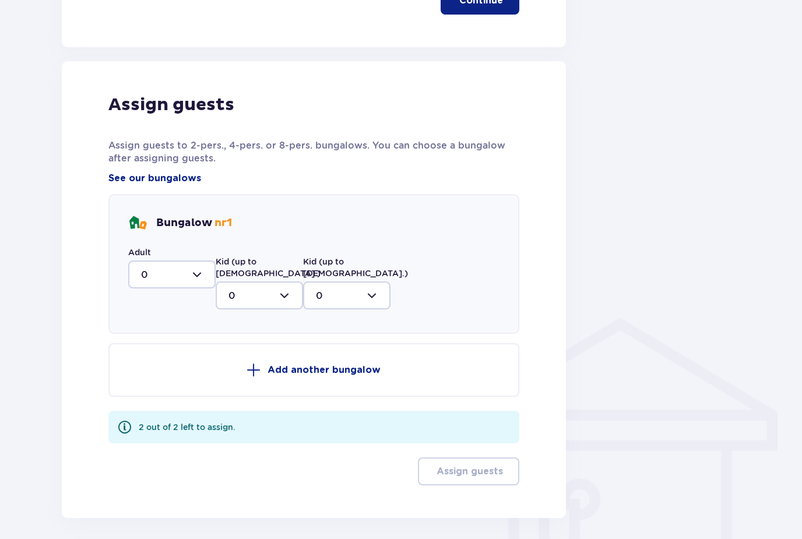
click at [198, 270] on div at bounding box center [171, 275] width 87 height 28
drag, startPoint x: 198, startPoint y: 348, endPoint x: 198, endPoint y: 234, distance: 114.3
click at [198, 348] on span "2" at bounding box center [171, 359] width 85 height 24
type input "2"
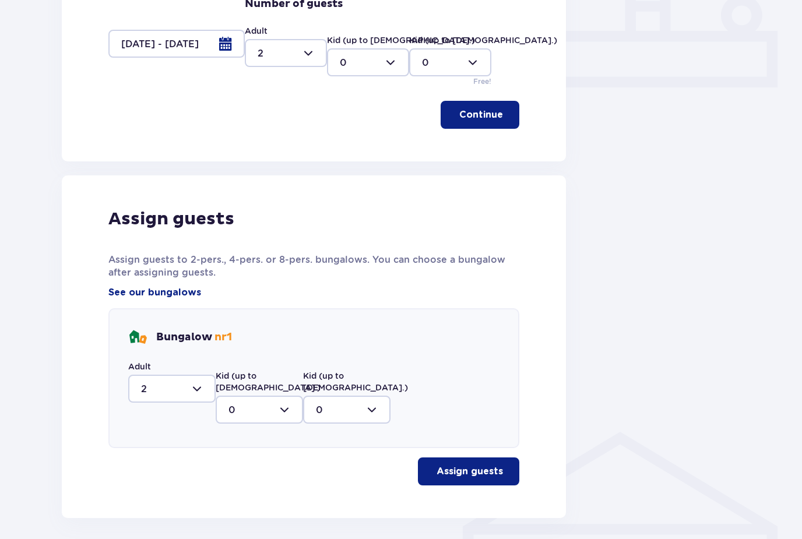
drag, startPoint x: 438, startPoint y: 454, endPoint x: 438, endPoint y: 509, distance: 56.0
click at [438, 458] on button "Assign guests" at bounding box center [468, 472] width 101 height 28
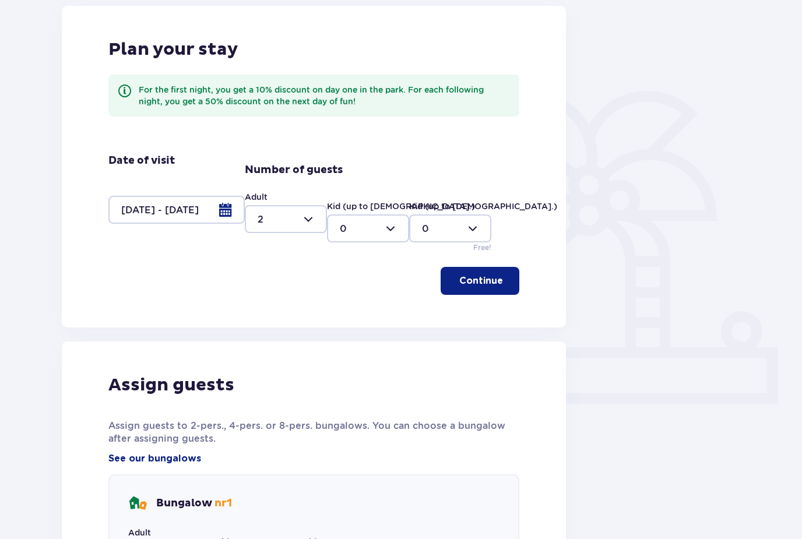
scroll to position [173, 0]
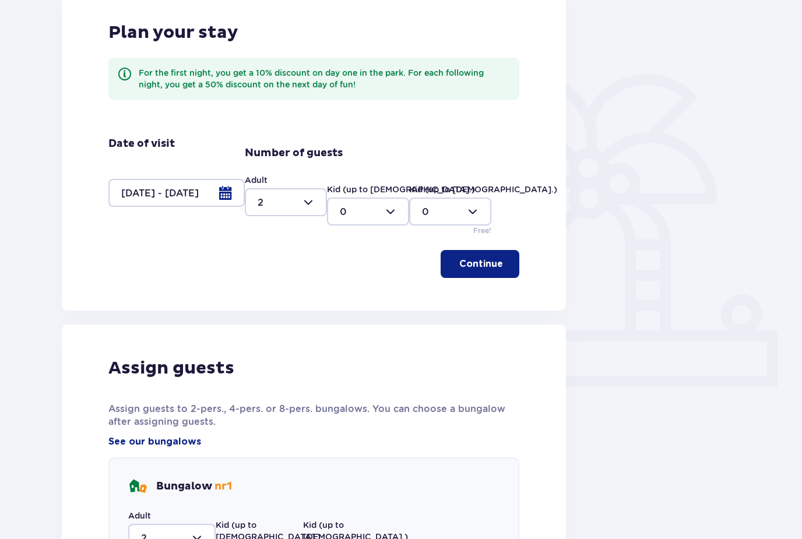
click at [220, 193] on div at bounding box center [176, 194] width 136 height 28
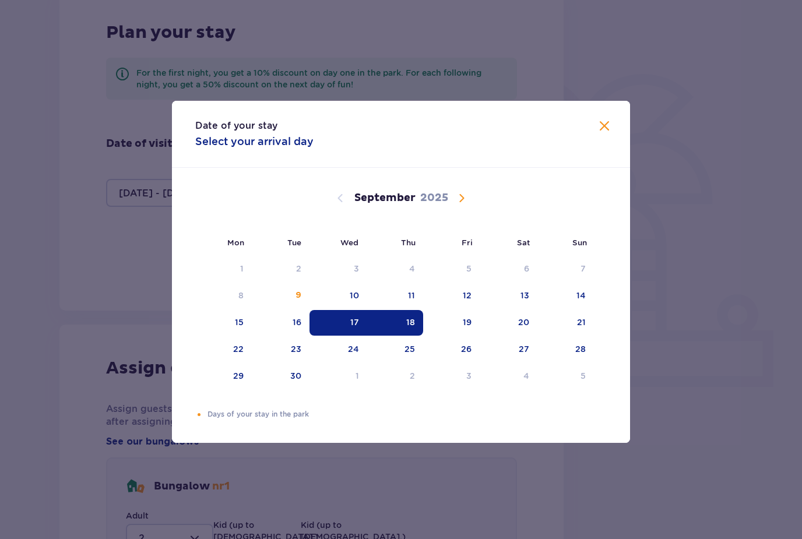
click at [356, 328] on div "17" at bounding box center [354, 323] width 9 height 12
click at [403, 336] on div "18" at bounding box center [395, 323] width 57 height 26
type input "0"
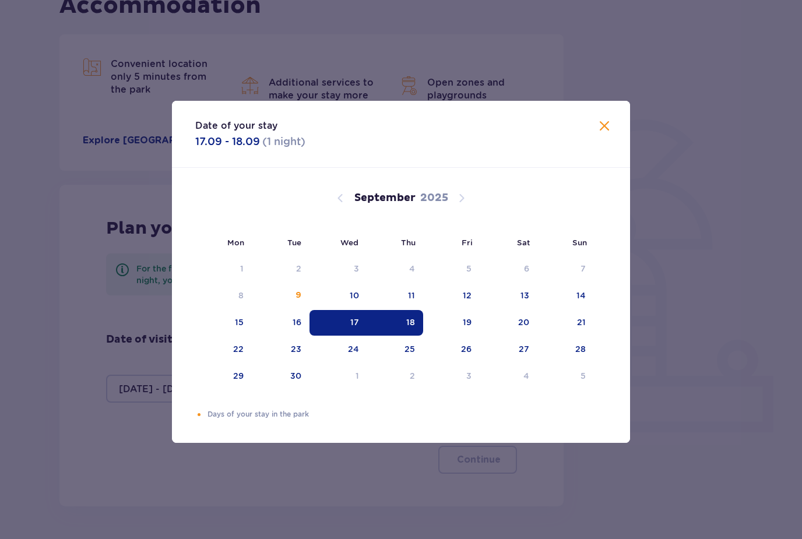
click at [403, 336] on div "18" at bounding box center [395, 323] width 57 height 26
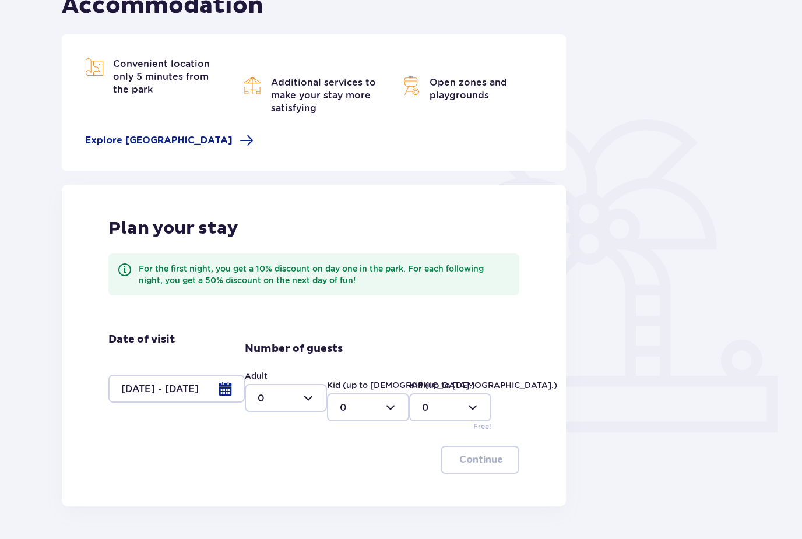
click at [211, 390] on div at bounding box center [176, 389] width 136 height 28
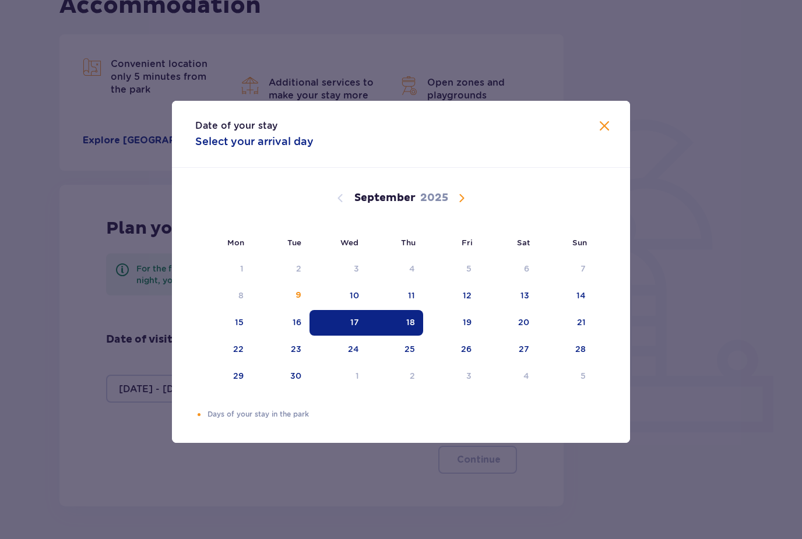
click at [416, 329] on div "18" at bounding box center [395, 323] width 57 height 26
click at [468, 336] on div "19" at bounding box center [451, 323] width 57 height 26
type input "18.09.25 - 19.09.25"
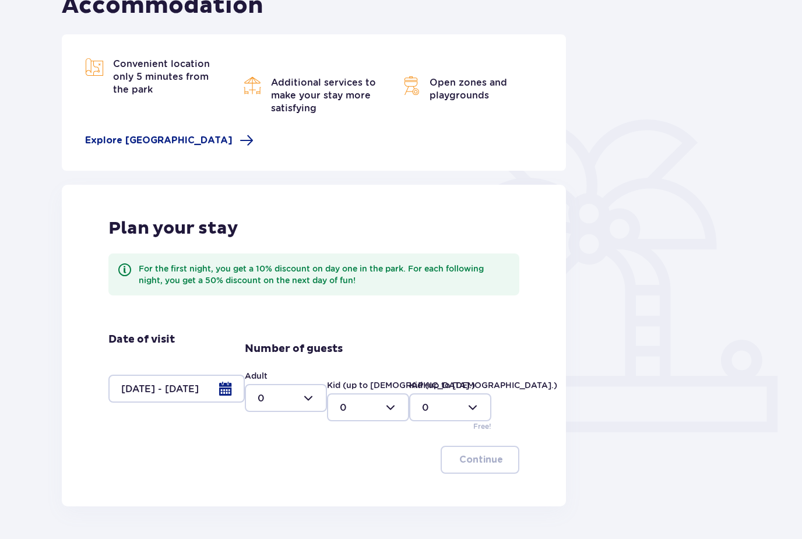
click at [294, 398] on div at bounding box center [286, 398] width 82 height 28
click at [270, 485] on div "2" at bounding box center [286, 482] width 57 height 13
type input "2"
click at [471, 465] on p "Continue" at bounding box center [481, 460] width 44 height 13
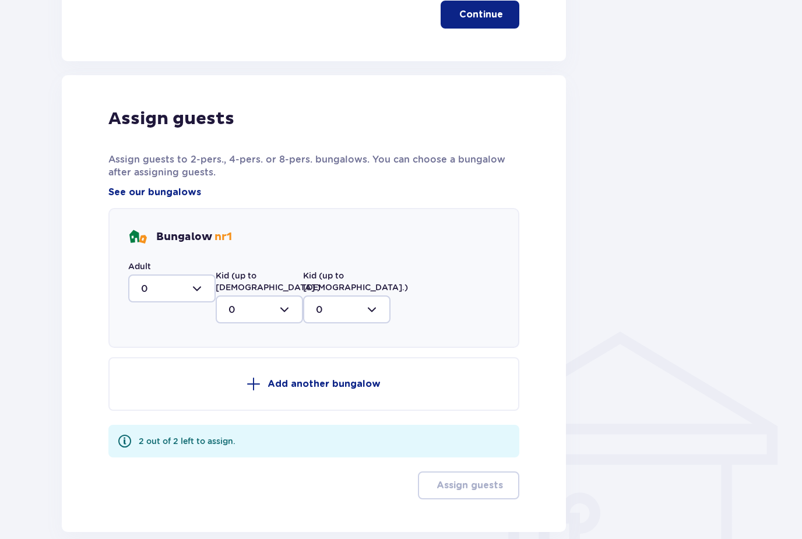
scroll to position [587, 0]
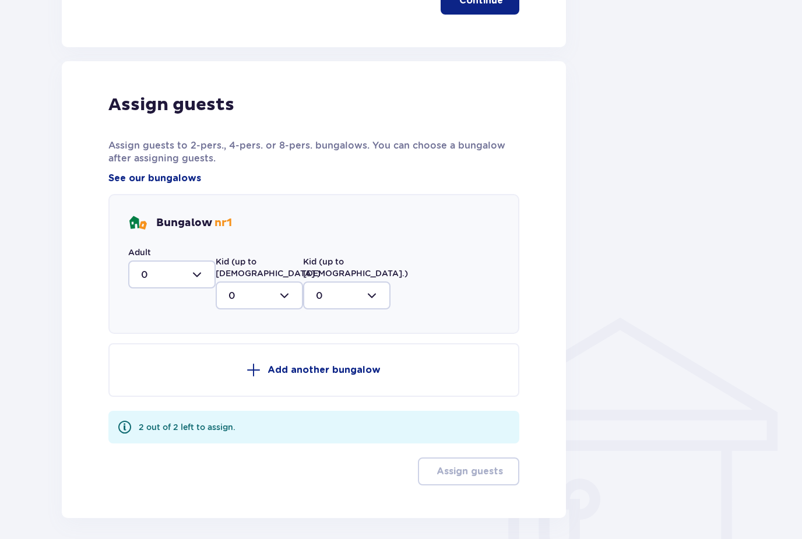
click at [190, 265] on div at bounding box center [171, 275] width 87 height 28
drag, startPoint x: 182, startPoint y: 357, endPoint x: 182, endPoint y: 471, distance: 114.3
click at [182, 357] on div "2" at bounding box center [172, 359] width 62 height 13
type input "2"
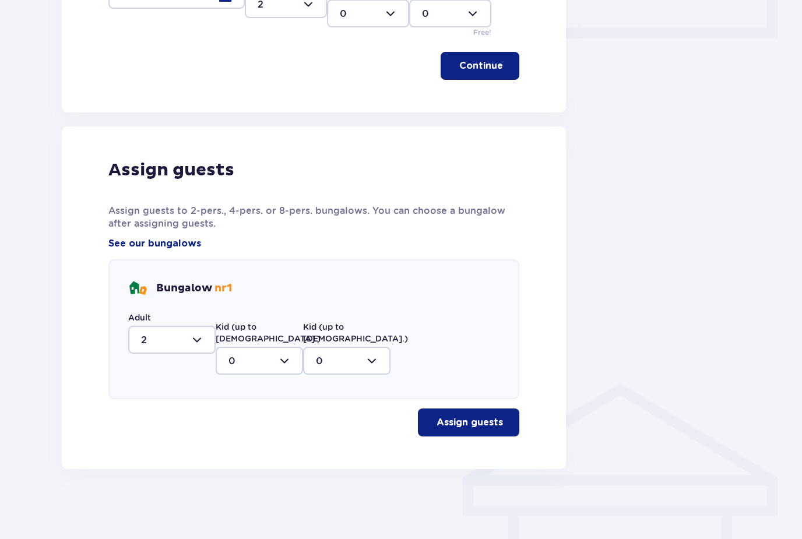
scroll to position [473, 0]
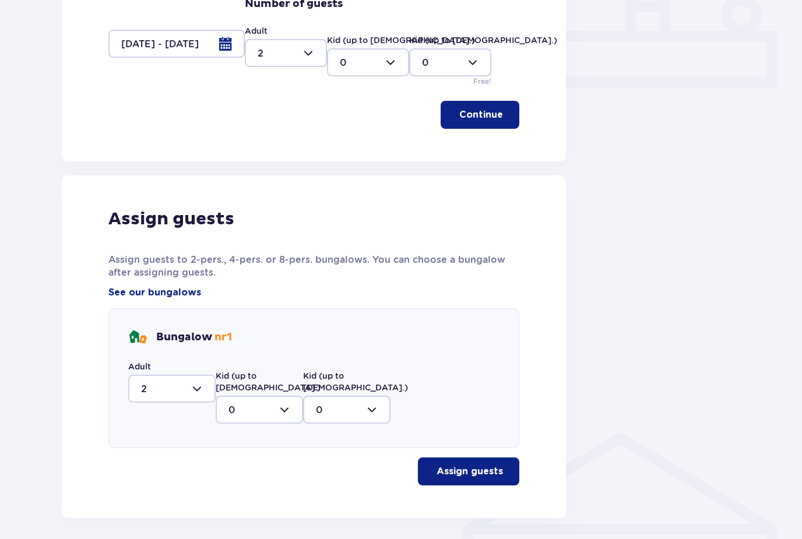
drag, startPoint x: 453, startPoint y: 458, endPoint x: 453, endPoint y: 514, distance: 56.0
click at [453, 465] on p "Assign guests" at bounding box center [470, 471] width 66 height 13
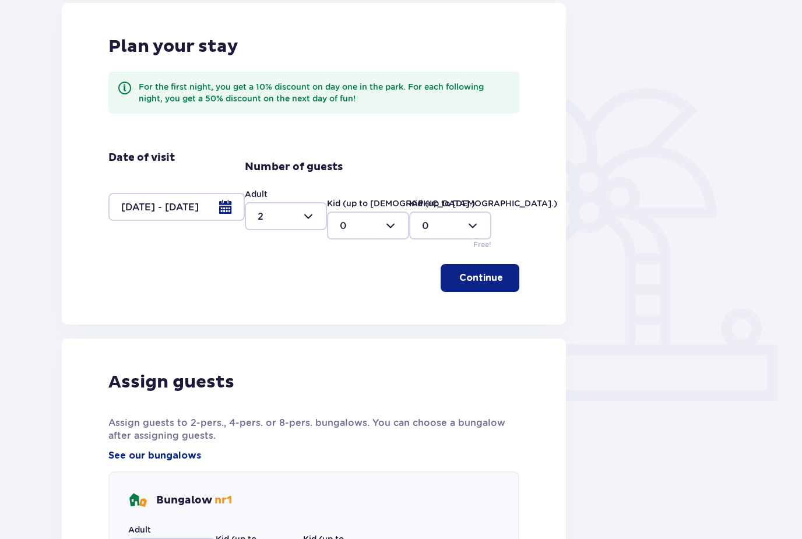
scroll to position [140, 0]
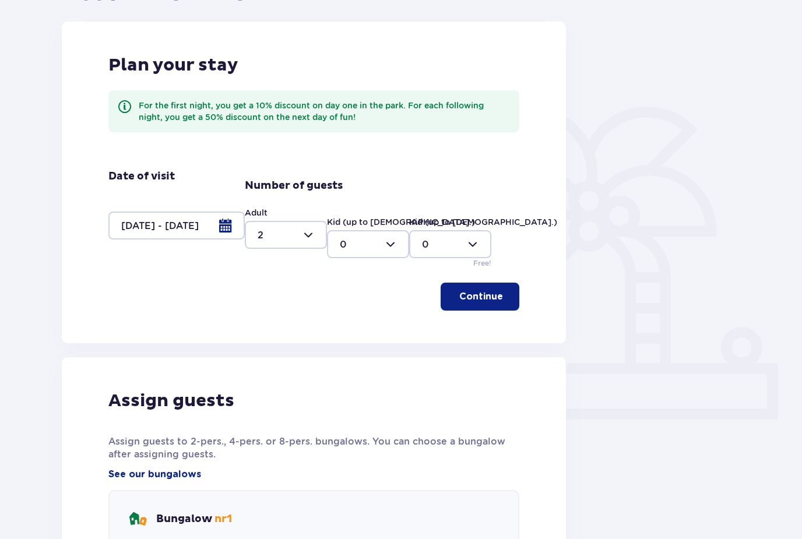
click at [214, 233] on div at bounding box center [176, 226] width 136 height 28
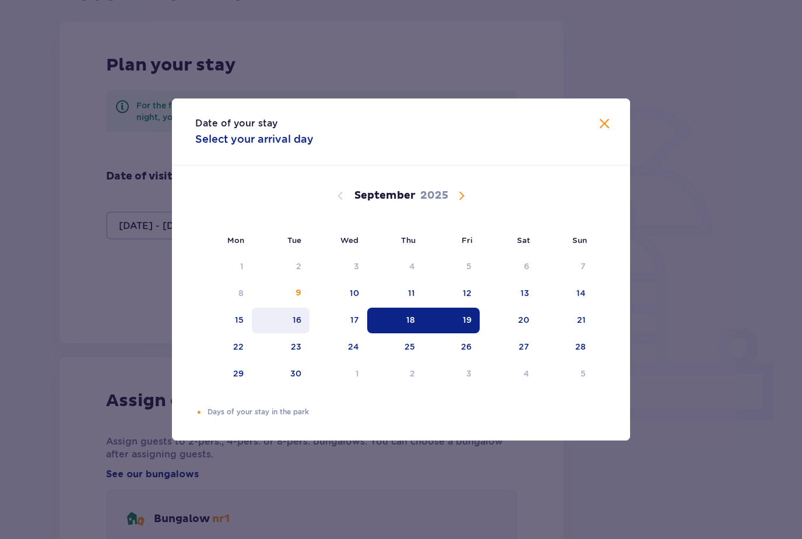
click at [290, 323] on div "16" at bounding box center [281, 321] width 58 height 26
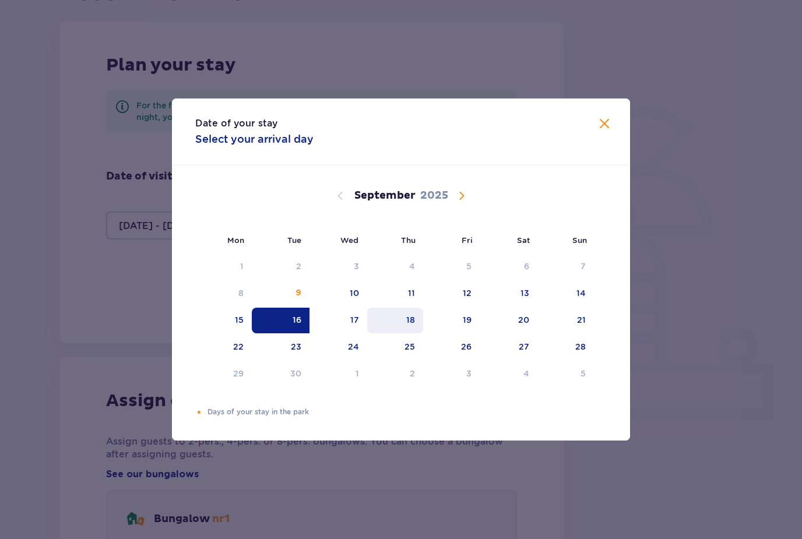
click at [405, 325] on div "18" at bounding box center [395, 321] width 57 height 26
type input "16.09.25 - 18.09.25"
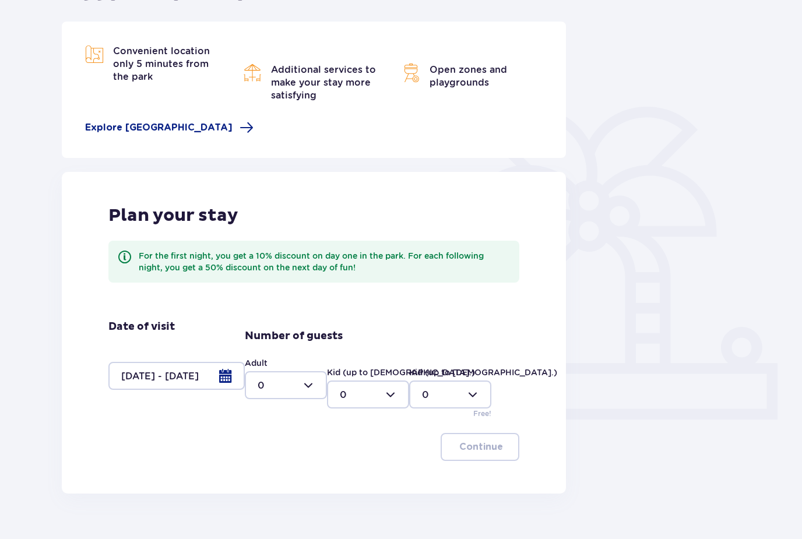
click at [318, 395] on div at bounding box center [286, 385] width 82 height 28
click at [280, 472] on div "2" at bounding box center [286, 469] width 57 height 13
type input "2"
click at [454, 442] on button "Continue" at bounding box center [480, 447] width 79 height 28
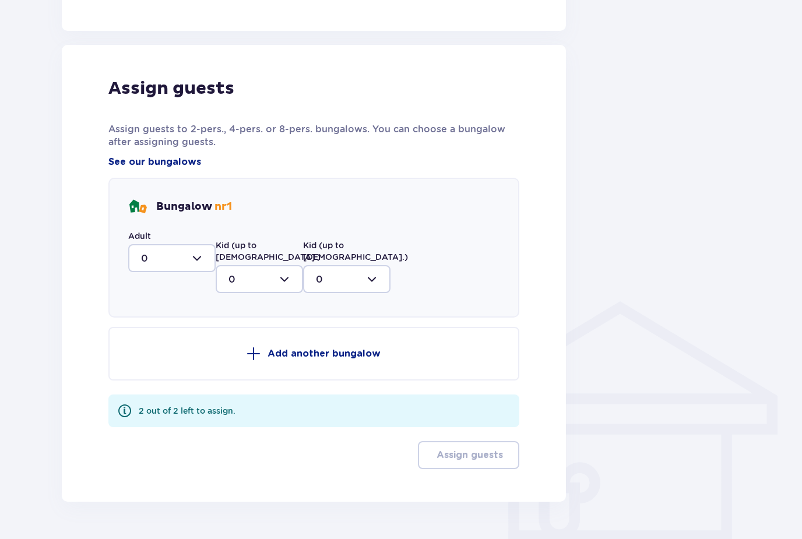
scroll to position [604, 0]
click at [220, 265] on div at bounding box center [259, 279] width 87 height 28
click at [202, 255] on div at bounding box center [171, 258] width 87 height 28
click at [166, 335] on span "2" at bounding box center [171, 342] width 85 height 24
type input "2"
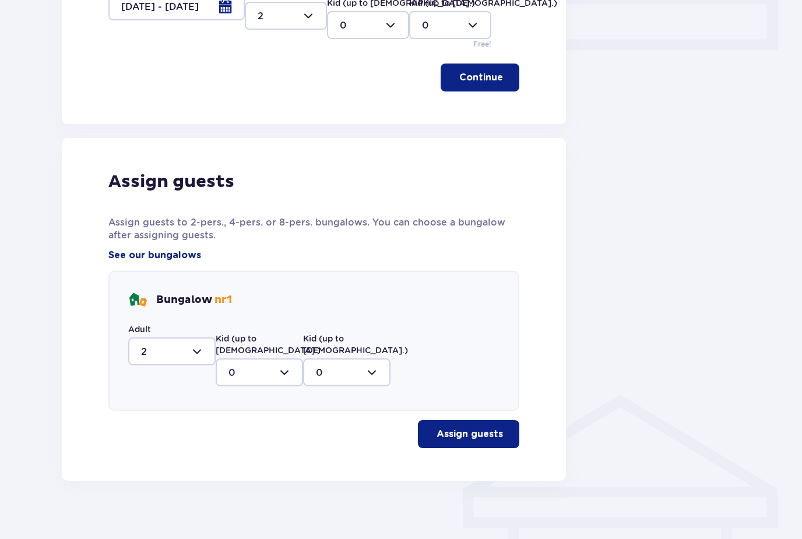
click at [421, 420] on button "Assign guests" at bounding box center [468, 434] width 101 height 28
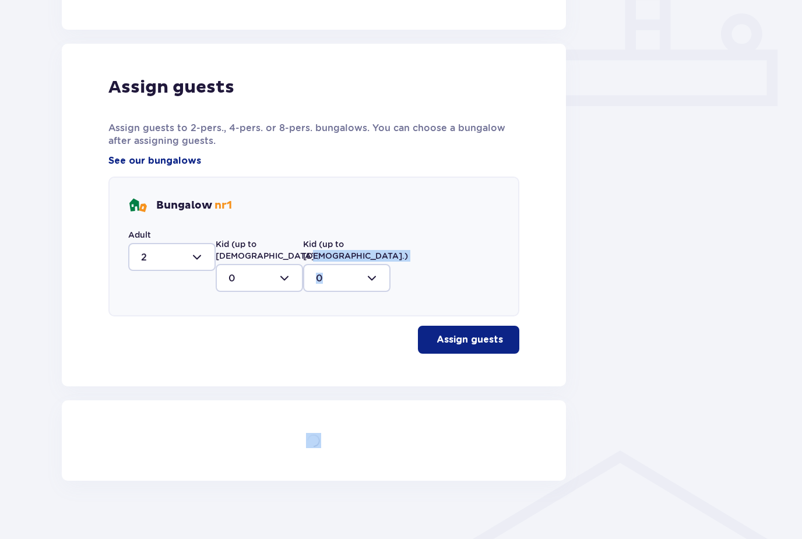
click at [421, 416] on div "Back Accommodation Plan your stay For the first night, you get a 10% discount o…" at bounding box center [401, 73] width 802 height 956
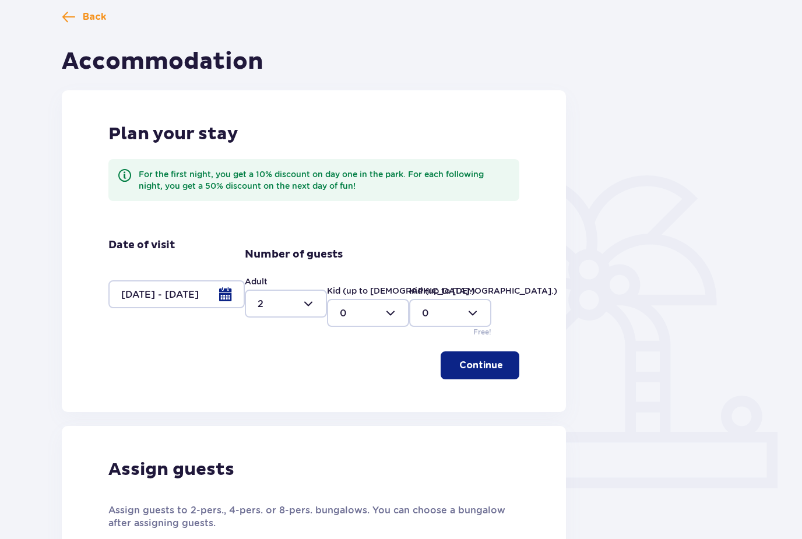
scroll to position [51, 0]
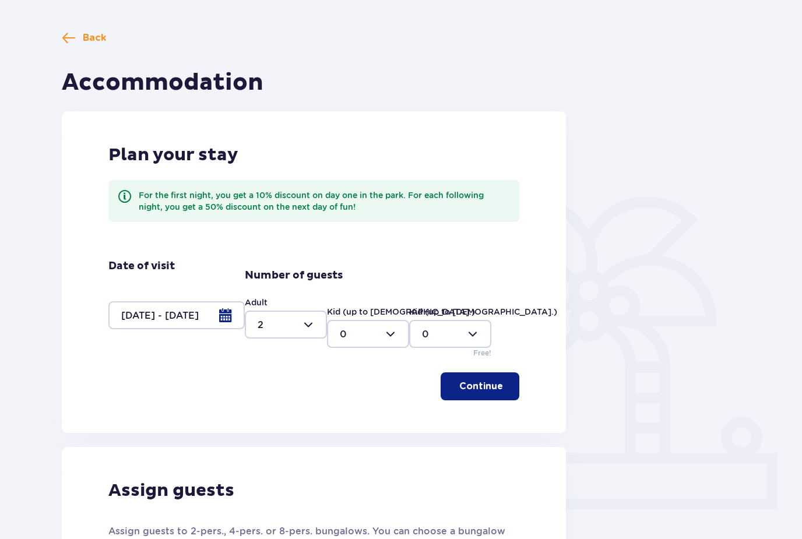
click at [226, 322] on div at bounding box center [176, 315] width 136 height 28
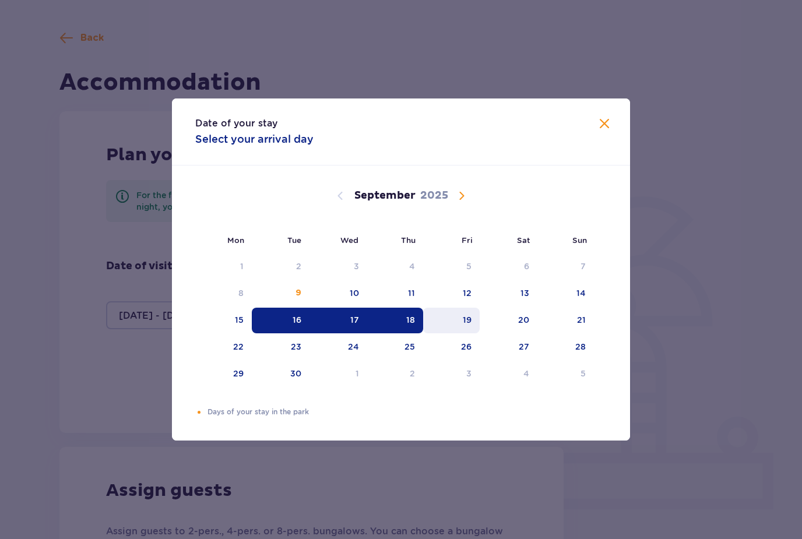
click at [459, 320] on div "19" at bounding box center [451, 321] width 57 height 26
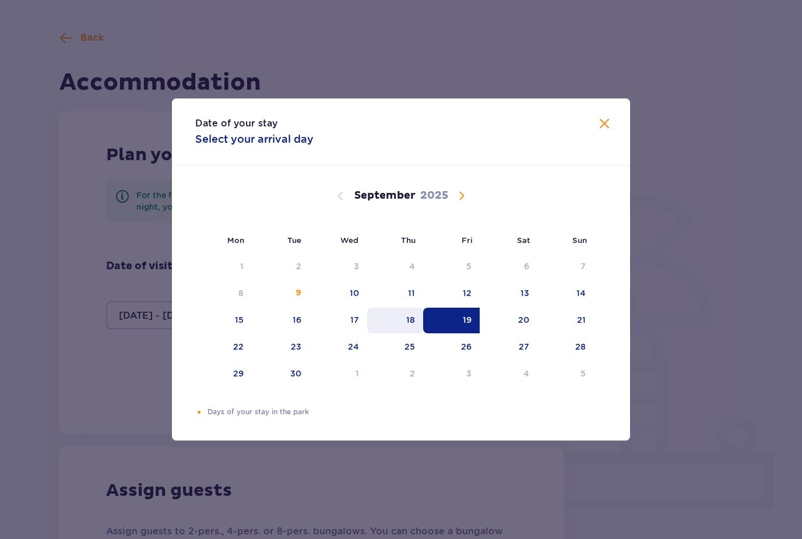
click at [413, 324] on div "18" at bounding box center [410, 320] width 9 height 12
click at [517, 330] on div "20" at bounding box center [509, 321] width 58 height 26
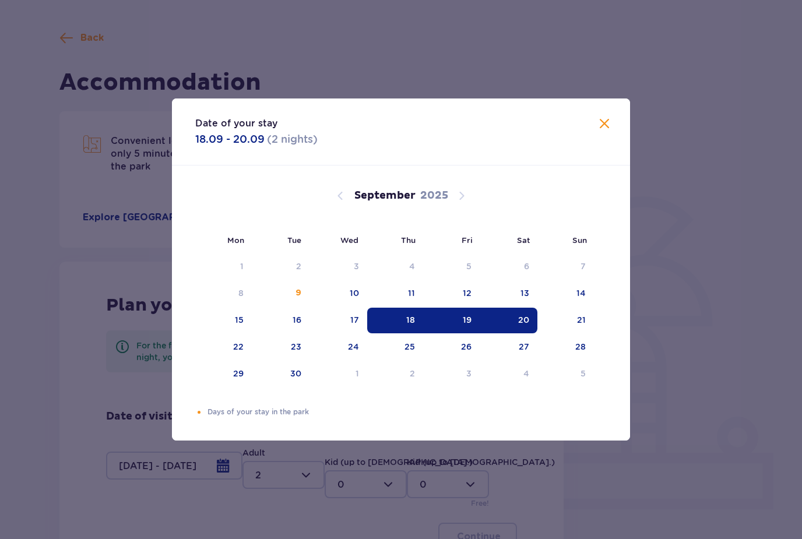
type input "18.09.25 - 20.09.25"
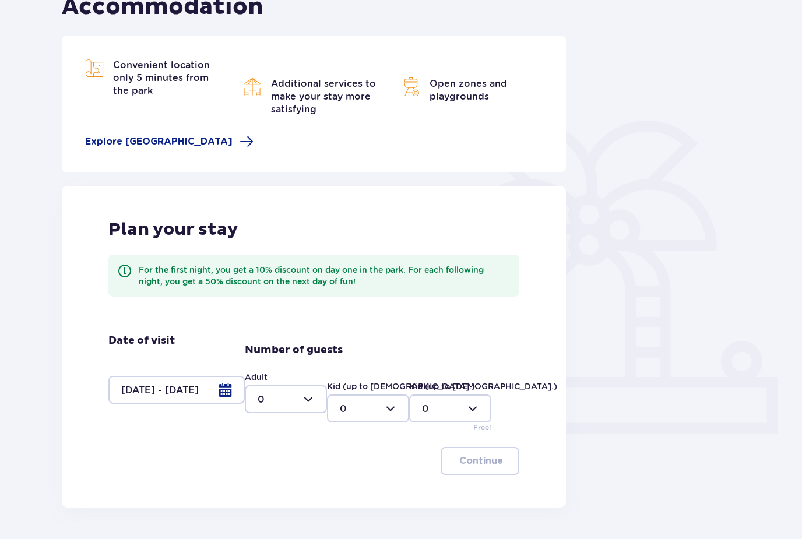
scroll to position [128, 0]
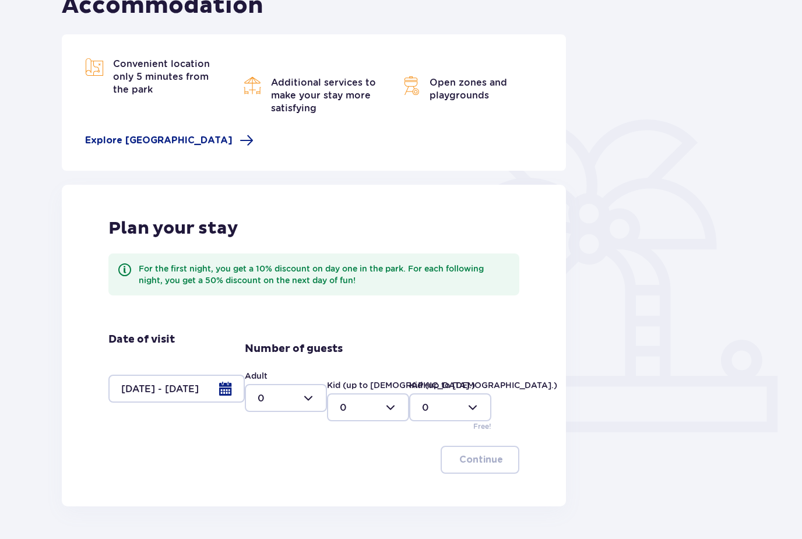
click at [304, 406] on div at bounding box center [286, 398] width 82 height 28
click at [273, 483] on div "2" at bounding box center [286, 482] width 57 height 13
type input "2"
click at [505, 456] on span "button" at bounding box center [504, 460] width 12 height 12
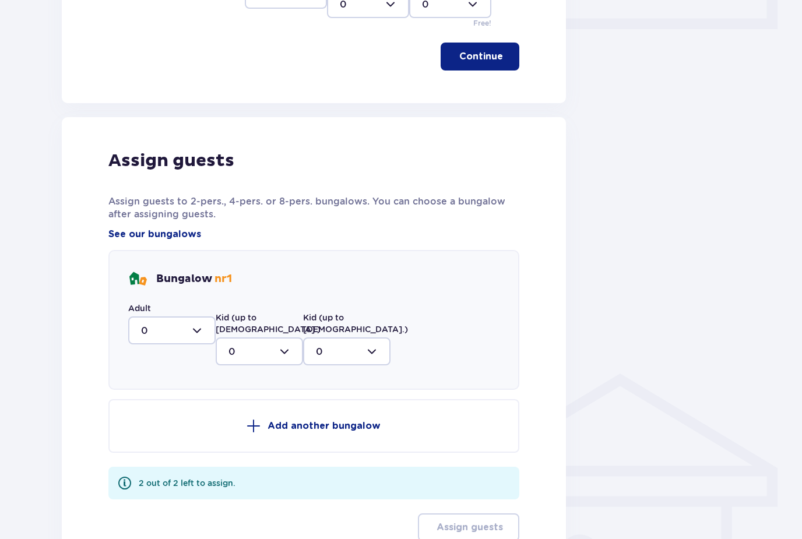
scroll to position [587, 0]
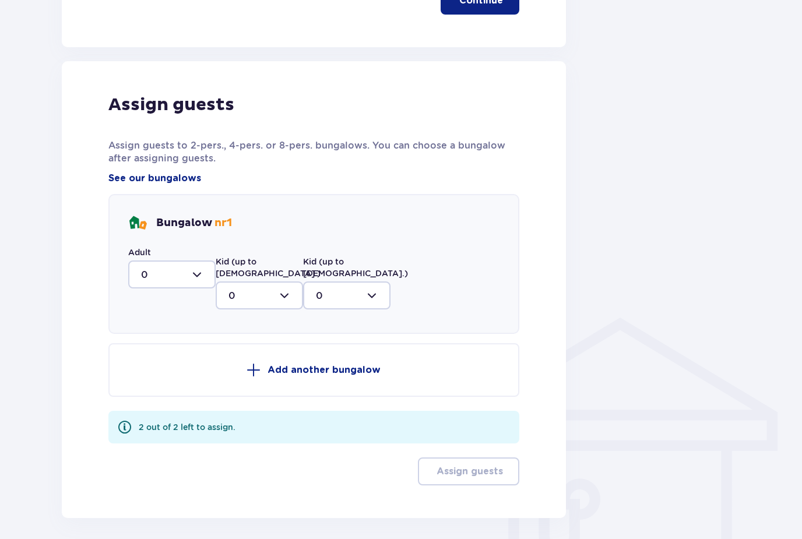
click at [188, 262] on div at bounding box center [171, 275] width 87 height 28
click at [170, 372] on span "0 1 2" at bounding box center [171, 334] width 87 height 87
drag, startPoint x: 170, startPoint y: 356, endPoint x: 170, endPoint y: 470, distance: 114.3
click at [170, 356] on div "2" at bounding box center [172, 359] width 62 height 13
type input "2"
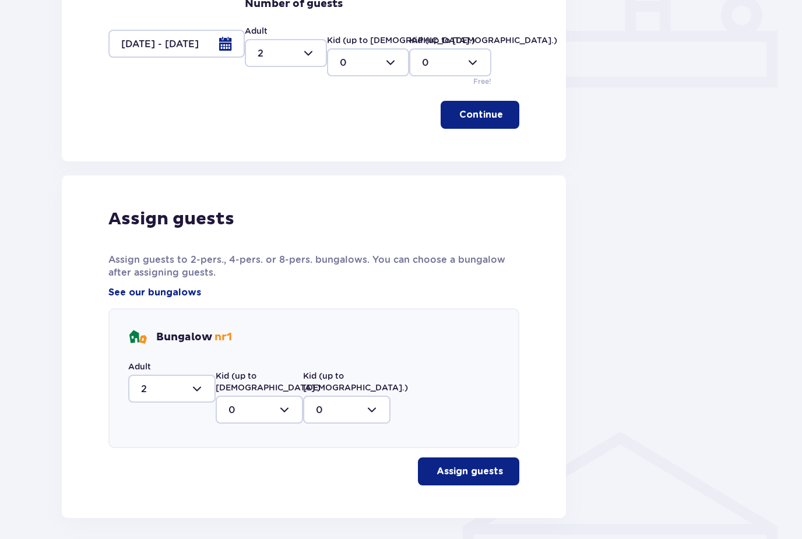
click at [426, 458] on button "Assign guests" at bounding box center [468, 472] width 101 height 28
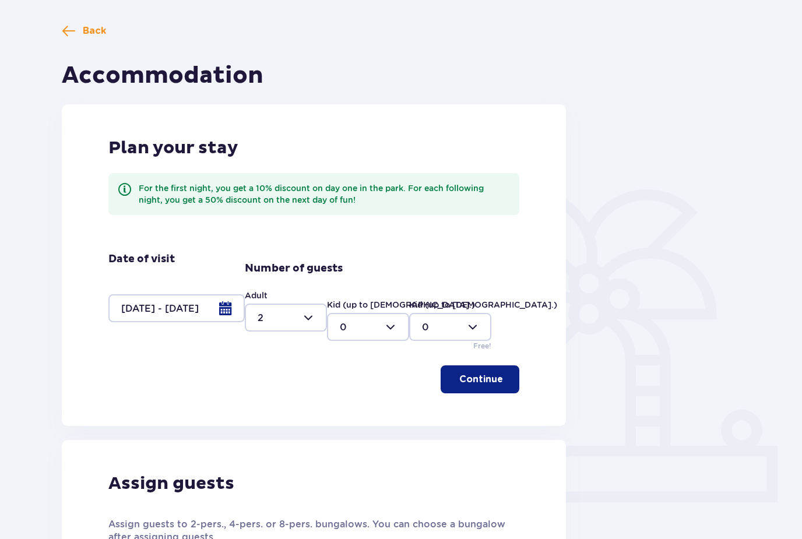
scroll to position [0, 0]
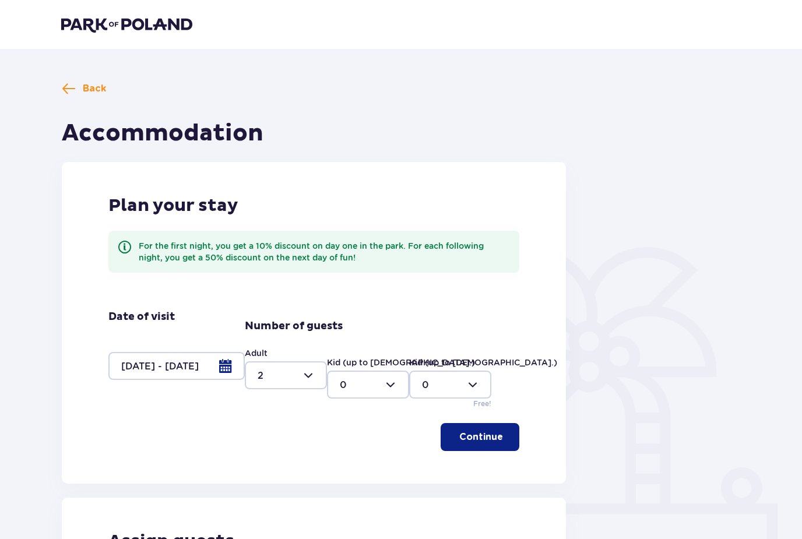
click at [215, 368] on div at bounding box center [176, 366] width 136 height 28
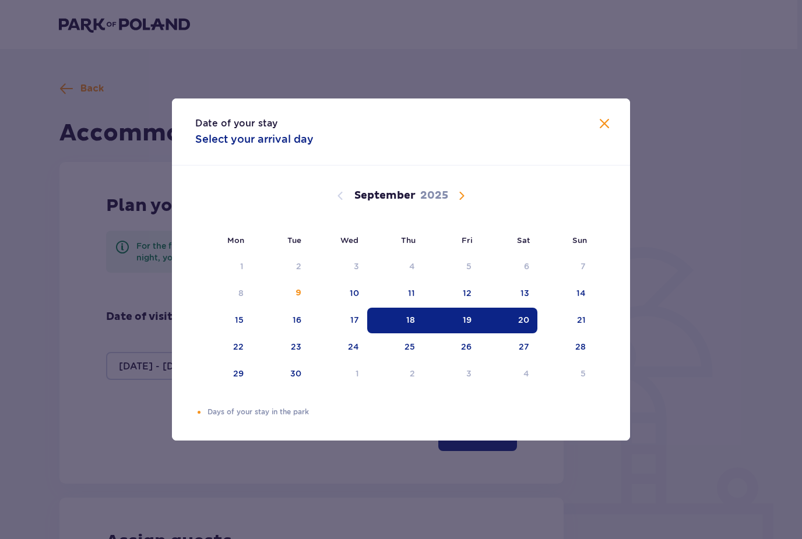
click at [346, 307] on table "1 2 3 4 5 6 7 8 9 10 11 12 13 14 15 16 17 18 19 20 21 22 23 24 25 26 27 28 29 3…" at bounding box center [394, 320] width 399 height 135
click at [350, 317] on div "17" at bounding box center [354, 320] width 9 height 12
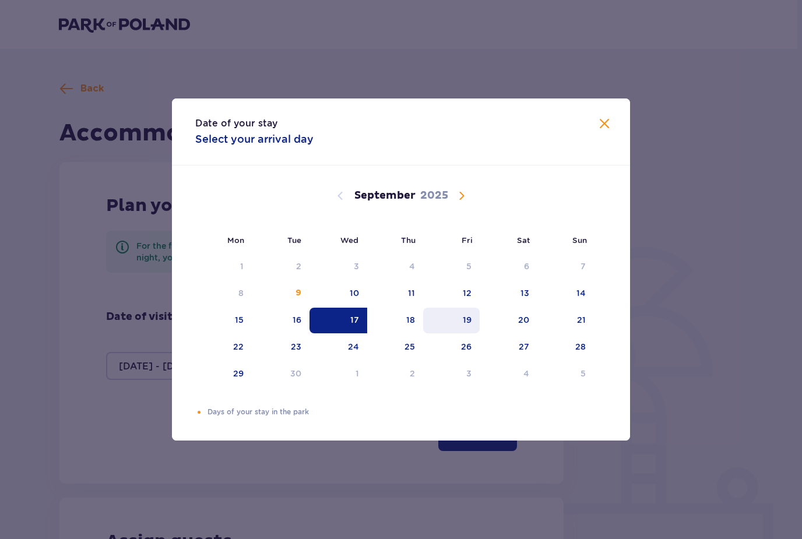
click at [467, 329] on div "19" at bounding box center [451, 321] width 57 height 26
type input "[DATE] - [DATE]"
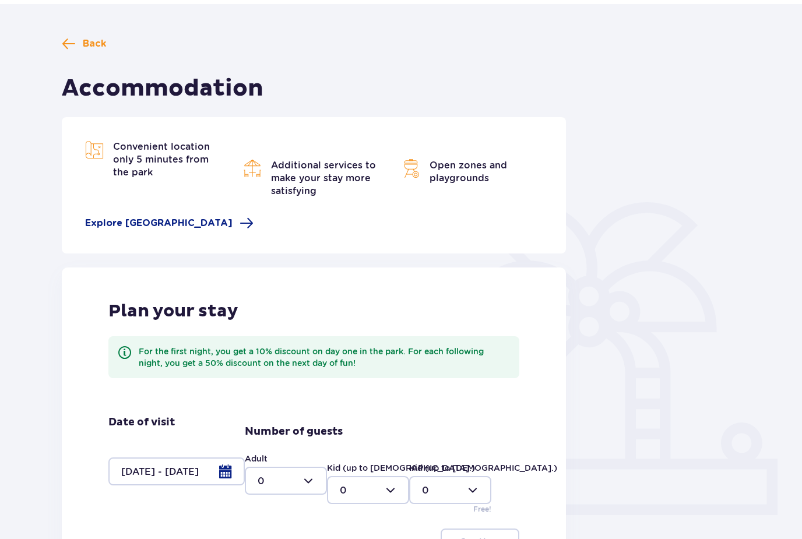
scroll to position [45, 0]
click at [371, 345] on div "For the first night, you get a 10% discount on day one in the park. For each fo…" at bounding box center [313, 357] width 411 height 42
click at [286, 497] on div "Adult 0 Kid (up to 12 y.o.) 0 Kid (up to 3 y.o.) 0 Free!" at bounding box center [382, 484] width 275 height 62
click at [291, 481] on div at bounding box center [286, 481] width 82 height 28
click at [281, 416] on div "2" at bounding box center [286, 416] width 57 height 13
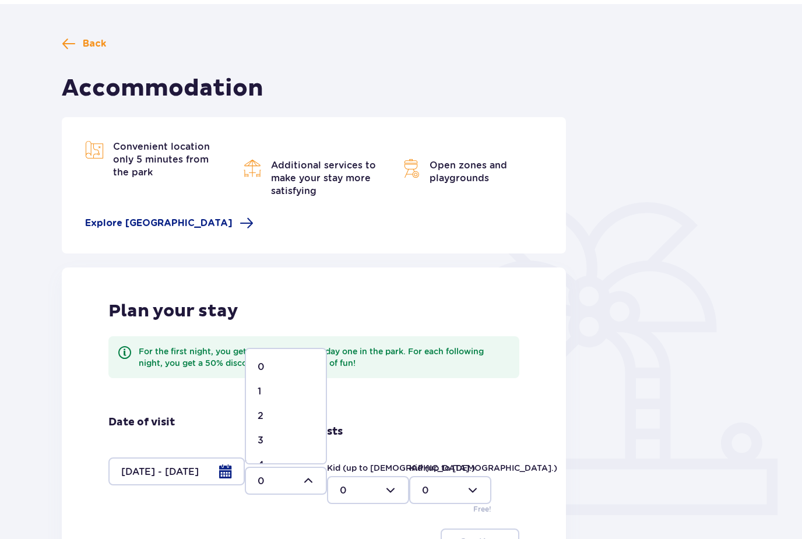
type input "2"
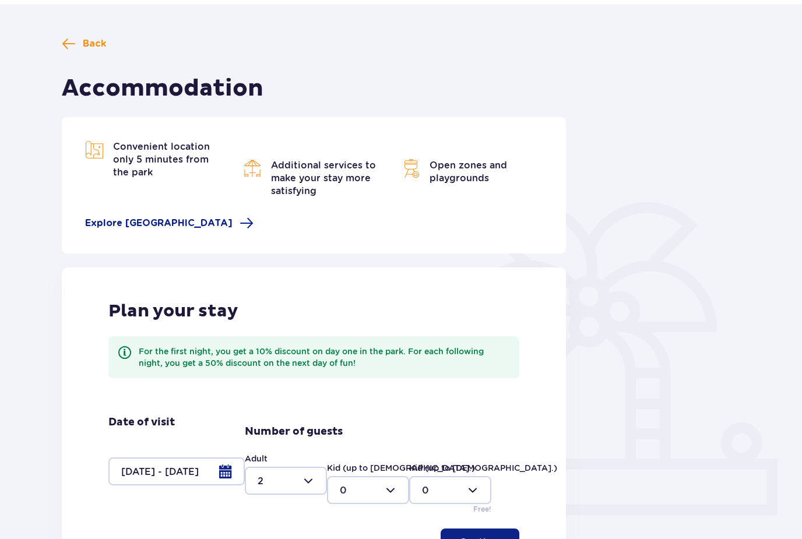
click at [481, 539] on p "Continue" at bounding box center [481, 542] width 44 height 13
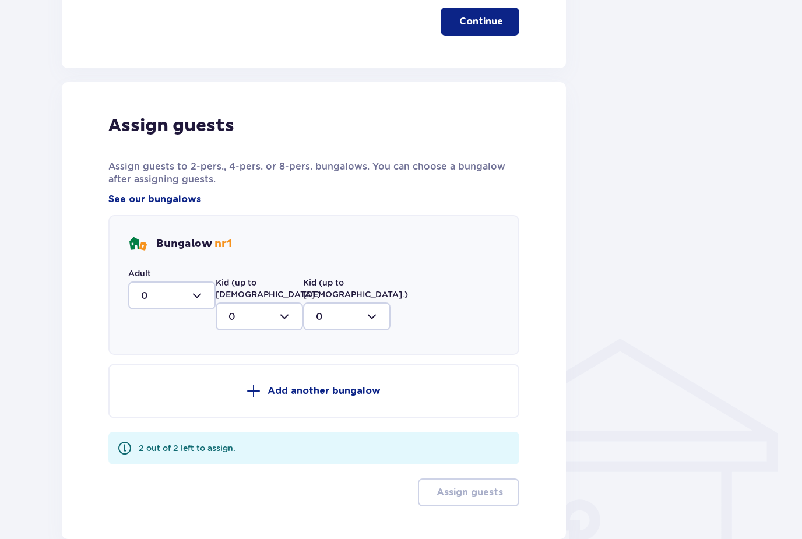
scroll to position [587, 0]
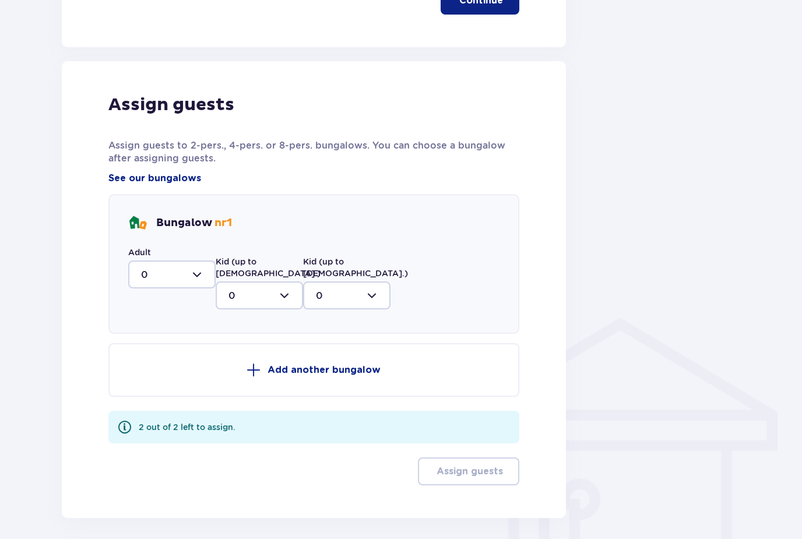
click at [209, 277] on div at bounding box center [171, 275] width 87 height 28
drag, startPoint x: 173, startPoint y: 359, endPoint x: 173, endPoint y: 245, distance: 114.3
click at [173, 359] on div "2" at bounding box center [172, 359] width 62 height 13
type input "2"
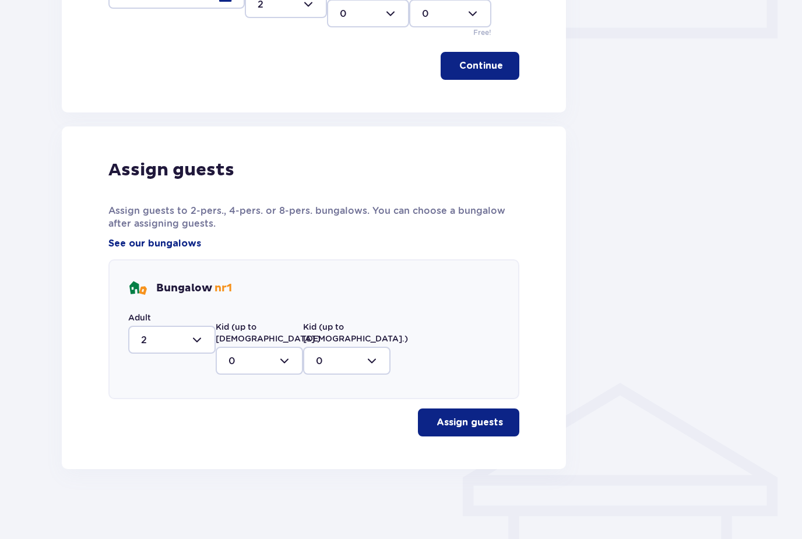
scroll to position [473, 0]
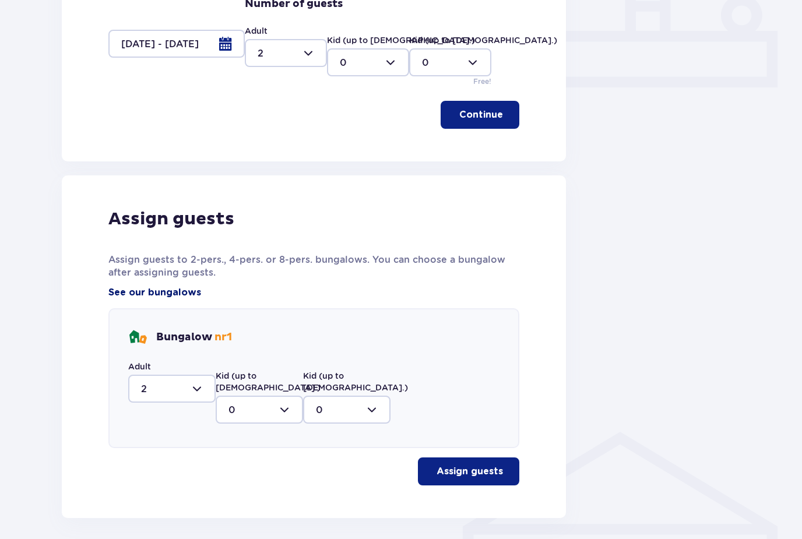
click at [181, 289] on span "See our bungalows" at bounding box center [154, 292] width 93 height 13
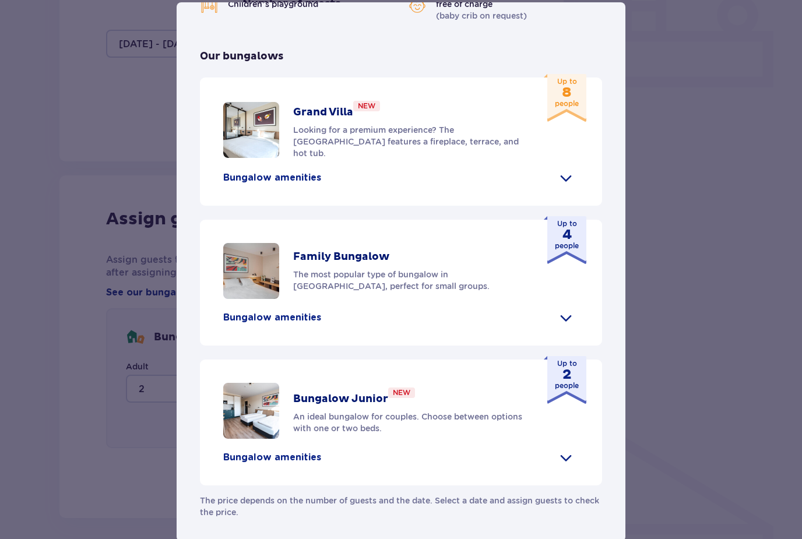
click at [364, 460] on div "Bungalow Junior New An ideal bungalow for couples. Choose between options with …" at bounding box center [401, 423] width 402 height 126
click at [363, 462] on div "Bungalow Junior New An ideal bungalow for couples. Choose between options with …" at bounding box center [401, 423] width 402 height 126
click at [574, 467] on span at bounding box center [566, 457] width 19 height 19
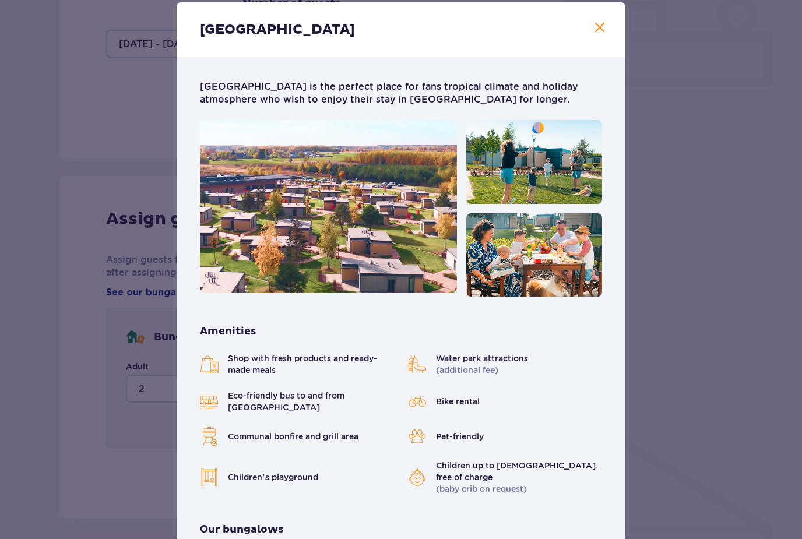
scroll to position [-1, 0]
click at [602, 35] on span at bounding box center [600, 28] width 14 height 14
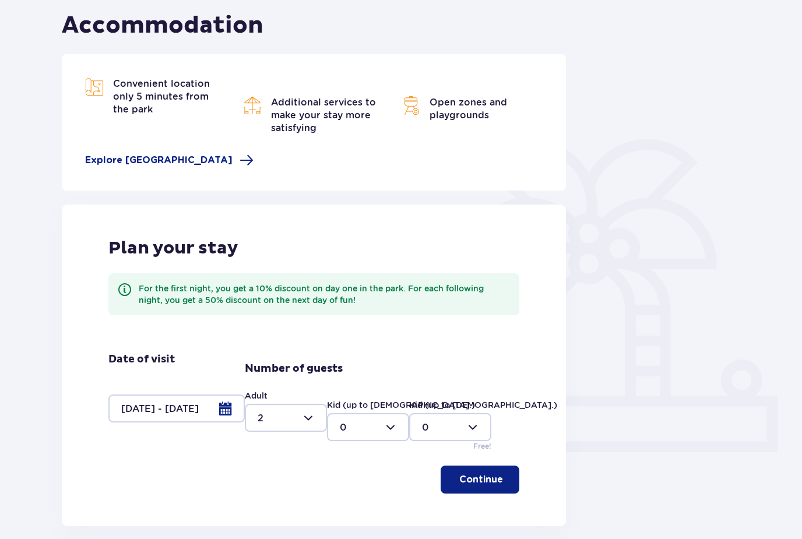
scroll to position [101, 0]
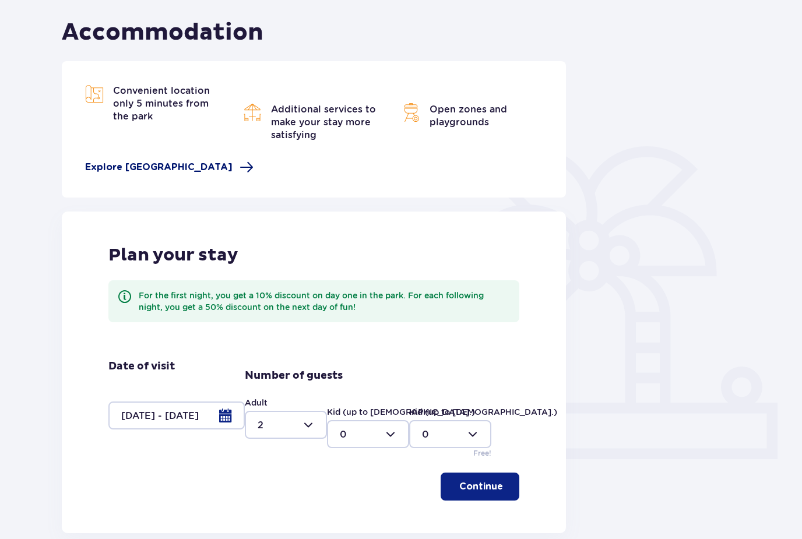
click at [199, 173] on span "Explore Suntago Village" at bounding box center [158, 167] width 147 height 13
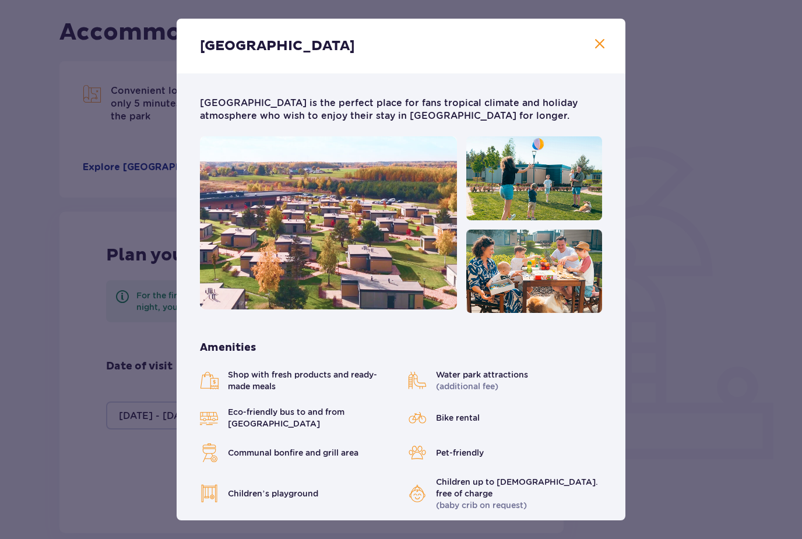
click at [603, 41] on span at bounding box center [600, 44] width 14 height 14
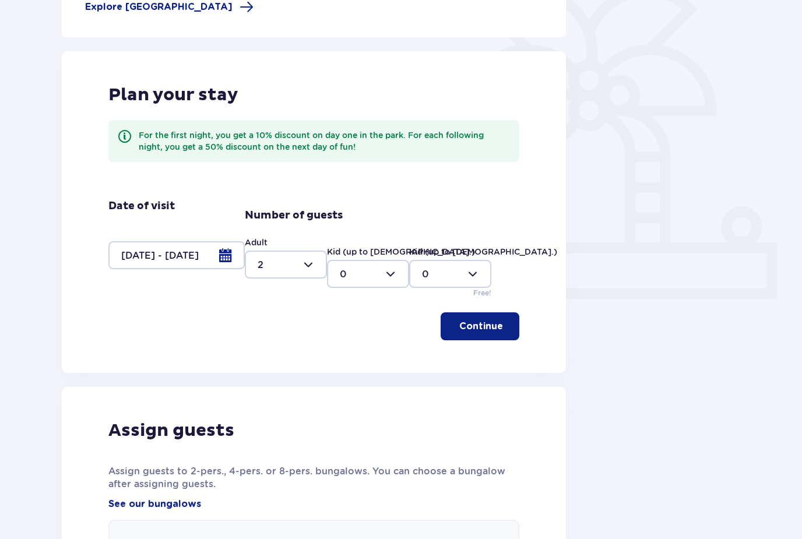
scroll to position [473, 0]
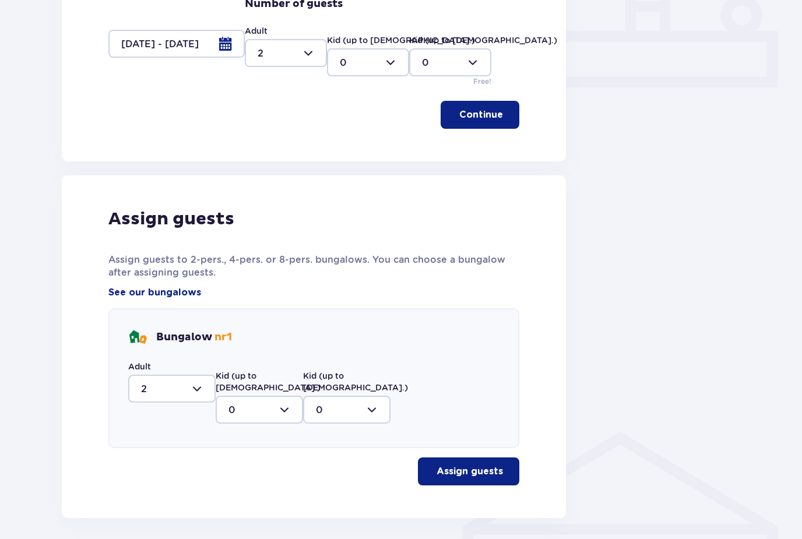
drag, startPoint x: 448, startPoint y: 453, endPoint x: 448, endPoint y: 509, distance: 56.0
click at [448, 458] on button "Assign guests" at bounding box center [468, 472] width 101 height 28
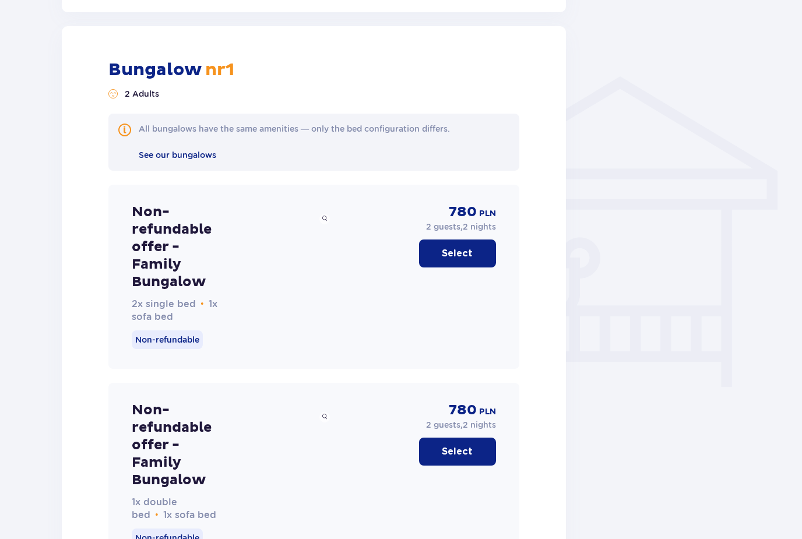
scroll to position [829, 0]
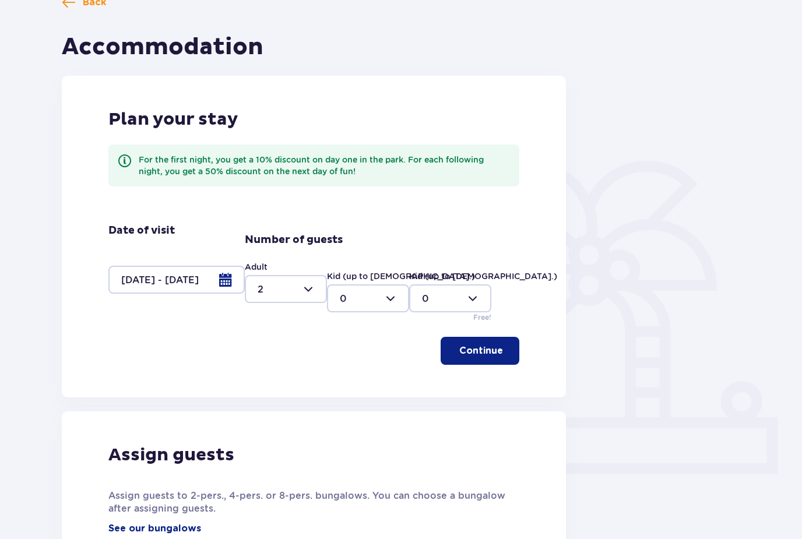
scroll to position [0, 0]
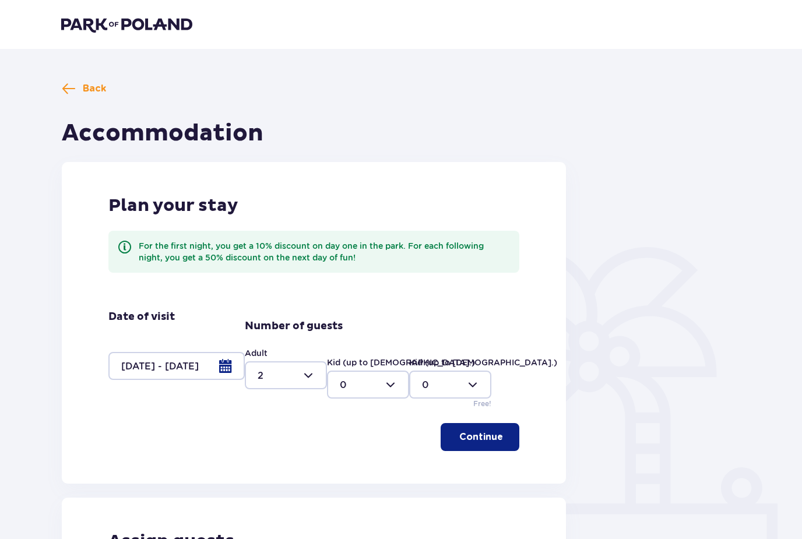
click at [239, 370] on div at bounding box center [176, 366] width 136 height 28
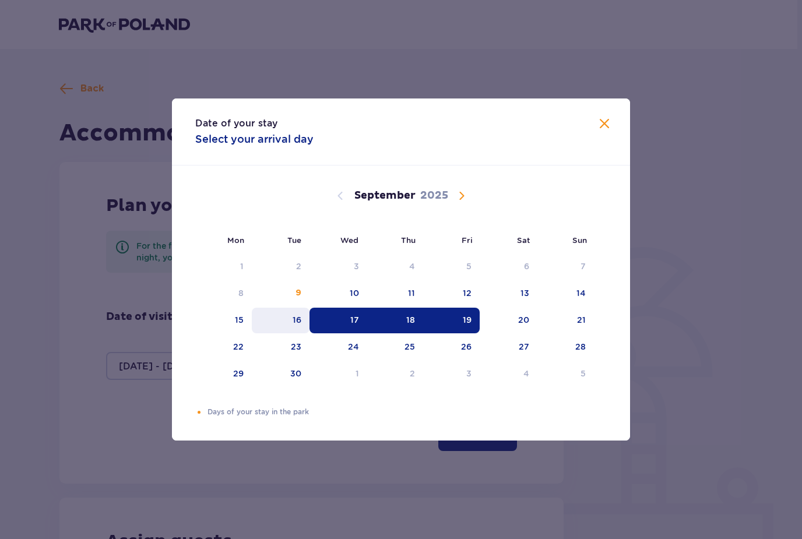
click at [300, 321] on div "16" at bounding box center [297, 320] width 9 height 12
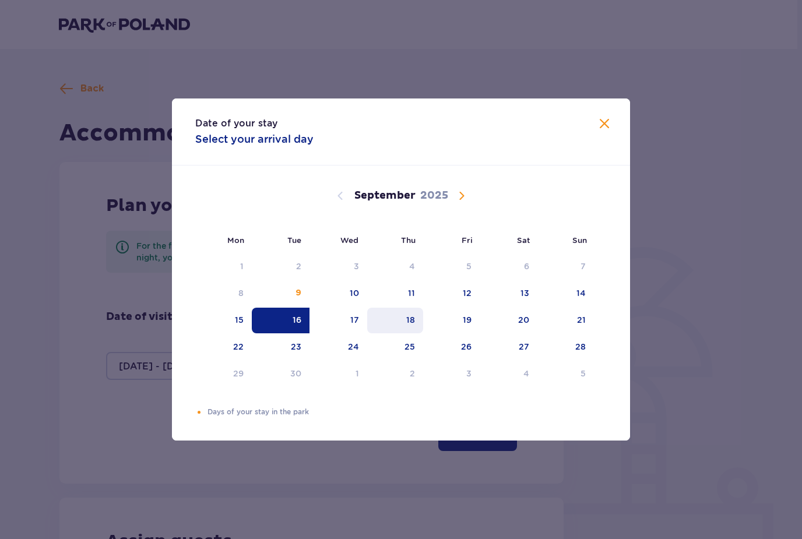
click at [417, 315] on div "18" at bounding box center [395, 321] width 57 height 26
type input "16.09.25 - 18.09.25"
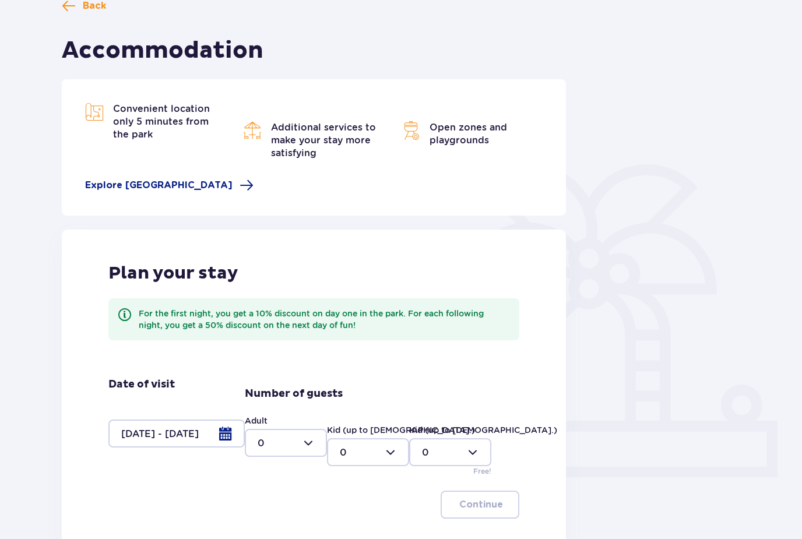
scroll to position [128, 0]
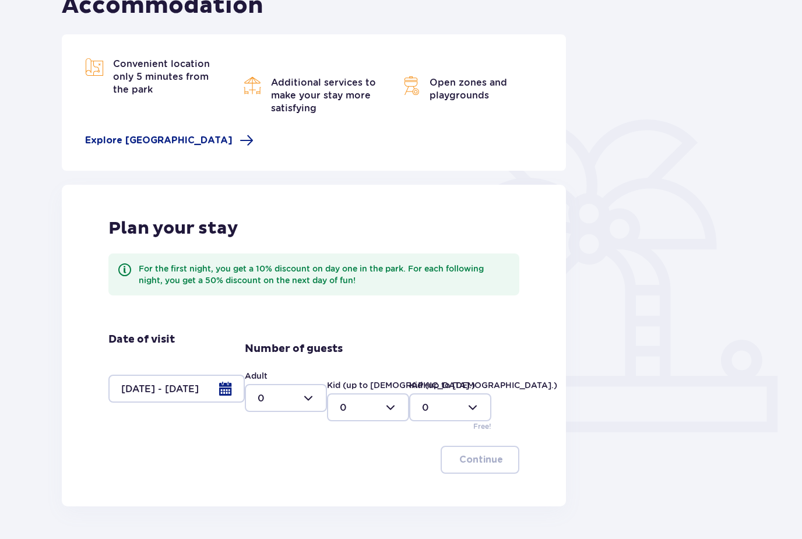
click at [301, 402] on div at bounding box center [286, 398] width 82 height 28
click at [269, 482] on div "2" at bounding box center [286, 482] width 57 height 13
type input "2"
click at [454, 459] on button "Continue" at bounding box center [480, 460] width 79 height 28
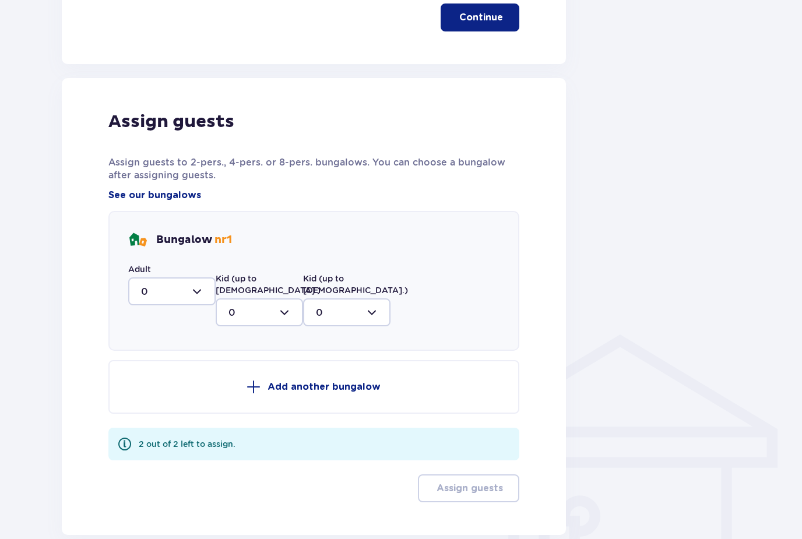
scroll to position [587, 0]
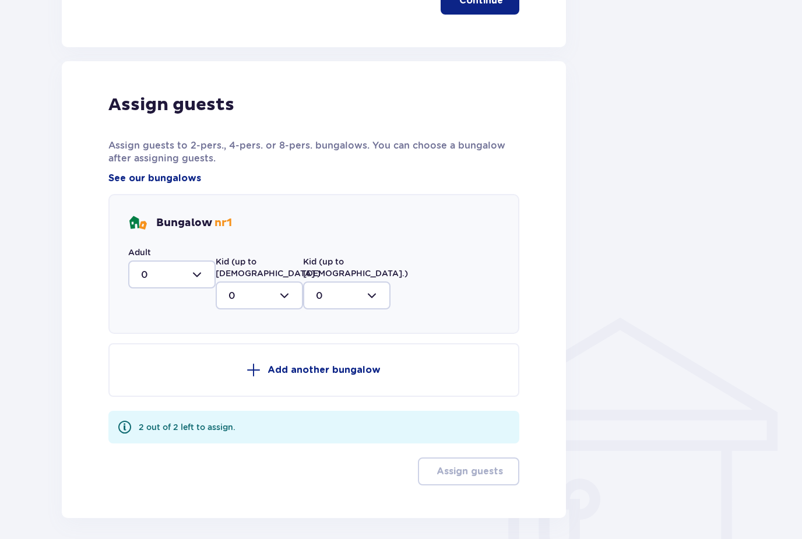
click at [203, 274] on div at bounding box center [171, 275] width 87 height 28
click at [171, 364] on div "2" at bounding box center [172, 359] width 62 height 13
type input "2"
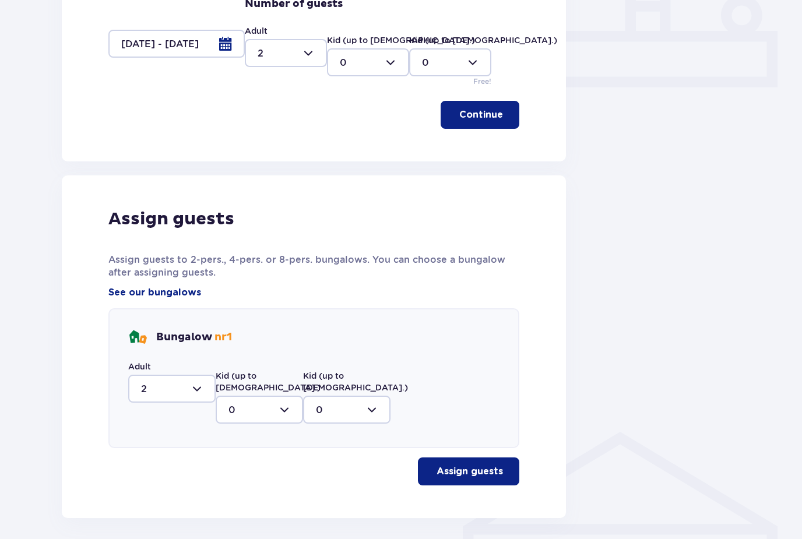
click at [468, 467] on button "Assign guests" at bounding box center [468, 472] width 101 height 28
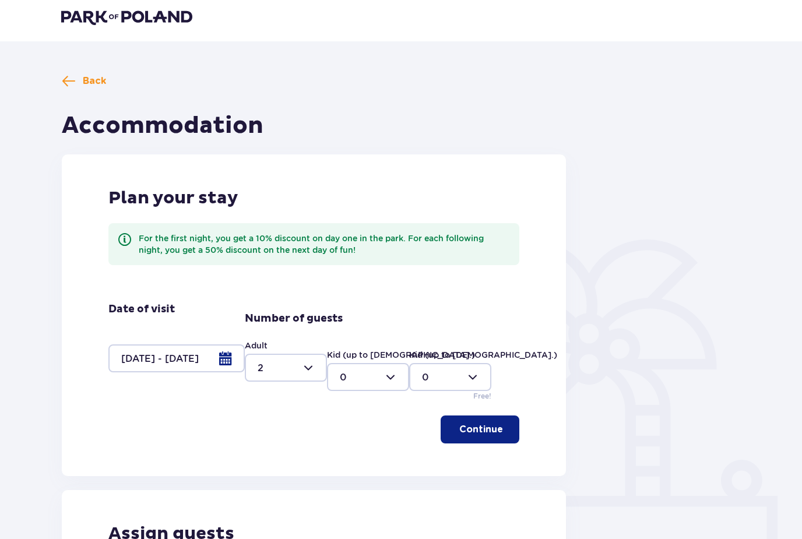
scroll to position [0, 0]
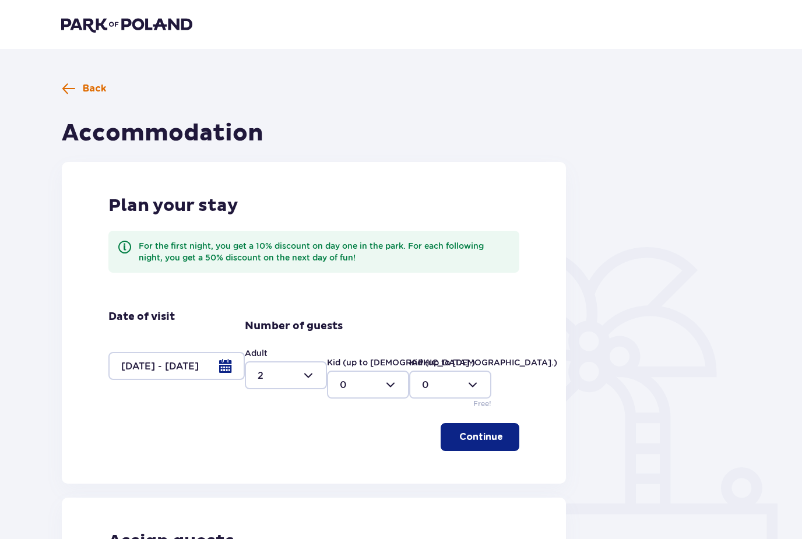
click at [80, 87] on span "Back" at bounding box center [84, 89] width 44 height 14
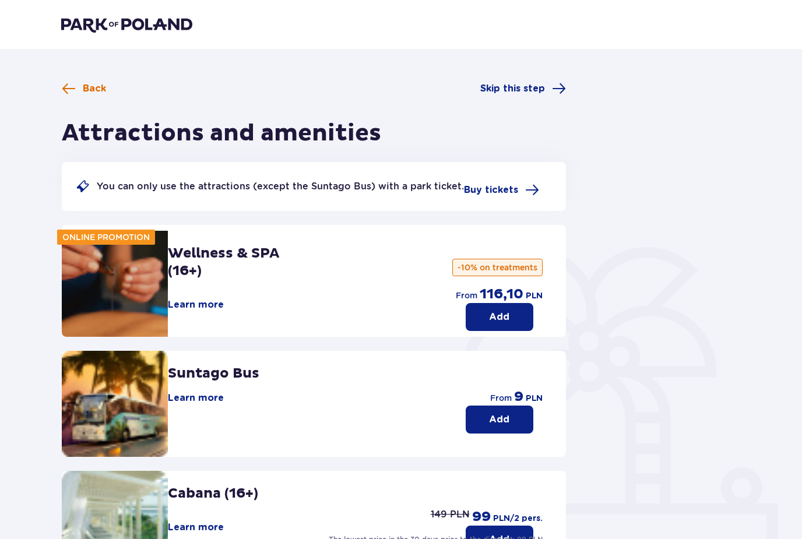
click at [69, 90] on span at bounding box center [69, 89] width 14 height 14
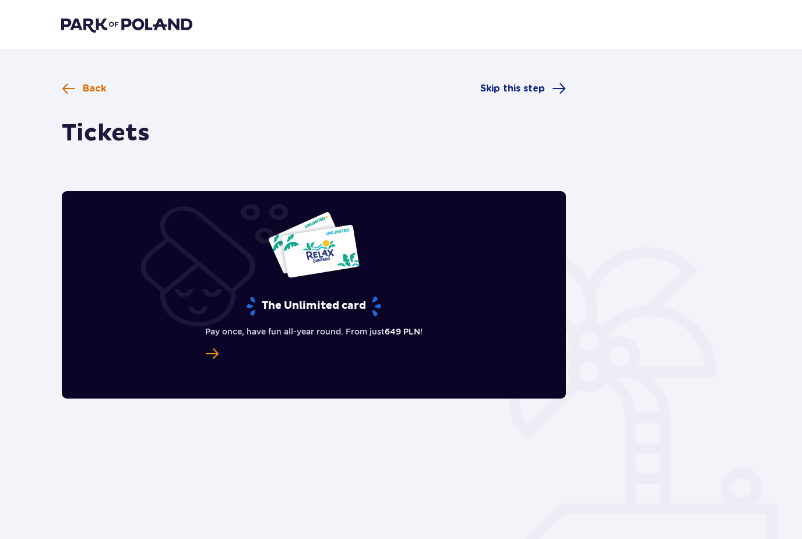
click at [70, 94] on span at bounding box center [69, 89] width 14 height 14
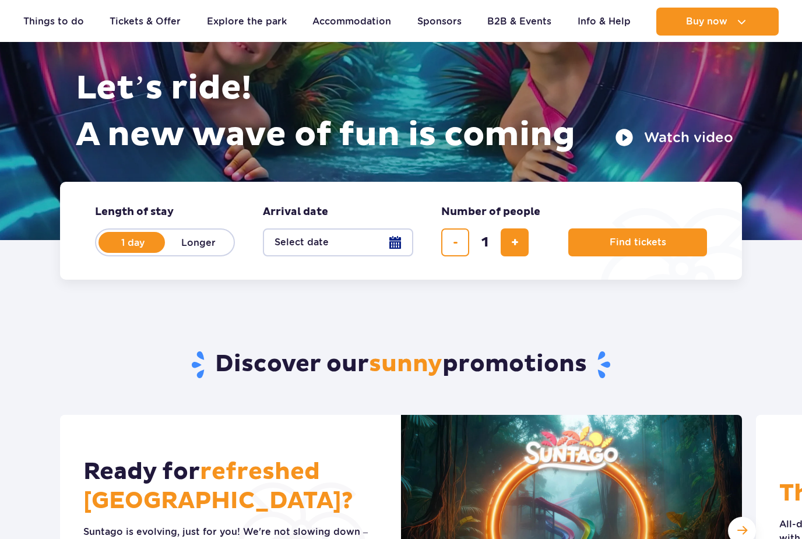
scroll to position [163, 0]
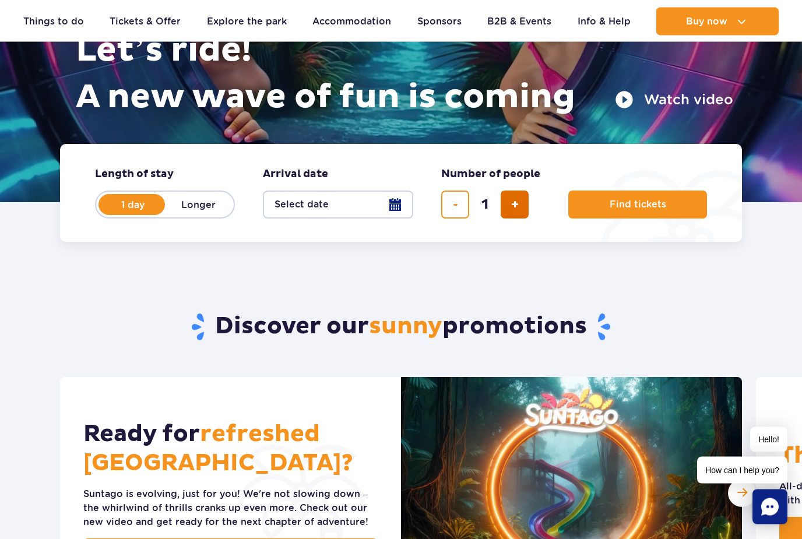
click at [508, 196] on button "add ticket" at bounding box center [515, 205] width 28 height 28
type input "2"
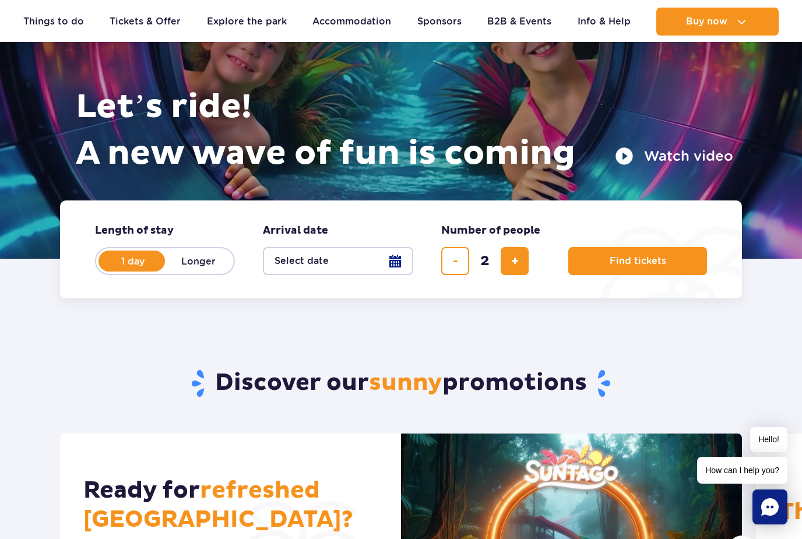
scroll to position [72, 0]
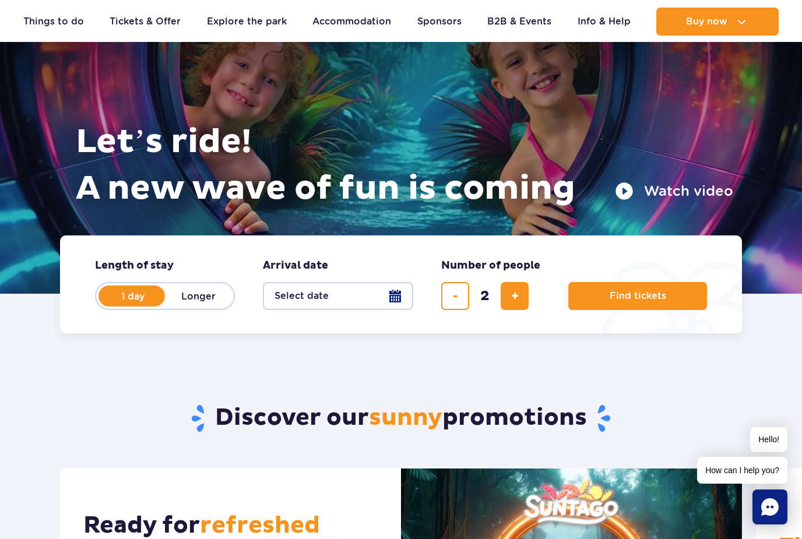
click at [215, 294] on label "Longer" at bounding box center [198, 296] width 66 height 24
click at [178, 306] on input "Longer" at bounding box center [171, 307] width 13 height 2
radio input "false"
radio input "true"
click at [389, 294] on button "Select date" at bounding box center [338, 296] width 150 height 28
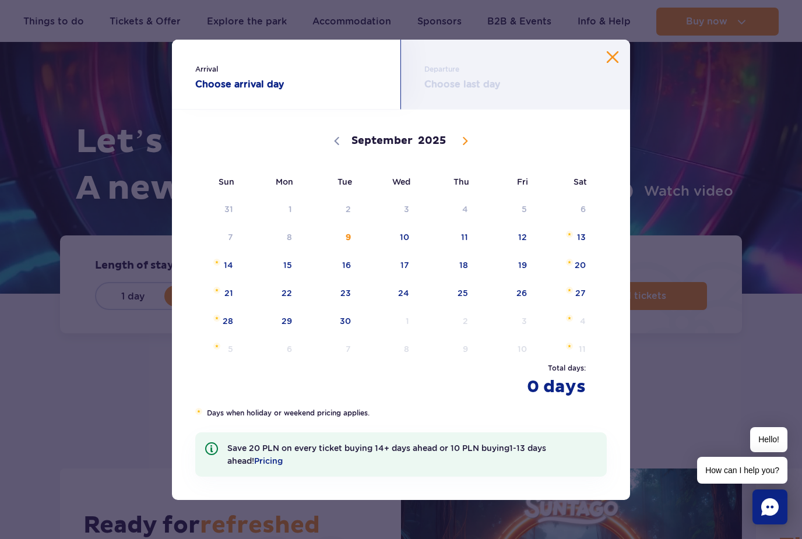
click at [606, 74] on div "Departure Choose last day" at bounding box center [515, 75] width 229 height 70
click at [613, 63] on button "Close calendar" at bounding box center [613, 57] width 12 height 12
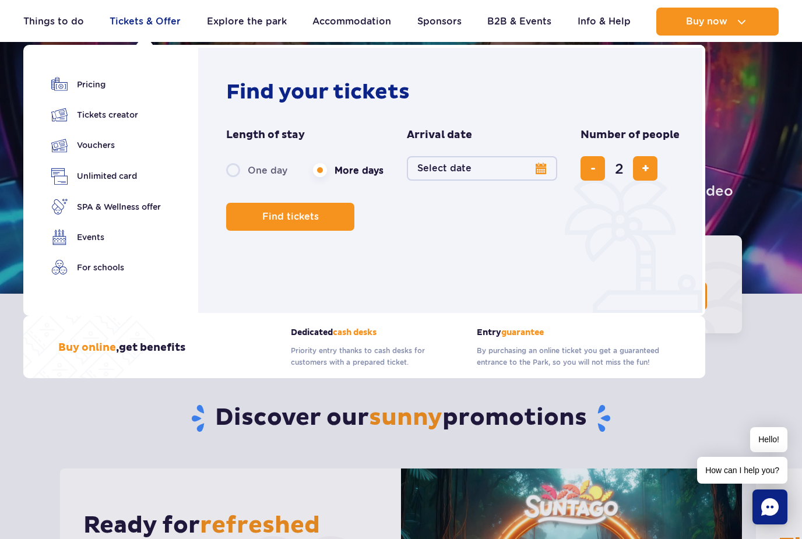
click at [136, 26] on link "Tickets & Offer" at bounding box center [145, 22] width 71 height 28
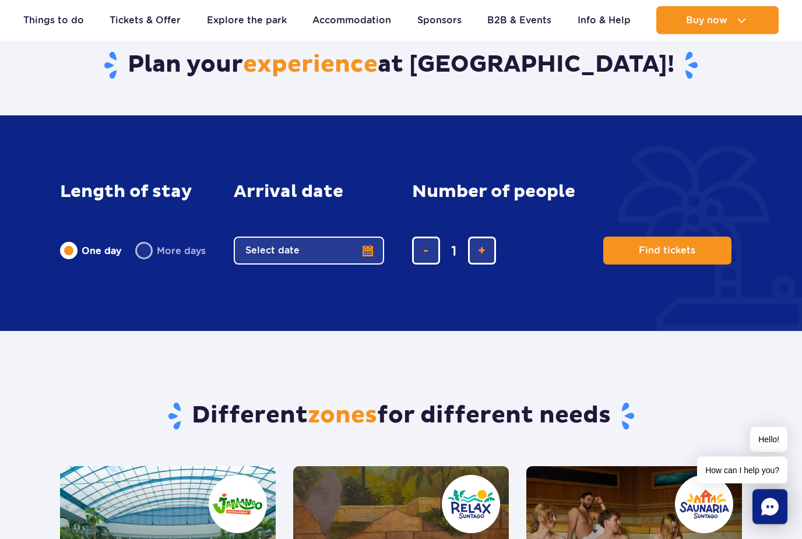
scroll to position [712, 0]
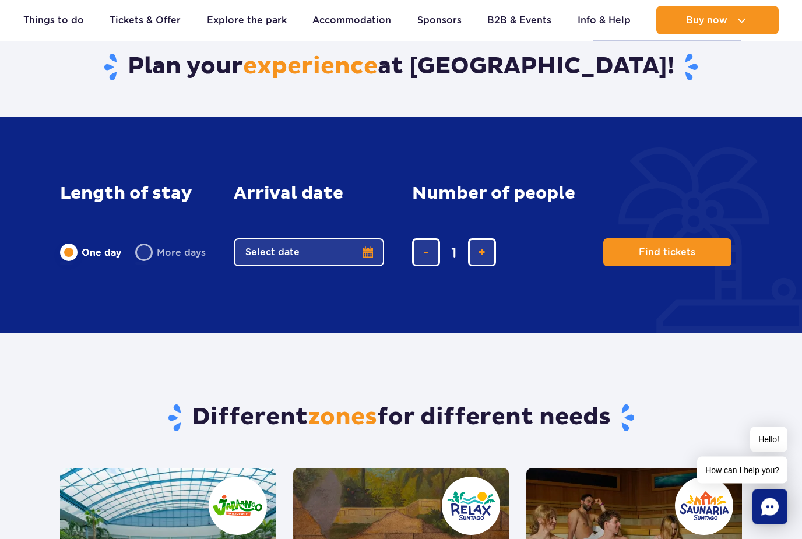
click at [146, 247] on label "More days" at bounding box center [170, 253] width 71 height 24
click at [146, 263] on input "More days" at bounding box center [141, 264] width 13 height 2
radio input "false"
radio input "true"
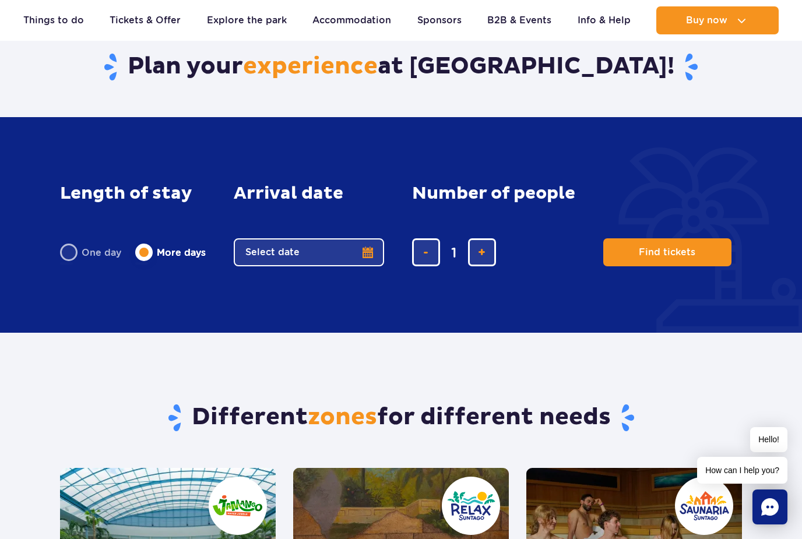
click at [340, 243] on button "Select date" at bounding box center [309, 252] width 150 height 28
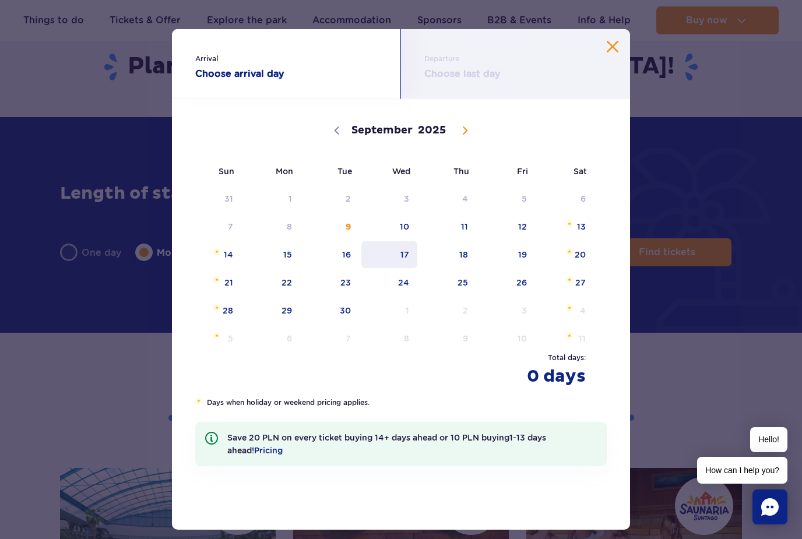
click at [411, 259] on span "17" at bounding box center [389, 254] width 59 height 27
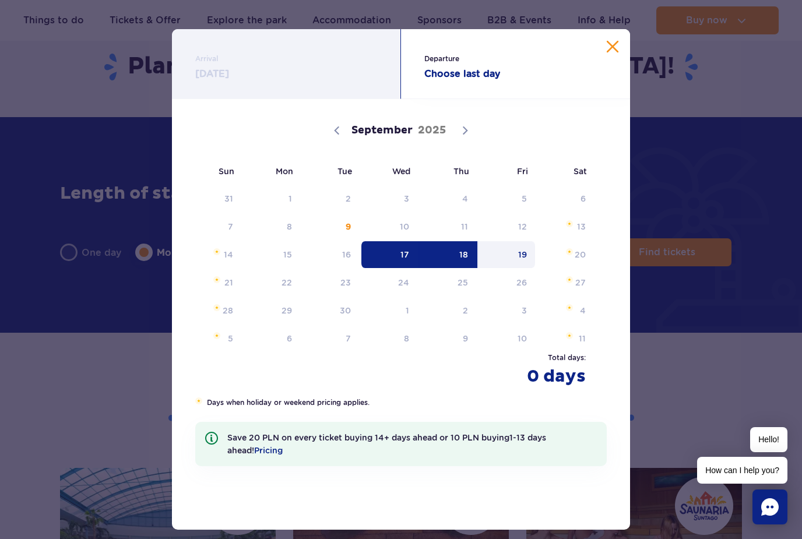
click at [529, 255] on span "19" at bounding box center [506, 254] width 59 height 27
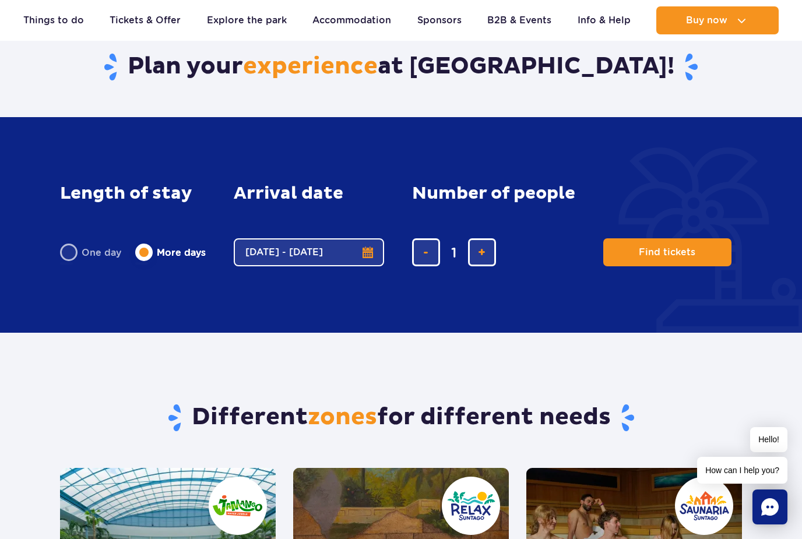
click at [354, 249] on button "[DATE] - [DATE]" at bounding box center [309, 252] width 150 height 28
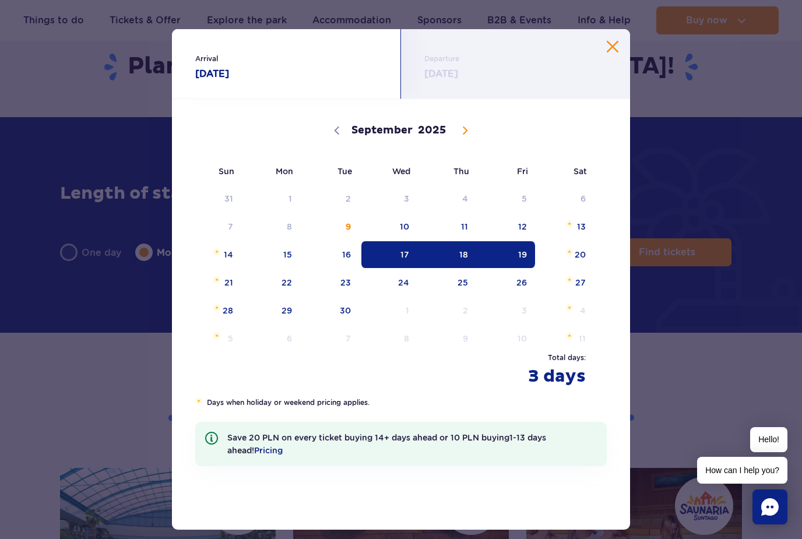
click at [625, 43] on div "Departure 19.09.25" at bounding box center [515, 64] width 229 height 70
click at [617, 46] on button "Close calendar" at bounding box center [613, 47] width 12 height 12
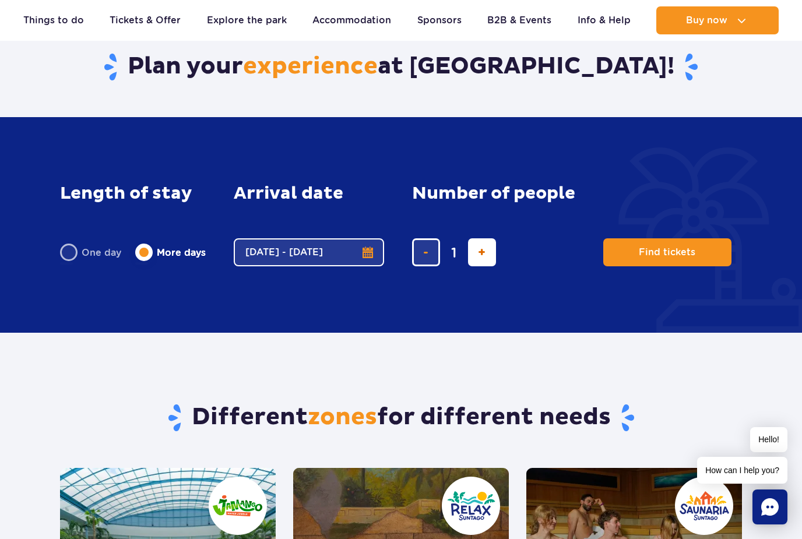
click at [472, 255] on button "add ticket" at bounding box center [482, 252] width 28 height 28
type input "2"
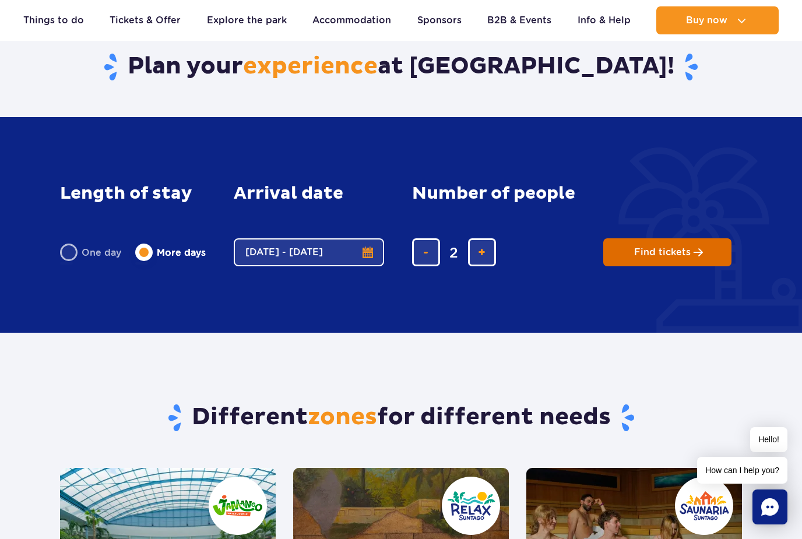
click at [680, 252] on span "Find tickets" at bounding box center [662, 252] width 57 height 10
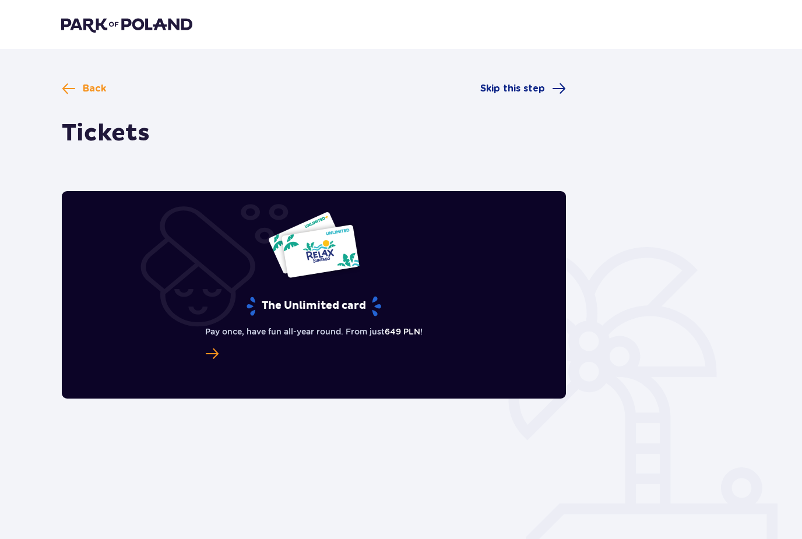
type input "[DATE] - [DATE]"
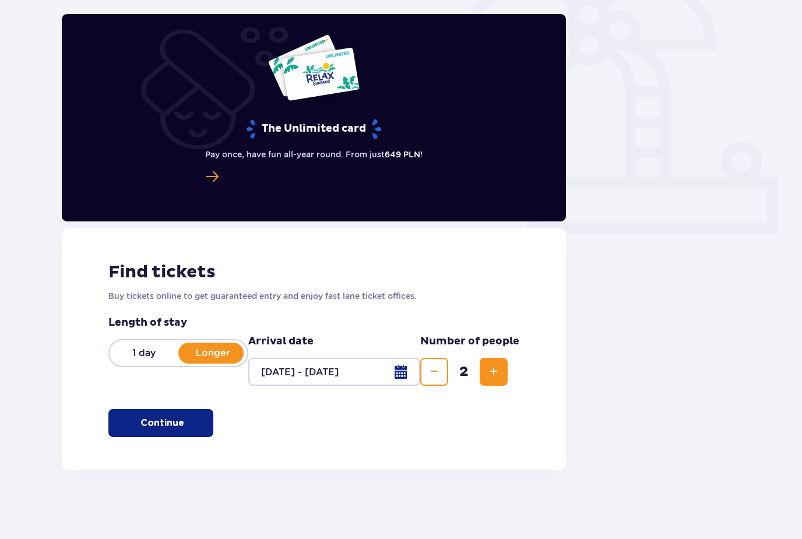
scroll to position [327, 0]
click at [142, 427] on p "Continue" at bounding box center [162, 422] width 44 height 13
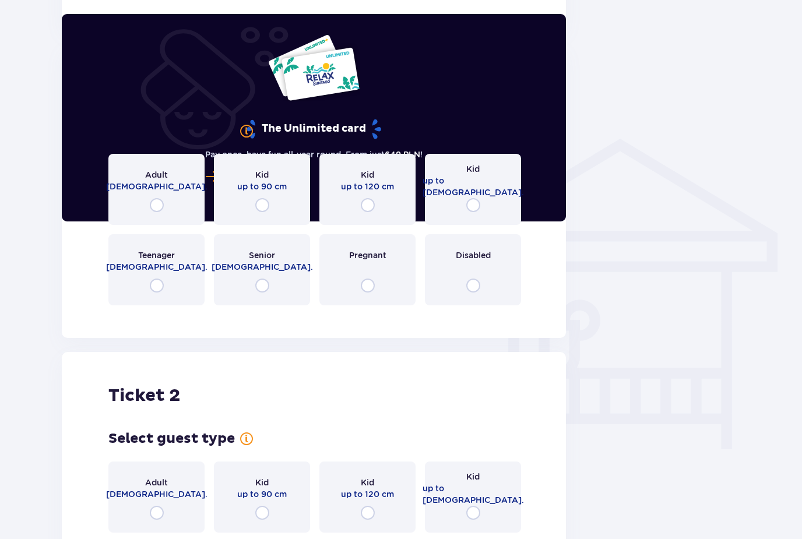
click at [156, 202] on div "Adult [DEMOGRAPHIC_DATA]." at bounding box center [156, 189] width 96 height 71
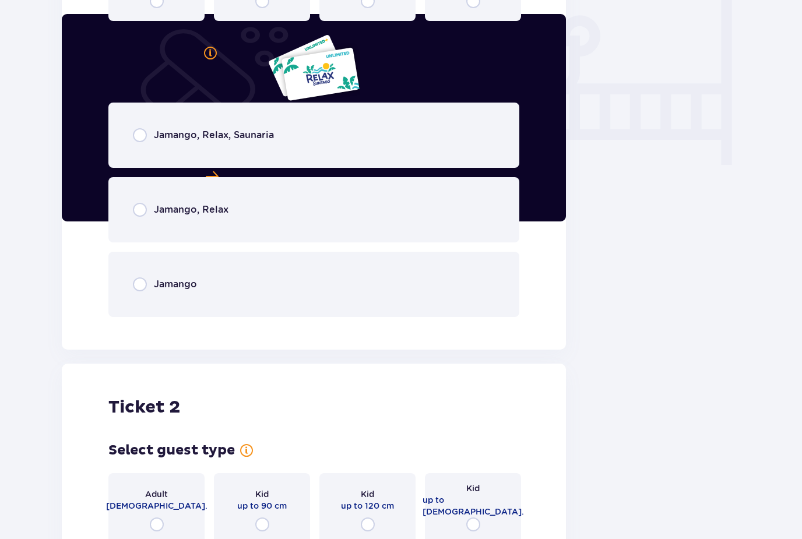
click at [179, 139] on p "Jamango, Relax, Saunaria" at bounding box center [214, 135] width 120 height 13
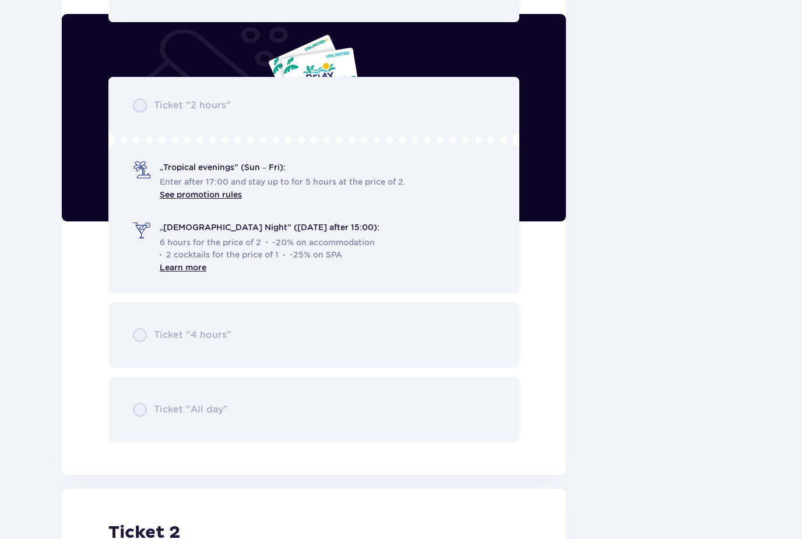
scroll to position [1347, 0]
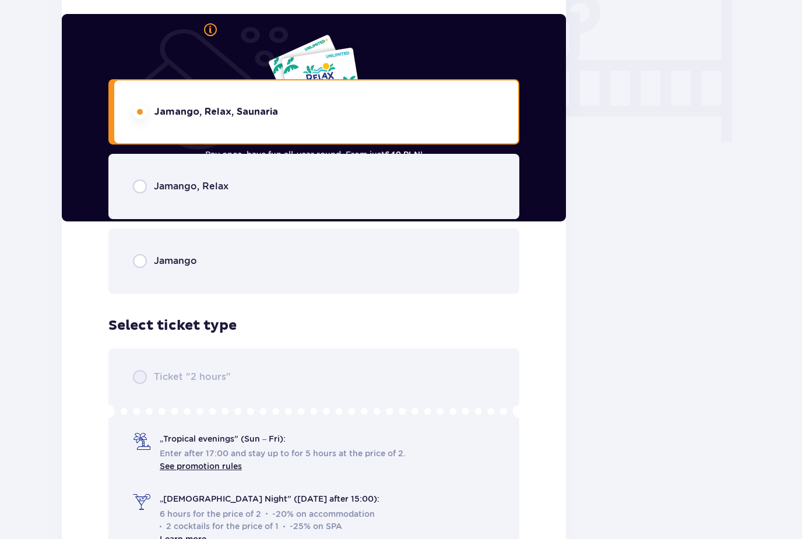
click at [438, 248] on div "Jamango" at bounding box center [313, 261] width 411 height 65
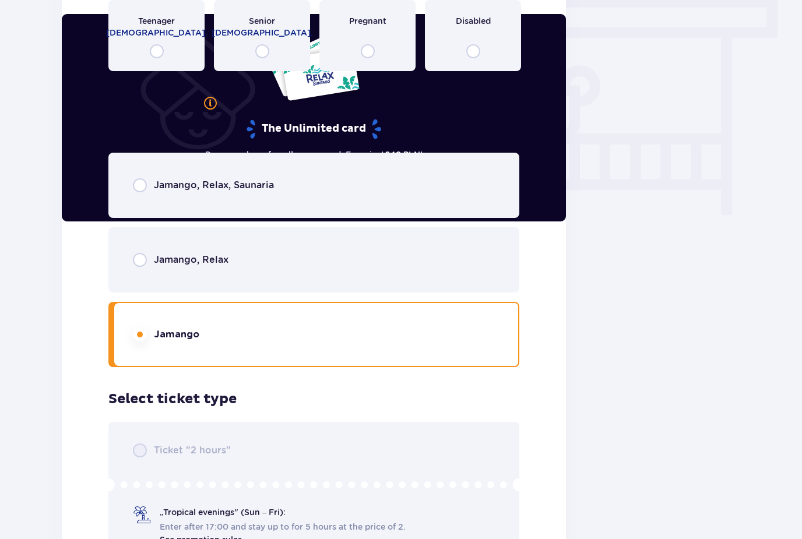
scroll to position [984, 0]
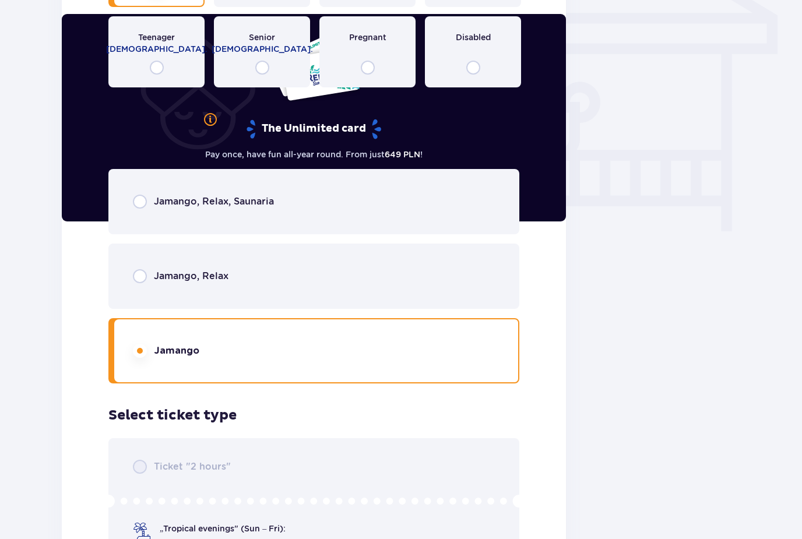
click at [426, 212] on div "Jamango, Relax, Saunaria" at bounding box center [313, 201] width 411 height 65
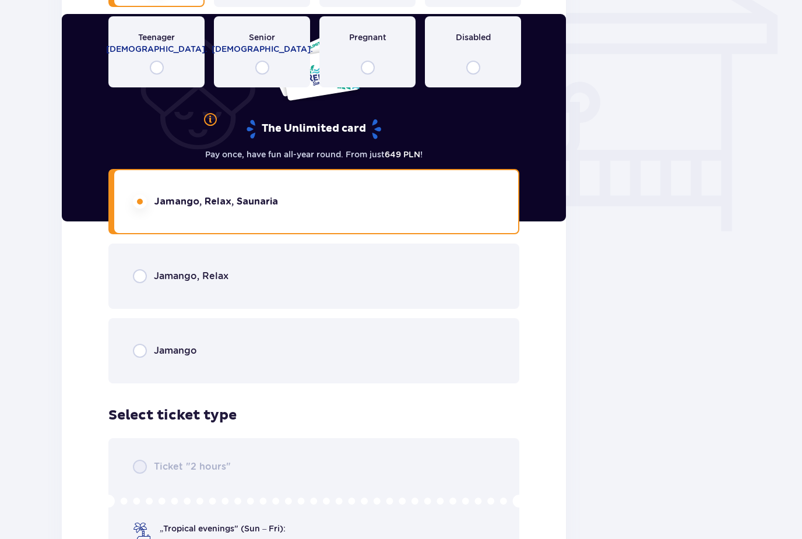
click at [431, 260] on div "Jamango, Relax" at bounding box center [313, 276] width 411 height 65
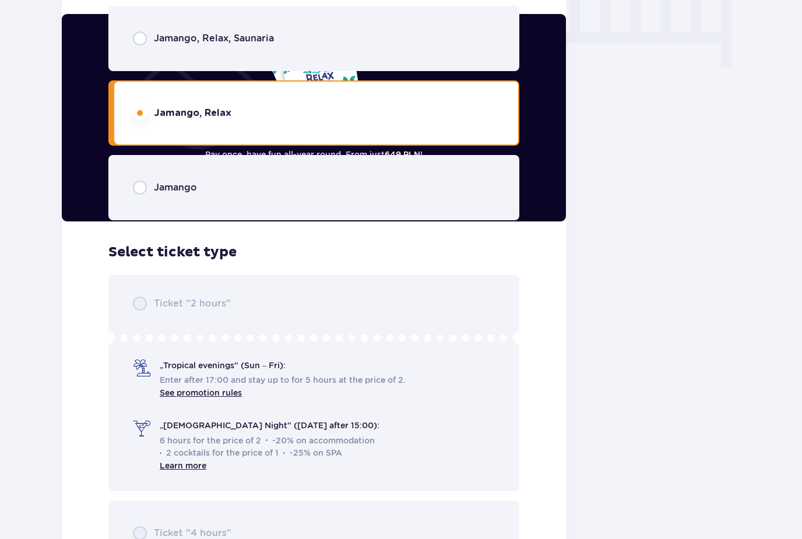
click at [418, 169] on div "Jamango" at bounding box center [313, 187] width 411 height 65
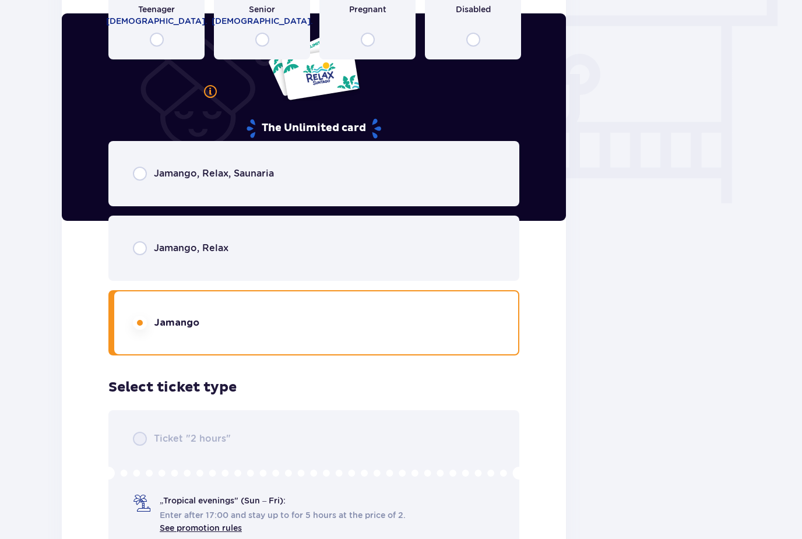
click at [428, 168] on div "Jamango, Relax, Saunaria" at bounding box center [313, 174] width 411 height 65
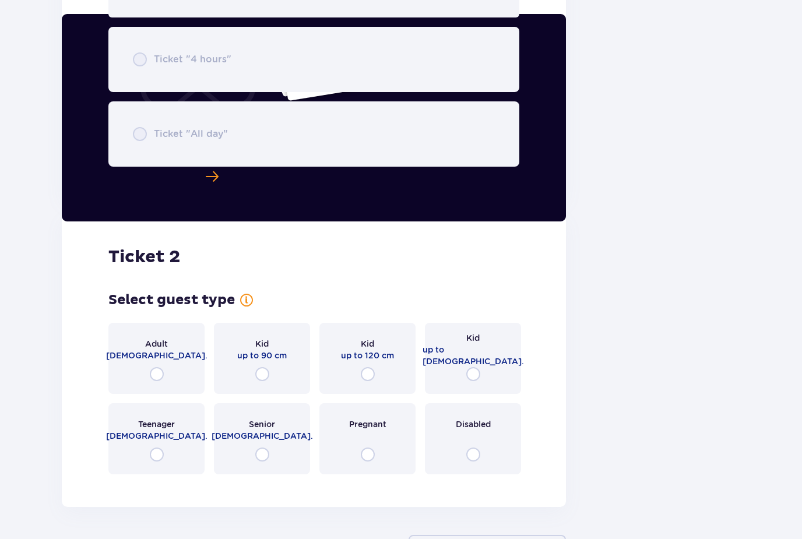
scroll to position [1677, 0]
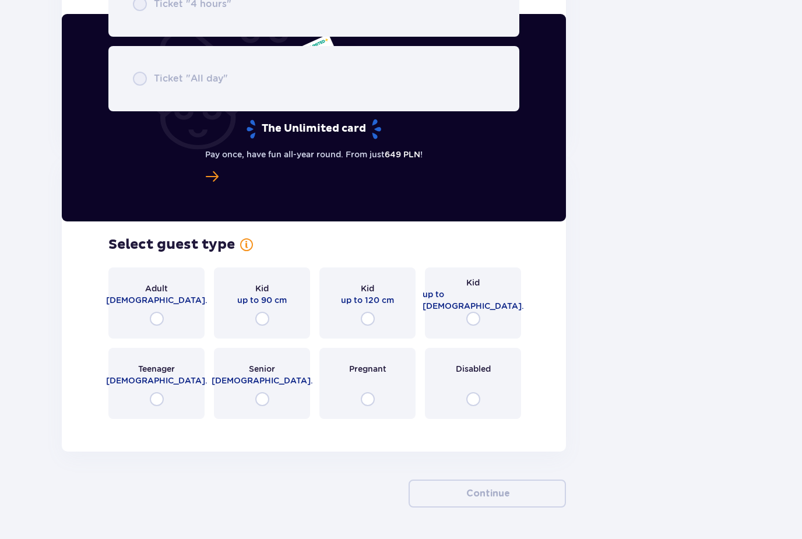
click at [166, 314] on div "Adult [DEMOGRAPHIC_DATA]." at bounding box center [156, 303] width 96 height 71
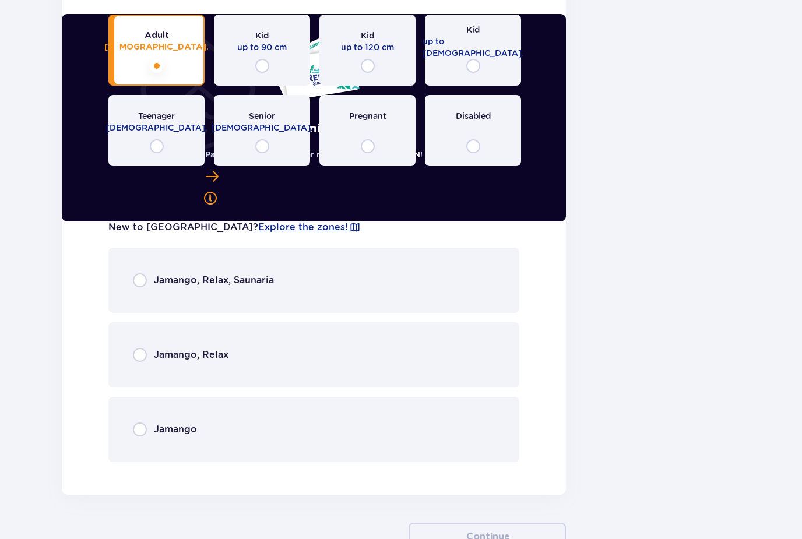
scroll to position [1973, 0]
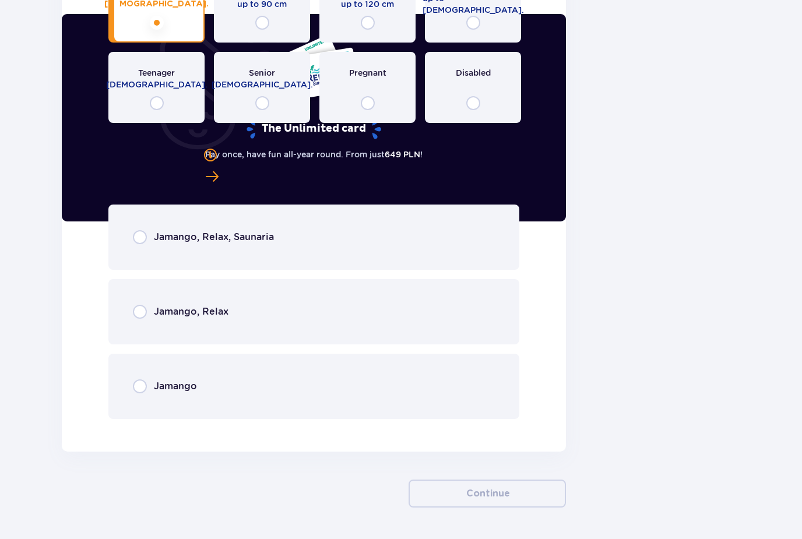
click at [424, 228] on div "Jamango, Relax, Saunaria" at bounding box center [313, 237] width 411 height 65
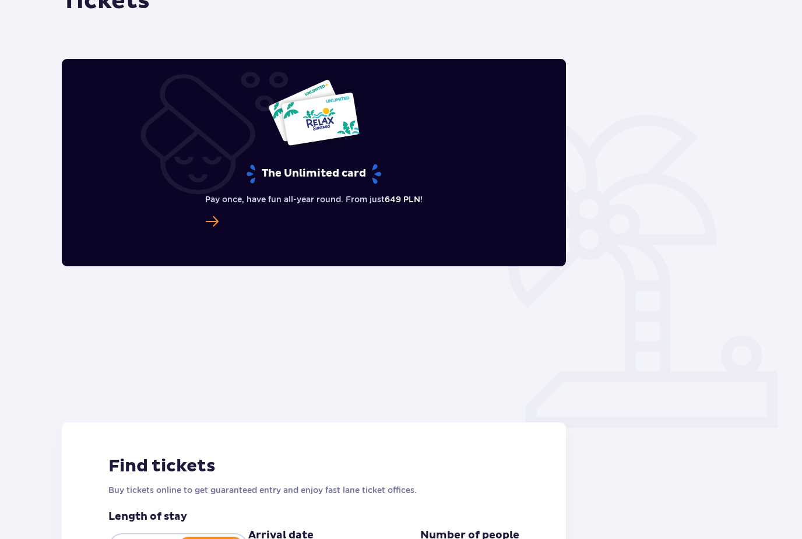
scroll to position [0, 0]
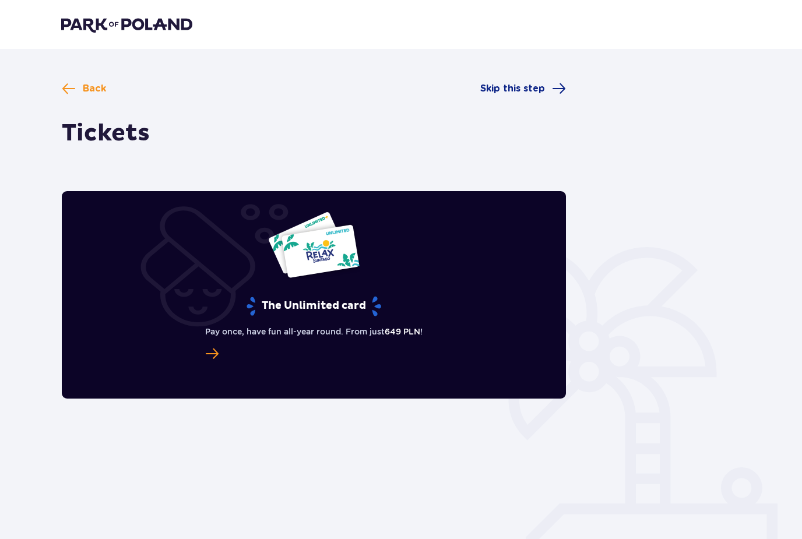
scroll to position [327, 0]
